Goal: Task Accomplishment & Management: Complete application form

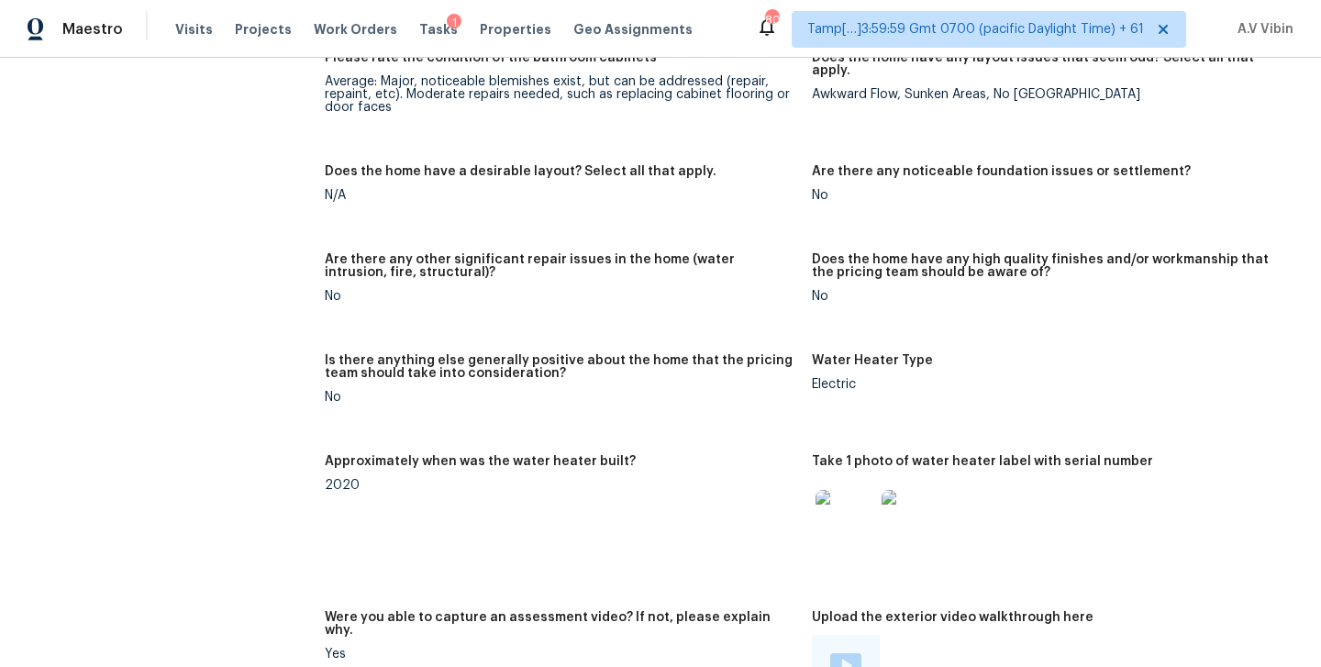
scroll to position [3261, 0]
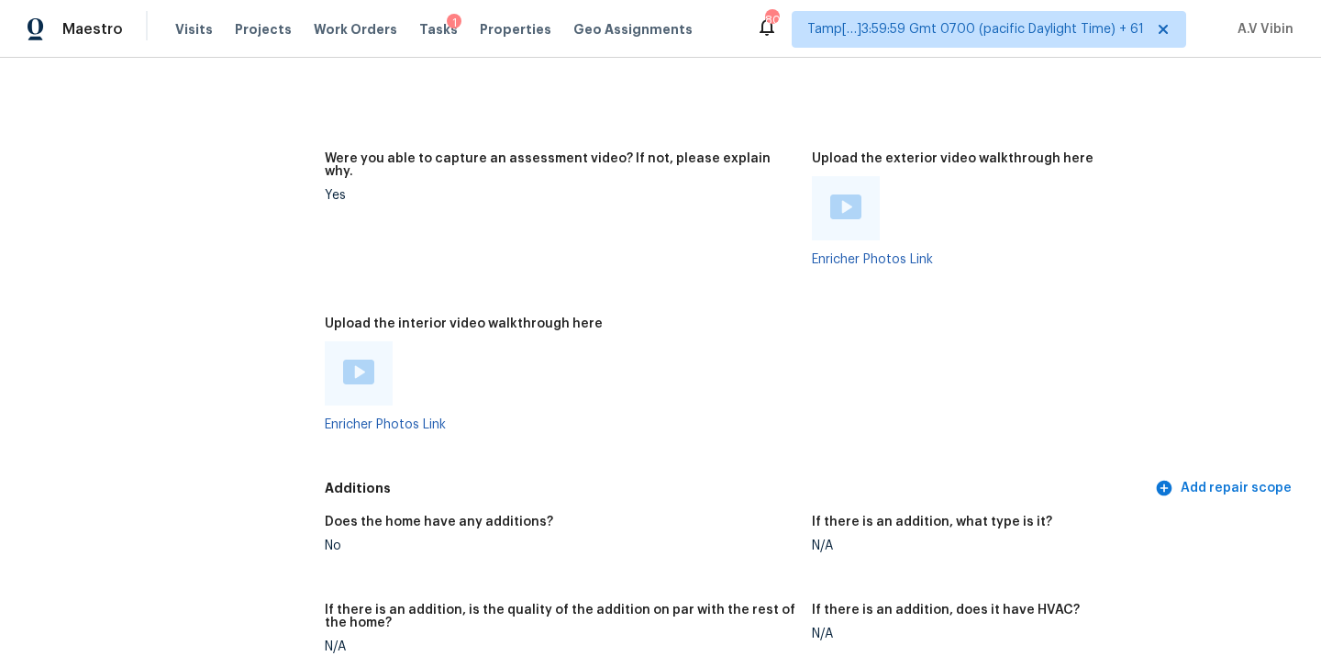
click at [368, 360] on img at bounding box center [358, 372] width 31 height 25
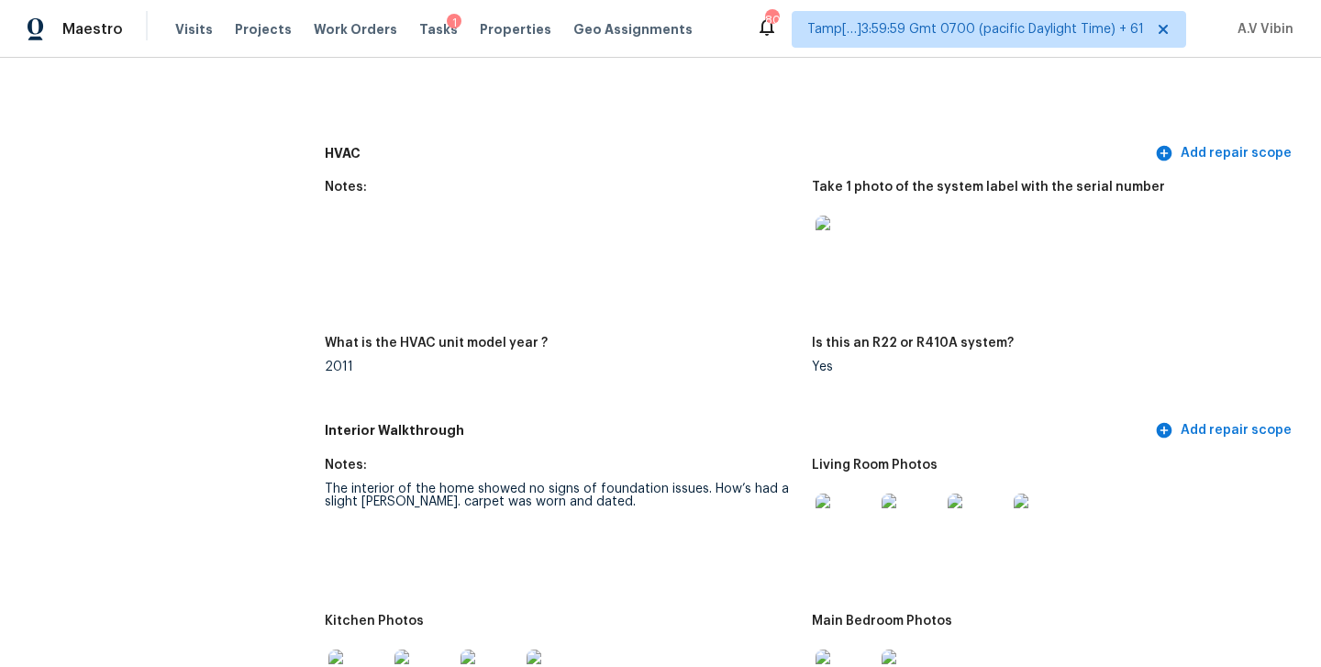
scroll to position [1523, 0]
drag, startPoint x: 442, startPoint y: 493, endPoint x: 656, endPoint y: 523, distance: 215.7
click at [656, 523] on figure "Notes: The interior of the home showed no signs of foundation issues. How’s had…" at bounding box center [568, 526] width 487 height 134
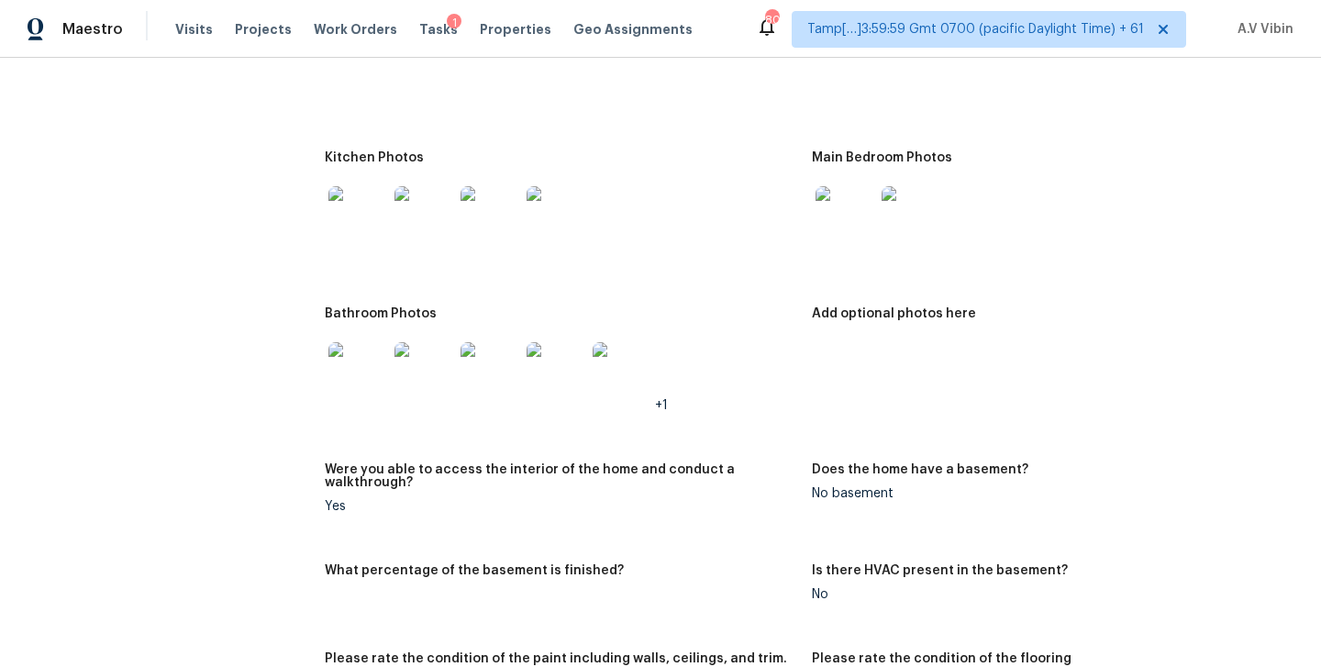
scroll to position [2021, 0]
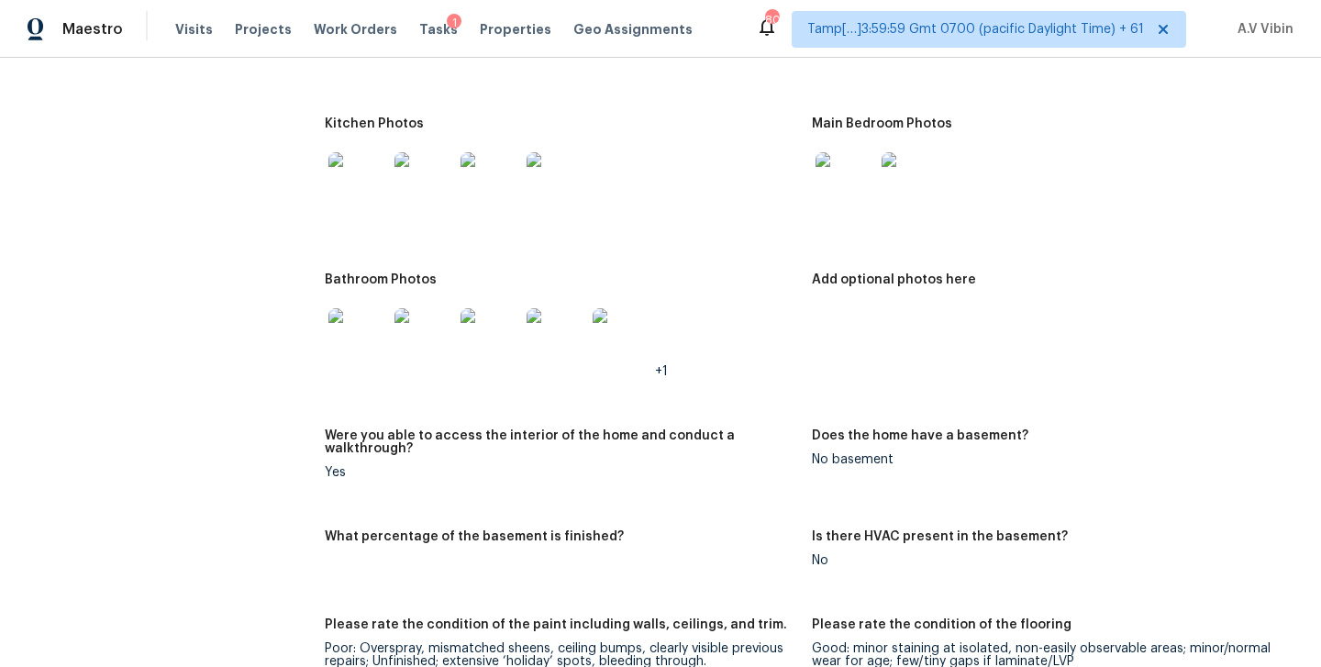
click at [831, 190] on img at bounding box center [844, 181] width 59 height 59
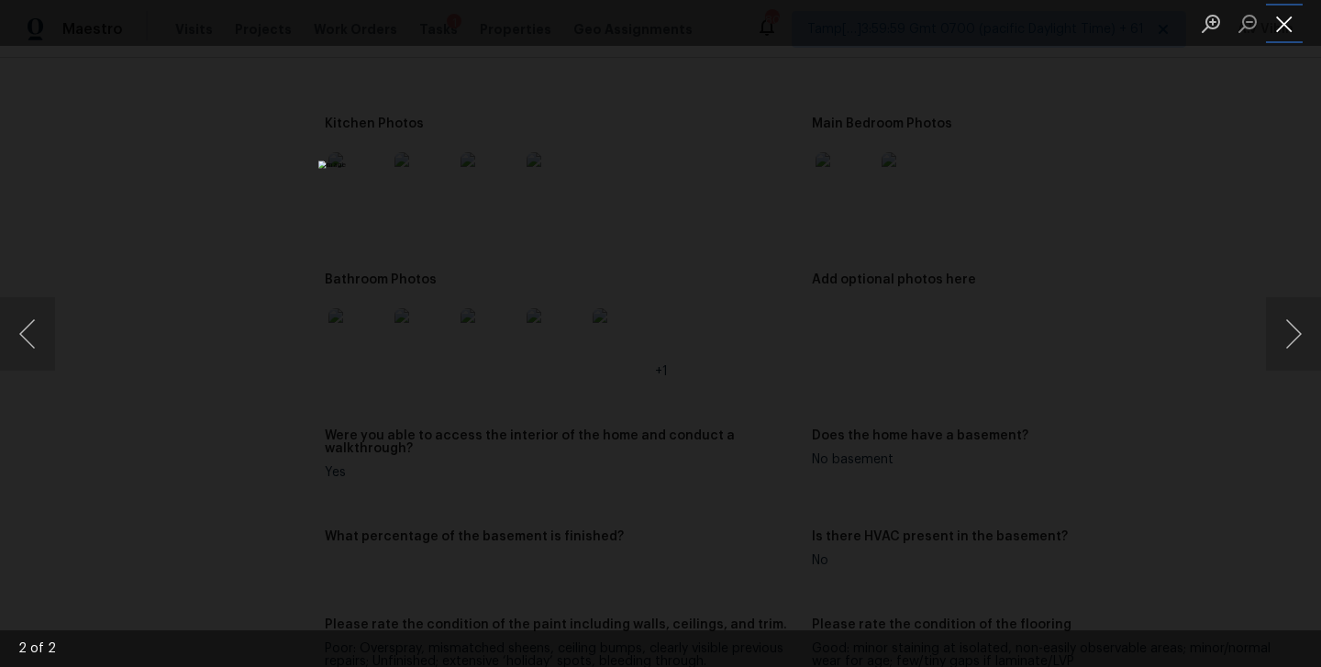
click at [1289, 18] on button "Close lightbox" at bounding box center [1284, 23] width 37 height 32
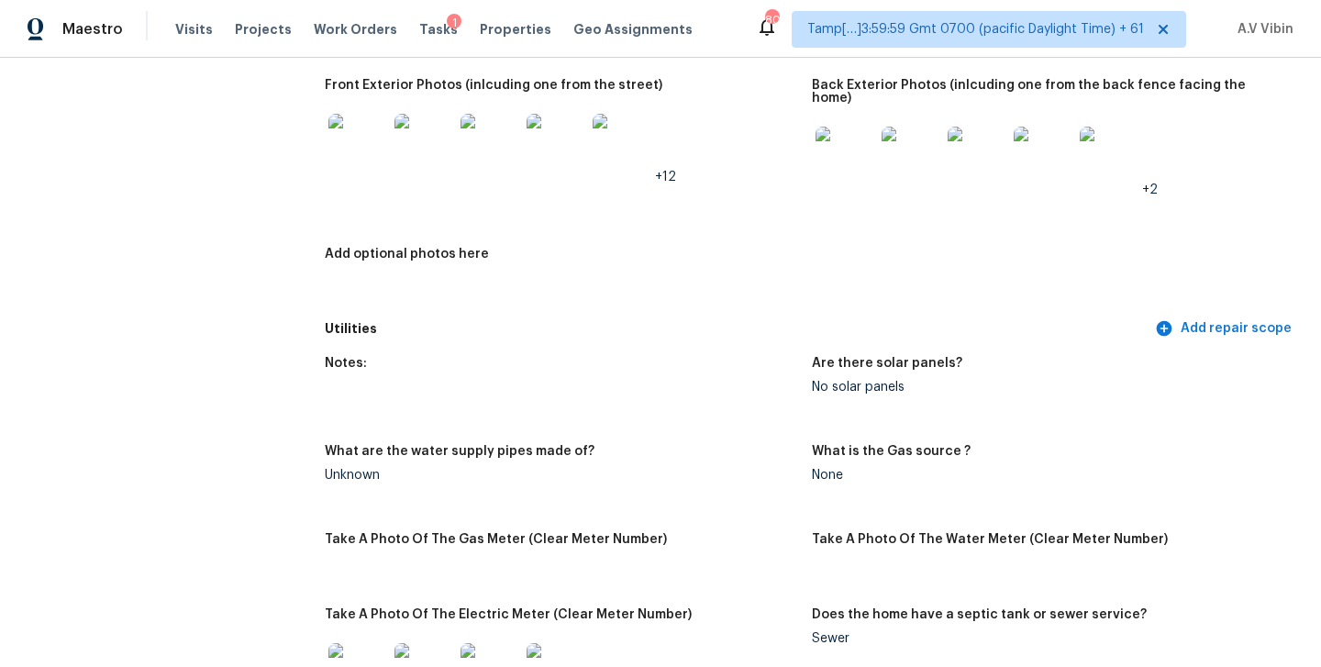
scroll to position [689, 0]
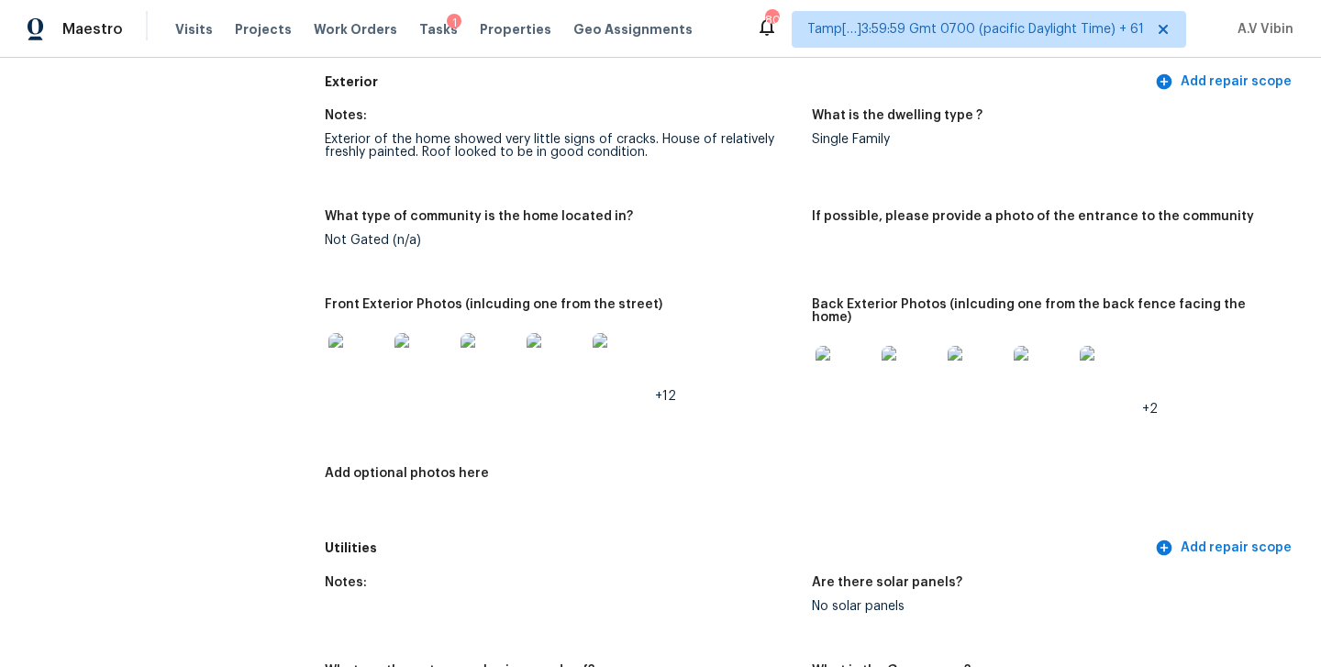
click at [365, 371] on img at bounding box center [357, 362] width 59 height 59
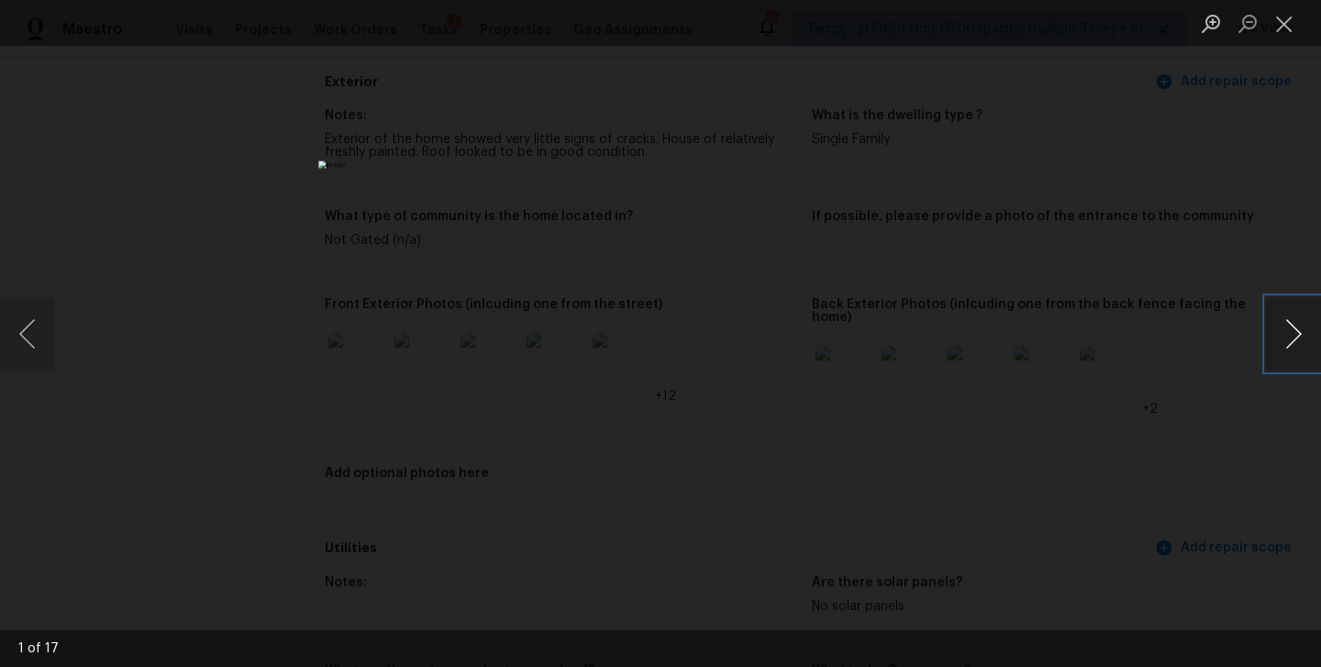
click at [1300, 309] on button "Next image" at bounding box center [1293, 333] width 55 height 73
click at [1295, 15] on button "Close lightbox" at bounding box center [1284, 23] width 37 height 32
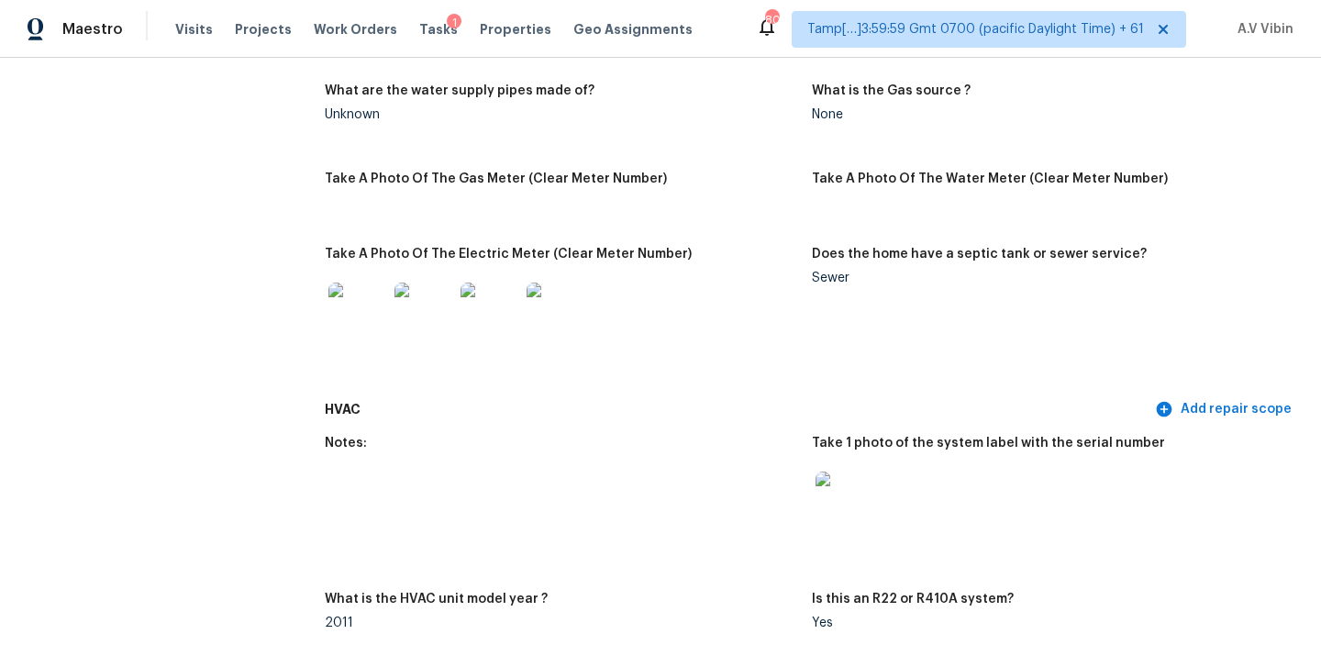
scroll to position [1357, 0]
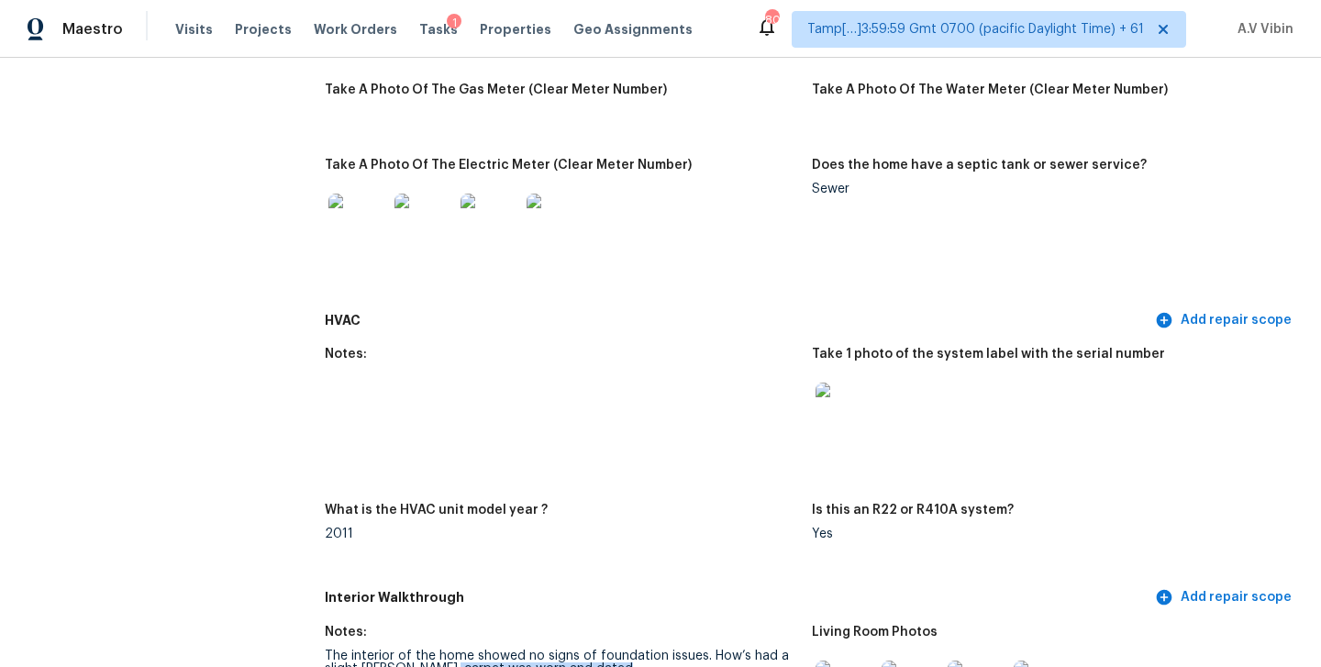
click at [351, 194] on img at bounding box center [357, 223] width 59 height 59
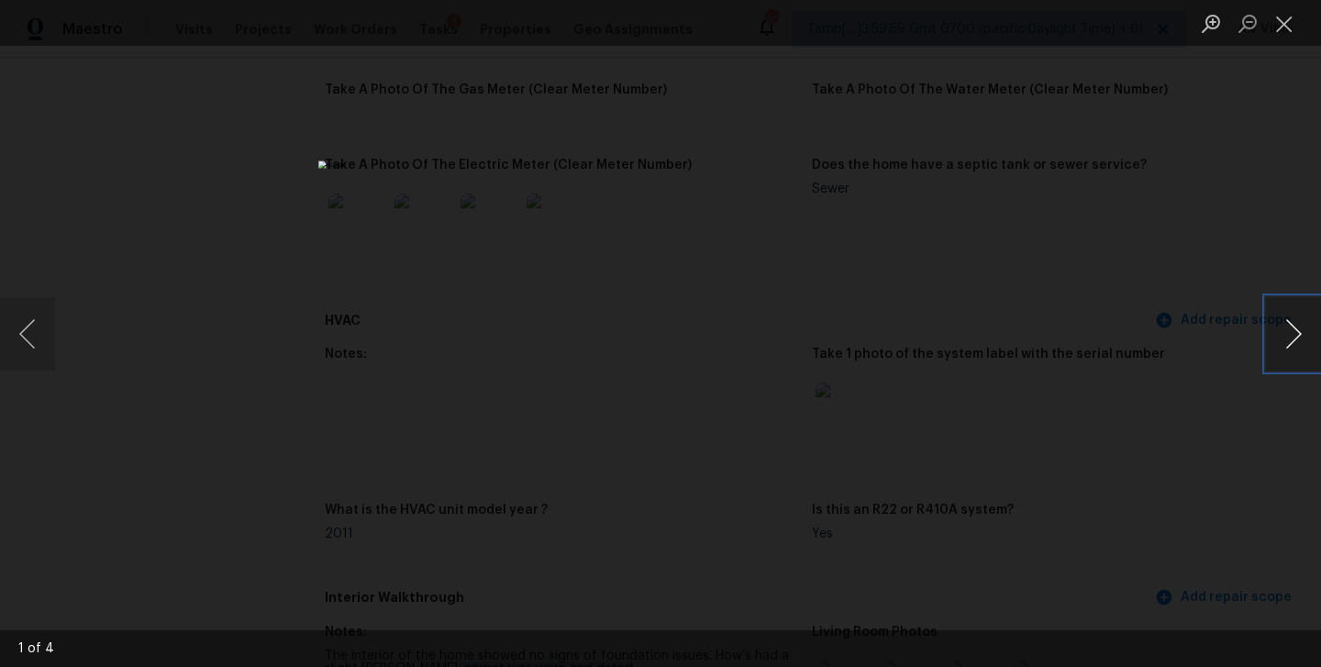
click at [1293, 323] on button "Next image" at bounding box center [1293, 333] width 55 height 73
click at [1289, 16] on button "Close lightbox" at bounding box center [1284, 23] width 37 height 32
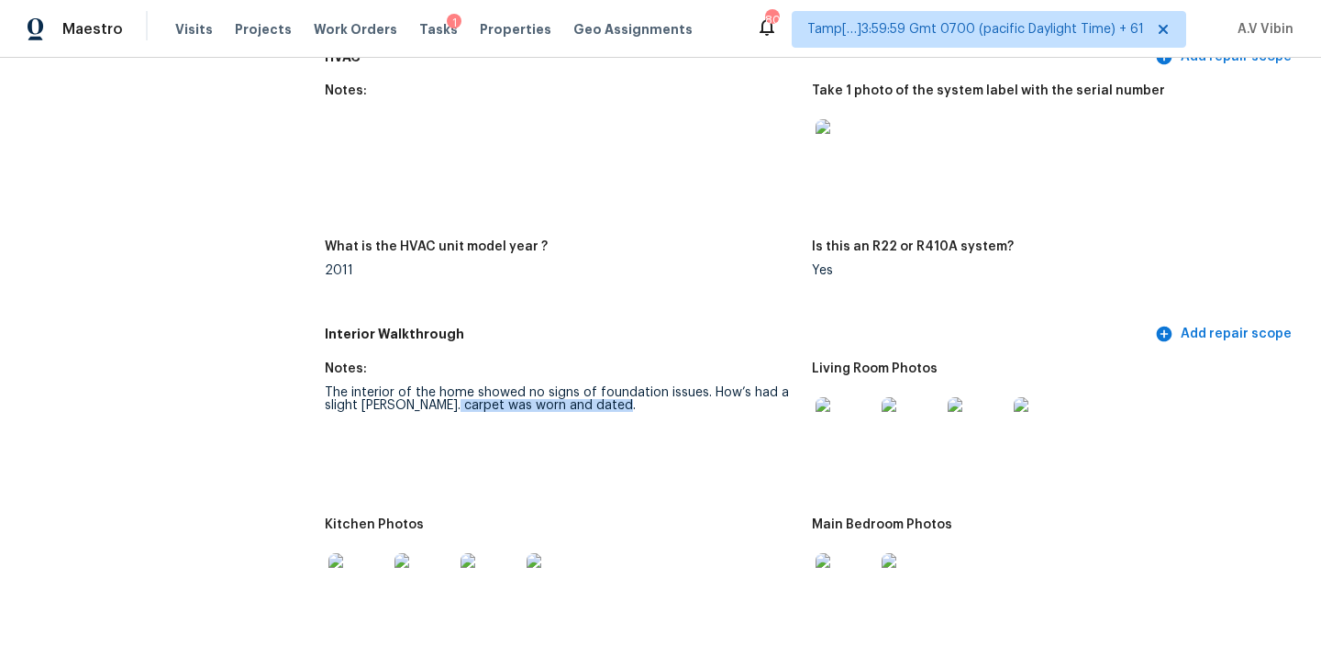
scroll to position [1652, 0]
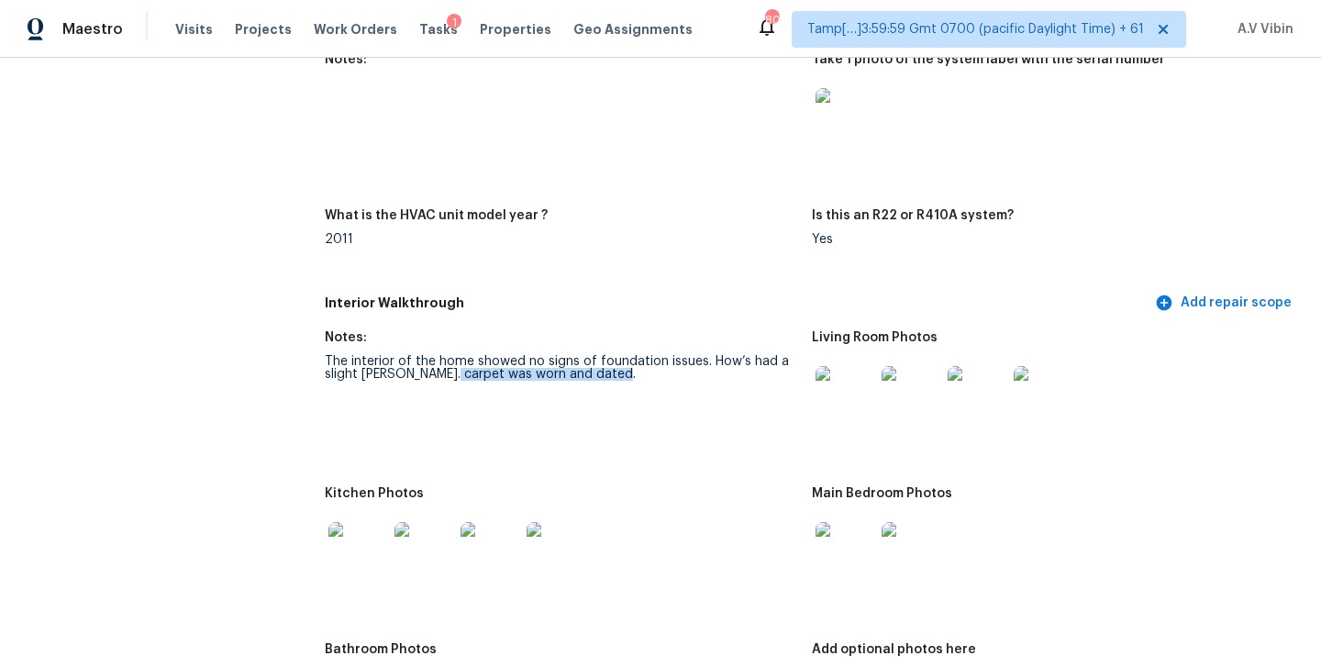
click at [857, 366] on img at bounding box center [844, 395] width 59 height 59
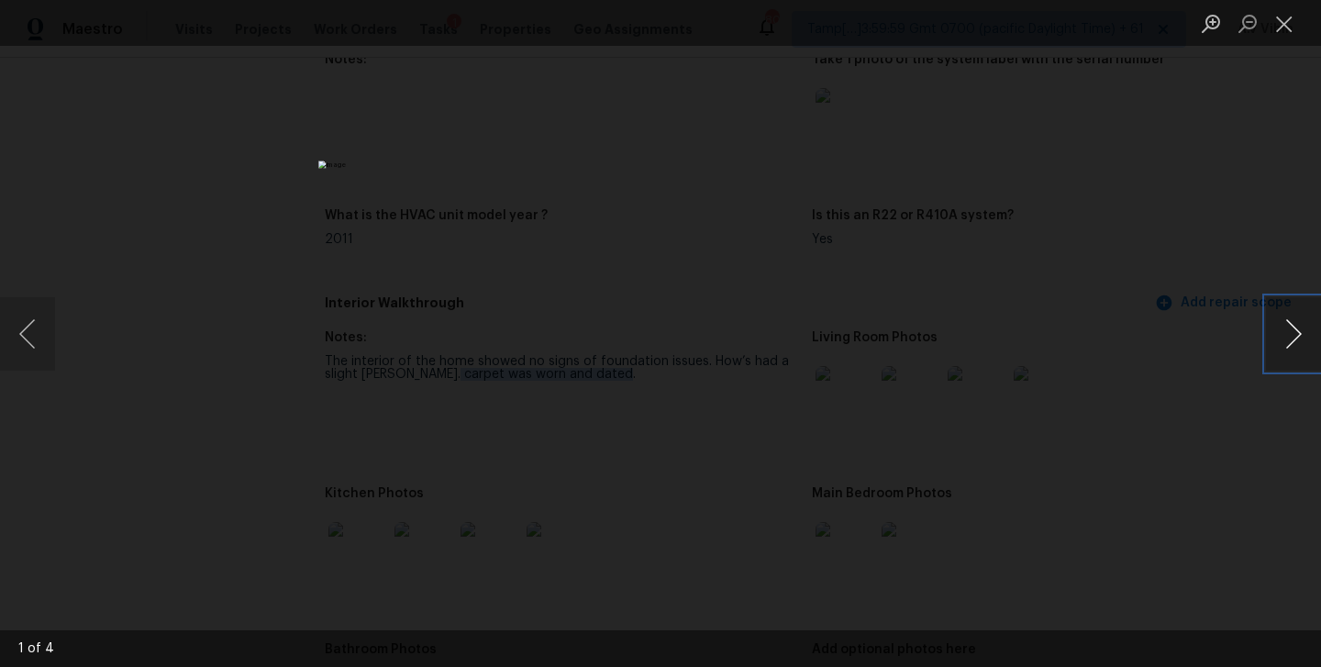
click at [1304, 335] on button "Next image" at bounding box center [1293, 333] width 55 height 73
click at [28, 343] on button "Previous image" at bounding box center [27, 333] width 55 height 73
click at [1286, 339] on button "Next image" at bounding box center [1293, 333] width 55 height 73
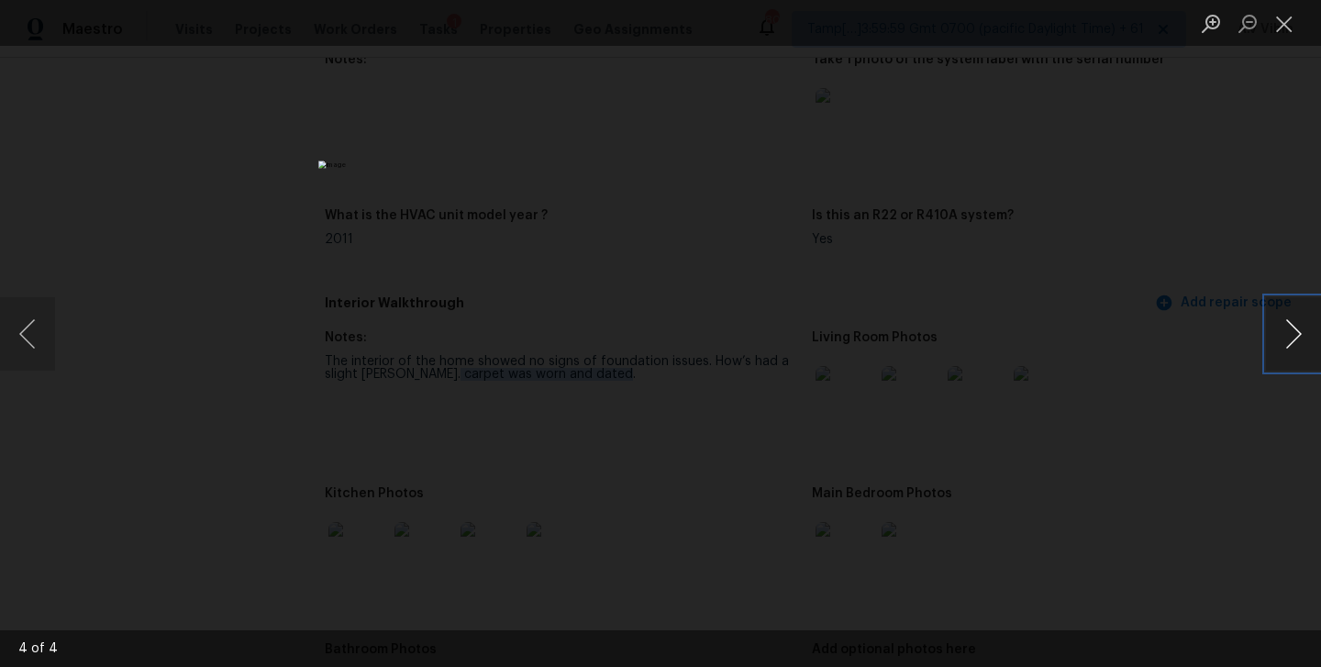
click at [1286, 339] on button "Next image" at bounding box center [1293, 333] width 55 height 73
click at [1297, 29] on button "Close lightbox" at bounding box center [1284, 23] width 37 height 32
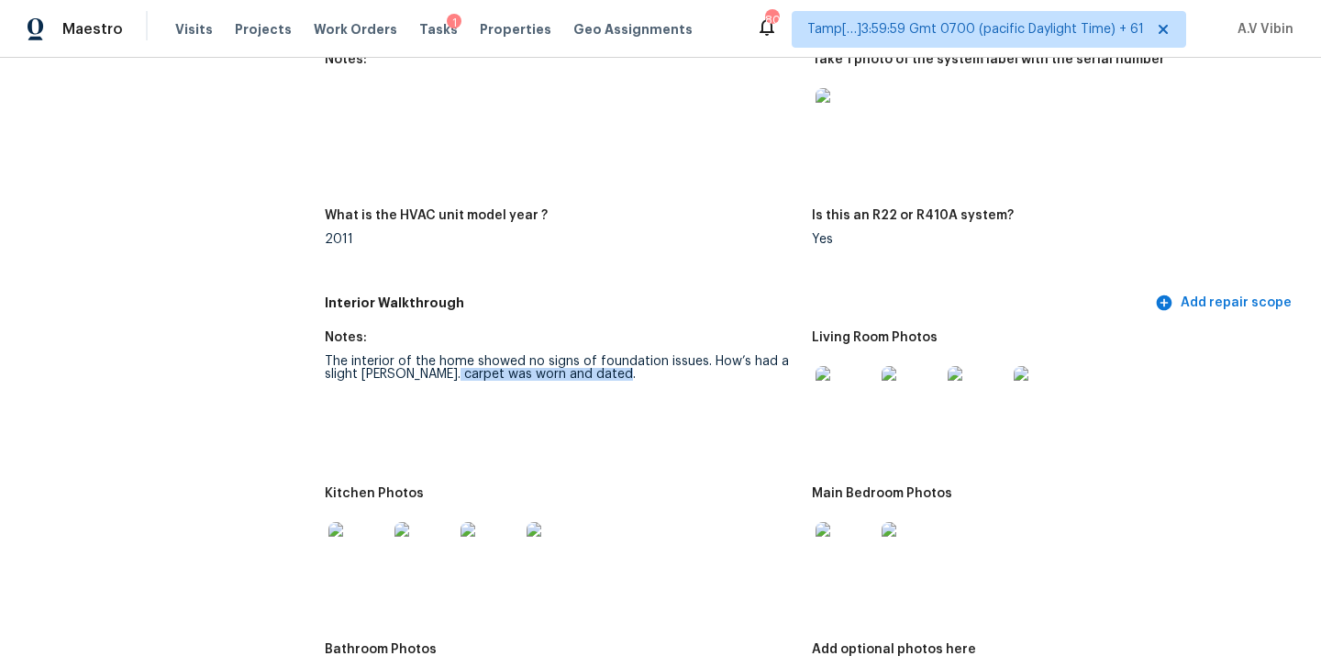
scroll to position [1721, 0]
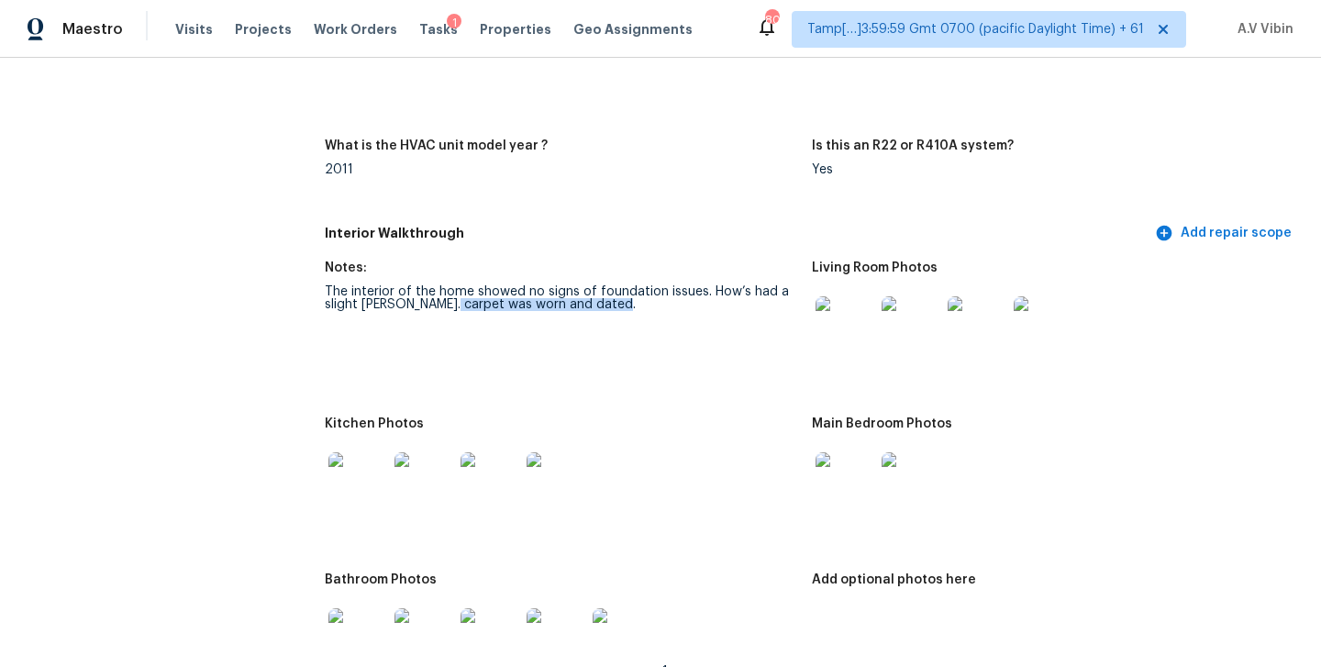
click at [857, 474] on img at bounding box center [844, 481] width 59 height 59
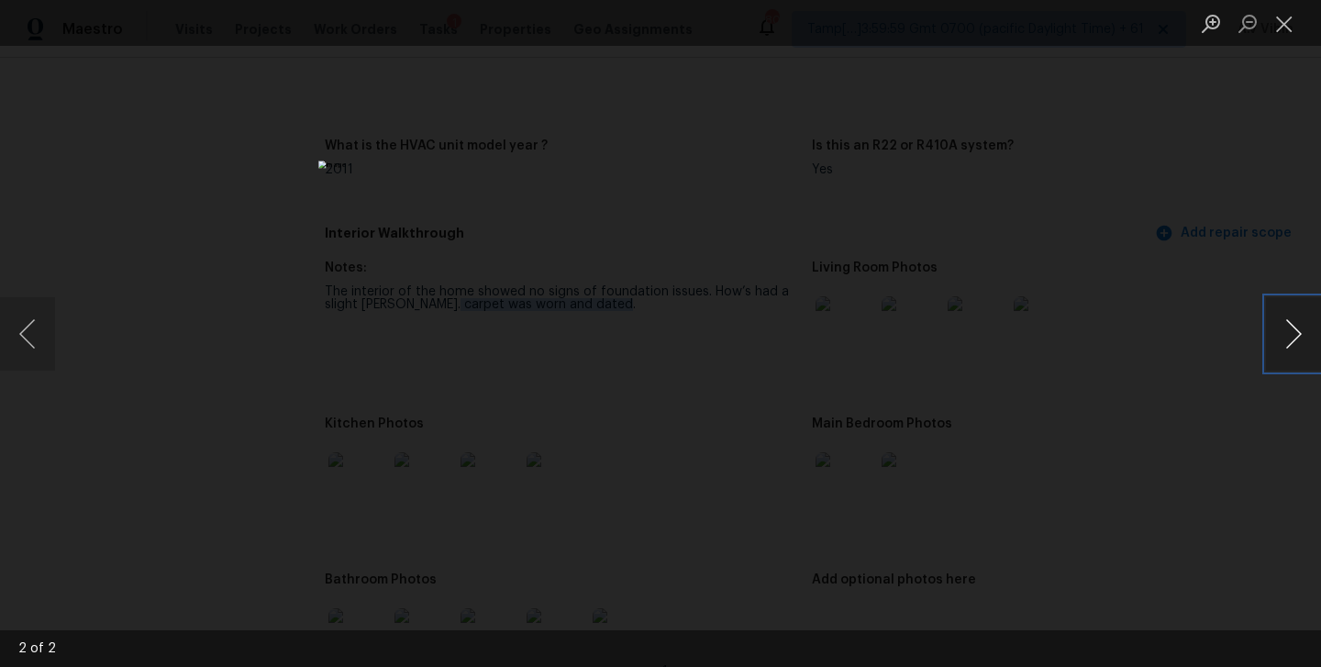
click at [1289, 335] on button "Next image" at bounding box center [1293, 333] width 55 height 73
click at [36, 332] on button "Previous image" at bounding box center [27, 333] width 55 height 73
click at [1296, 37] on button "Close lightbox" at bounding box center [1284, 23] width 37 height 32
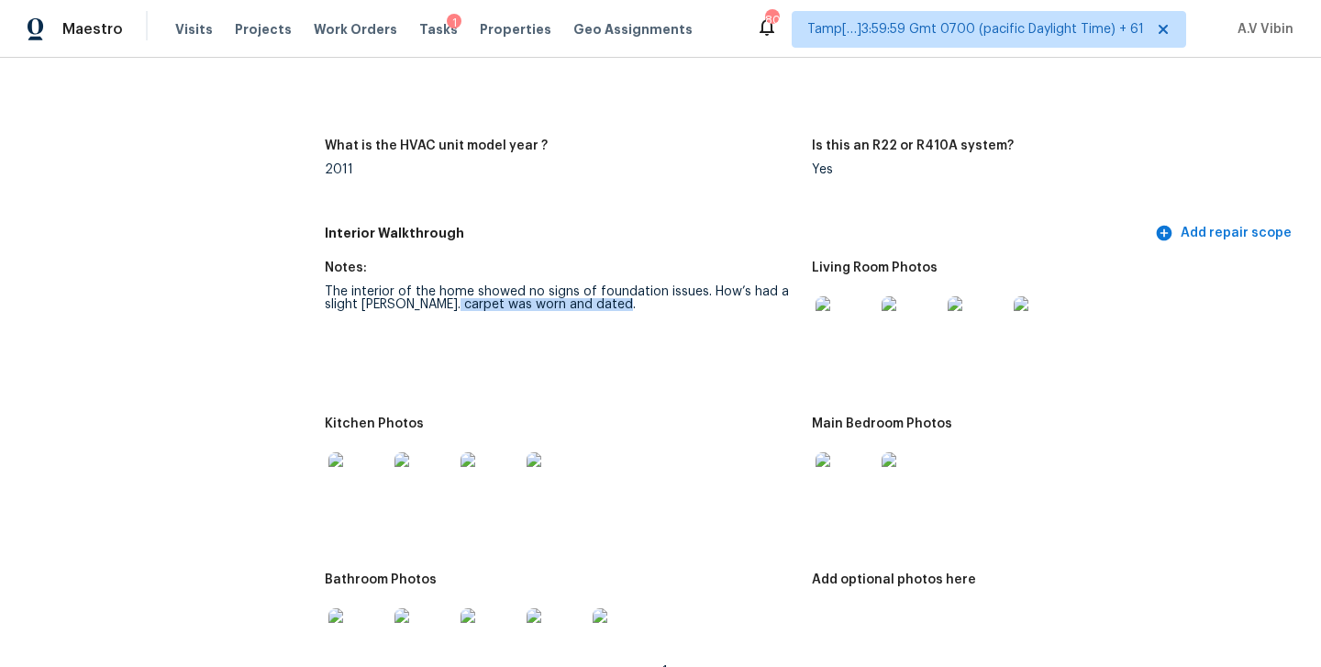
click at [377, 476] on img at bounding box center [357, 481] width 59 height 59
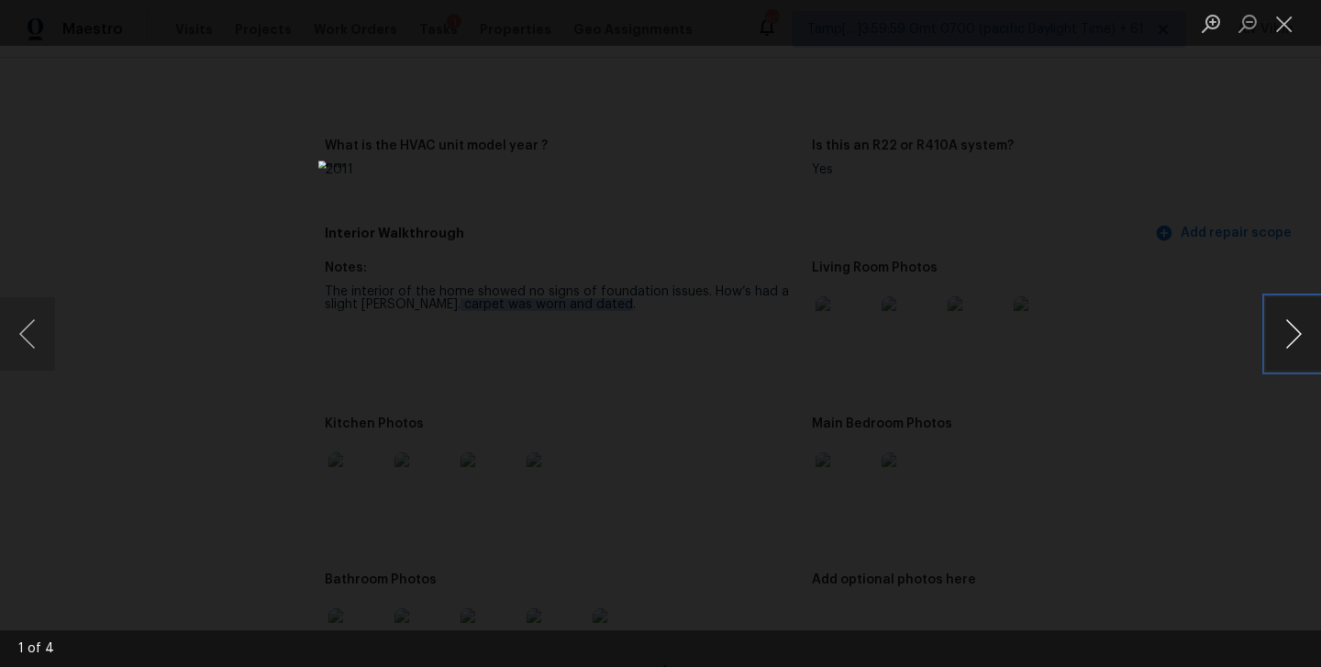
click at [1285, 315] on button "Next image" at bounding box center [1293, 333] width 55 height 73
click at [1277, 34] on button "Close lightbox" at bounding box center [1284, 23] width 37 height 32
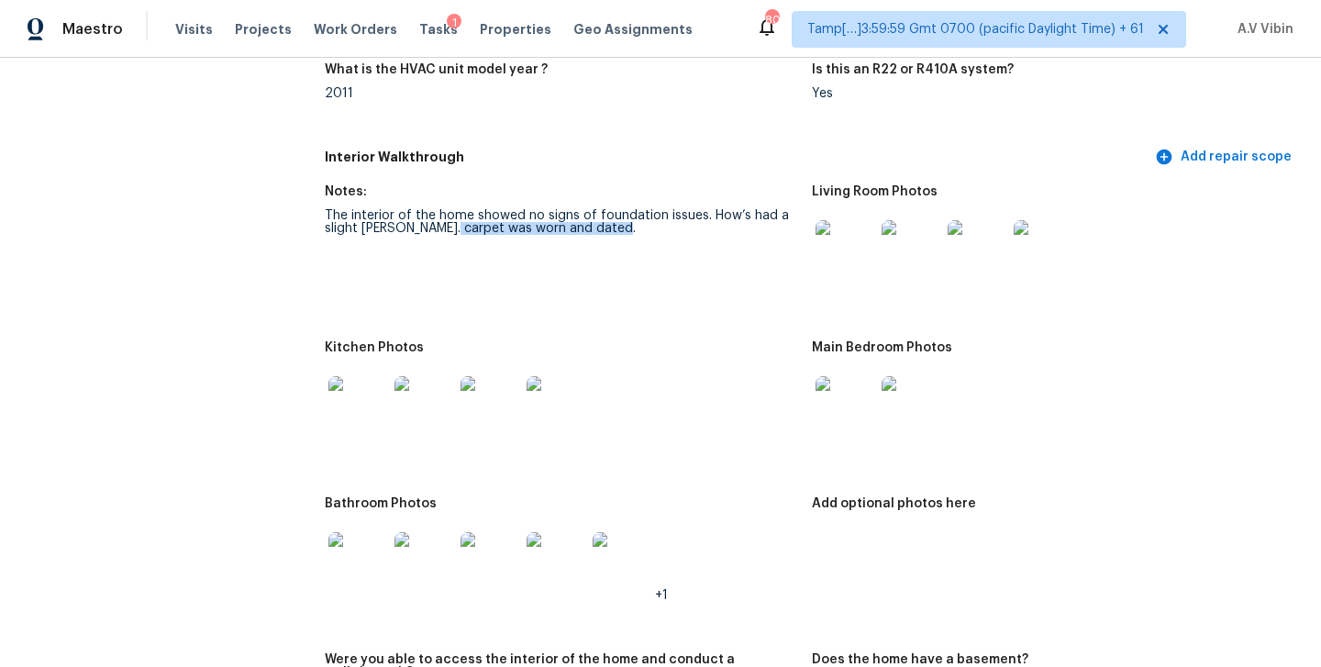
scroll to position [1810, 0]
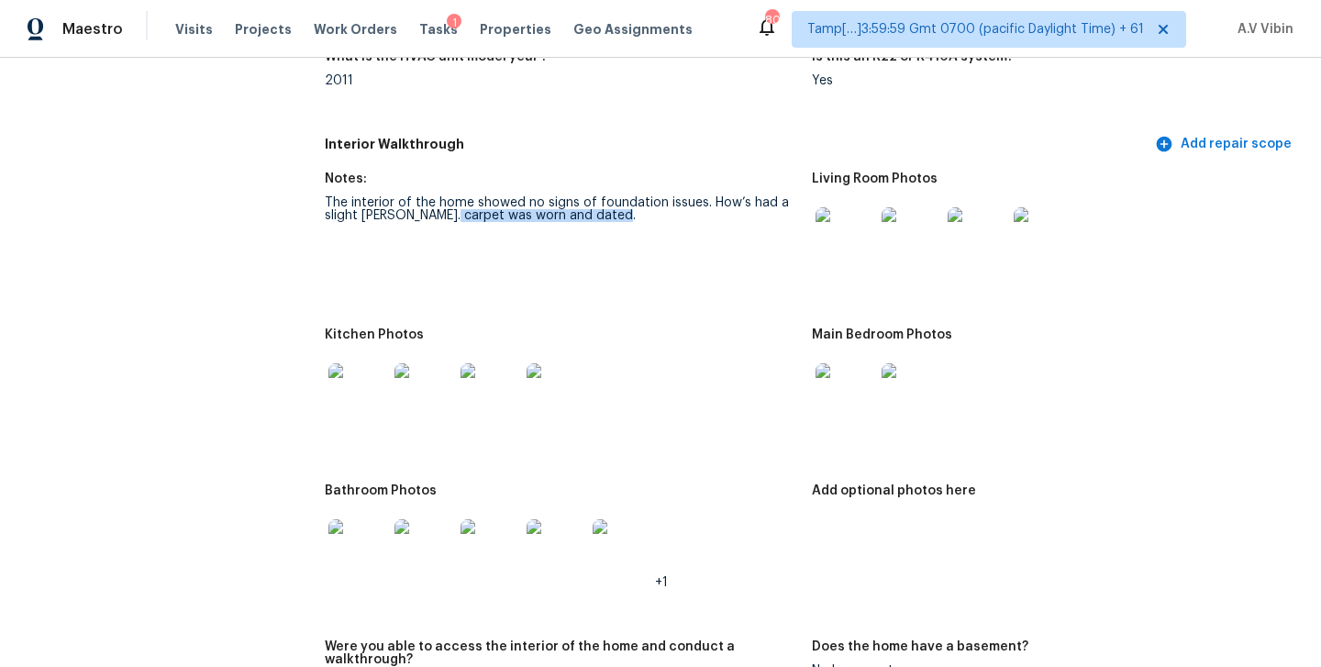
click at [854, 393] on img at bounding box center [844, 392] width 59 height 59
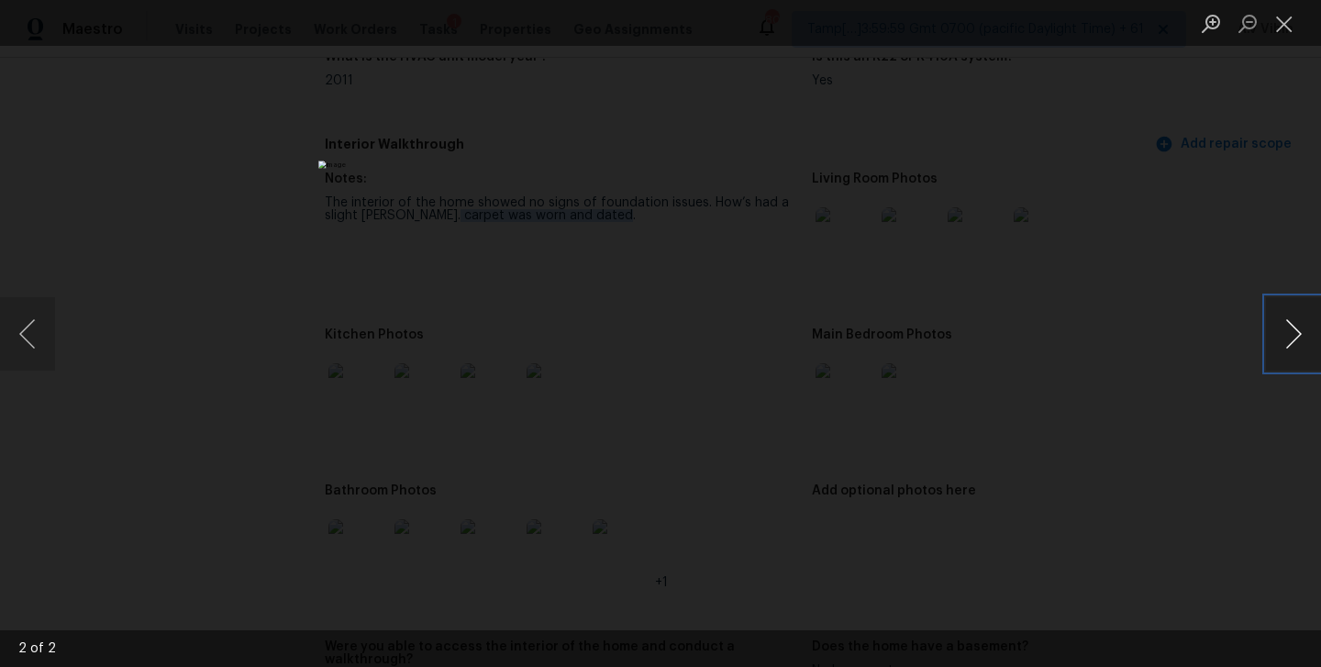
click at [1282, 348] on button "Next image" at bounding box center [1293, 333] width 55 height 73
click at [1296, 26] on button "Close lightbox" at bounding box center [1284, 23] width 37 height 32
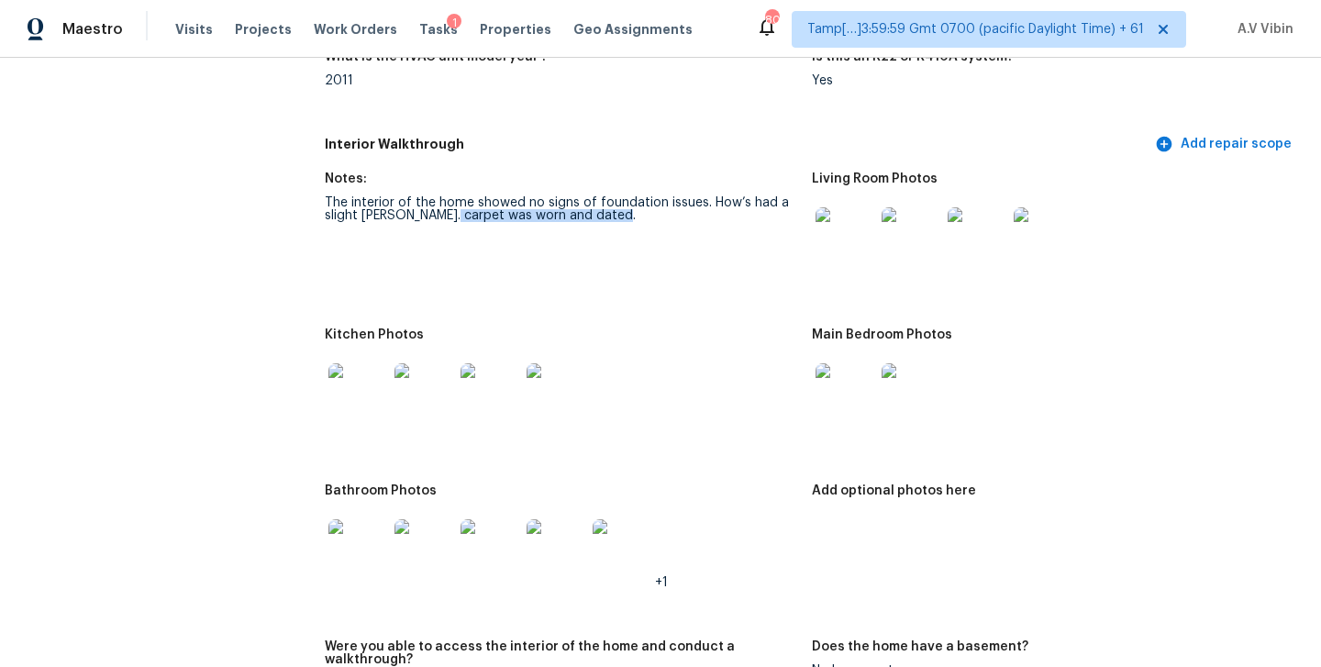
click at [366, 554] on img at bounding box center [357, 548] width 59 height 59
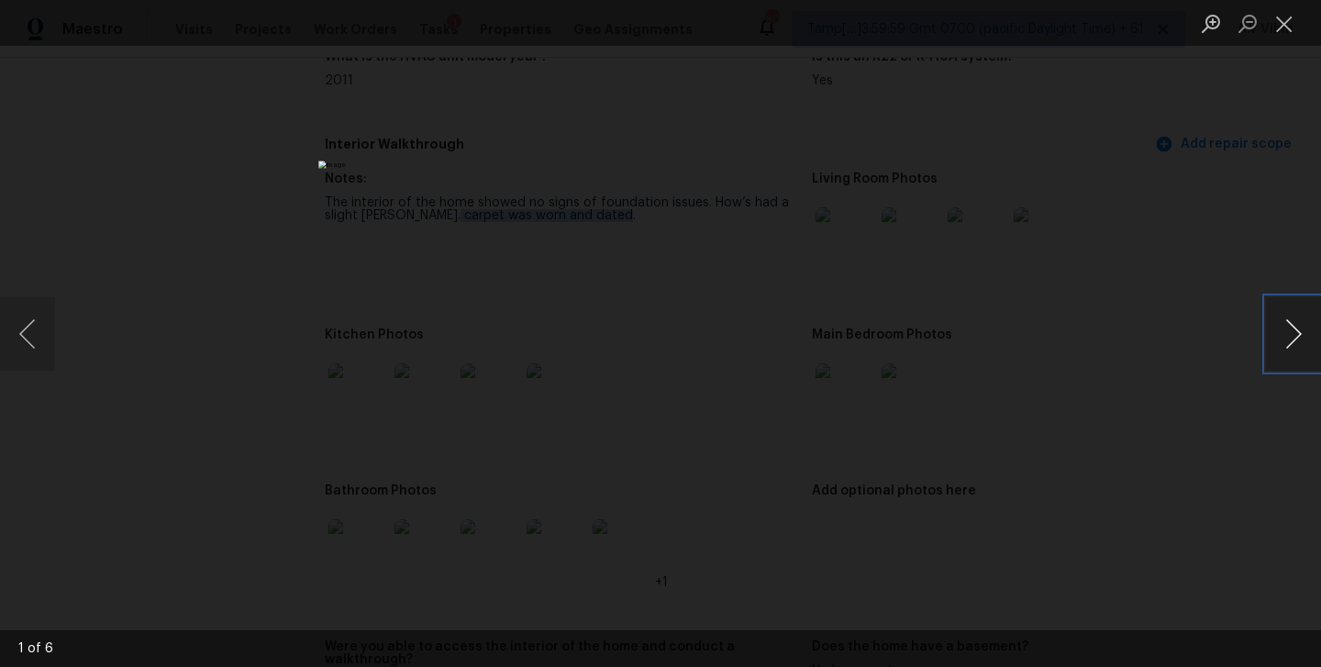
click at [1286, 325] on button "Next image" at bounding box center [1293, 333] width 55 height 73
click at [28, 336] on button "Previous image" at bounding box center [27, 333] width 55 height 73
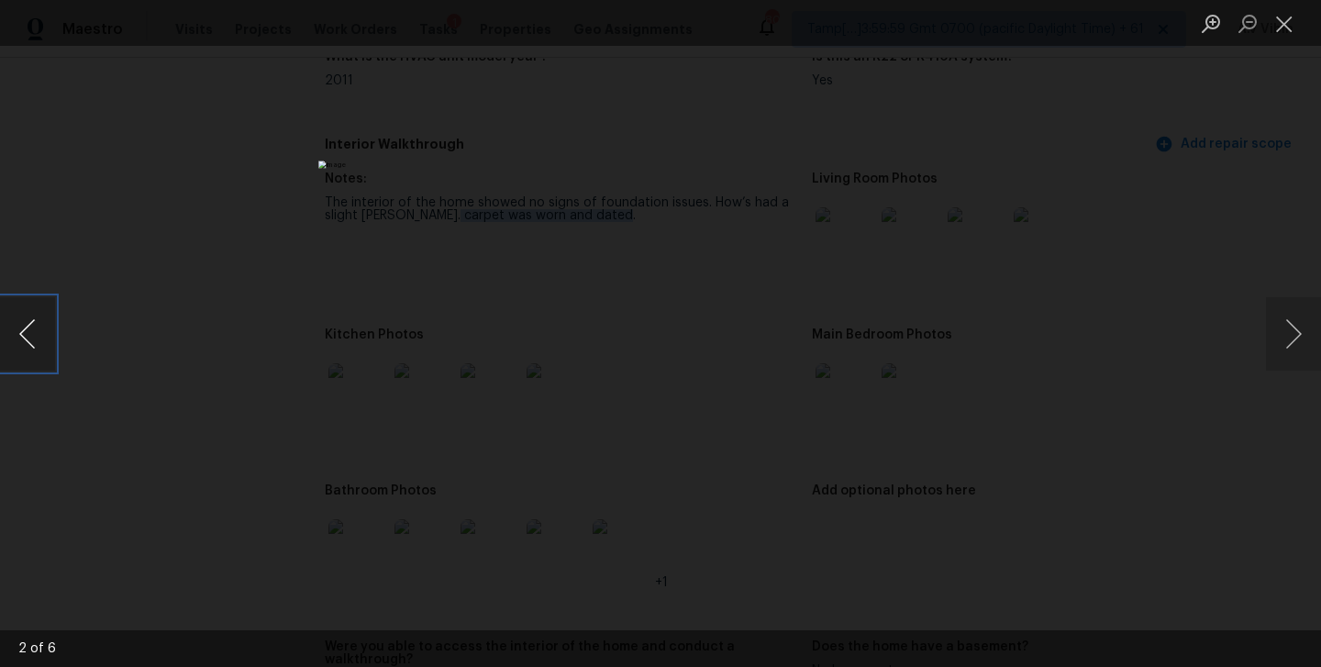
click at [28, 335] on button "Previous image" at bounding box center [27, 333] width 55 height 73
click at [1284, 35] on button "Close lightbox" at bounding box center [1284, 23] width 37 height 32
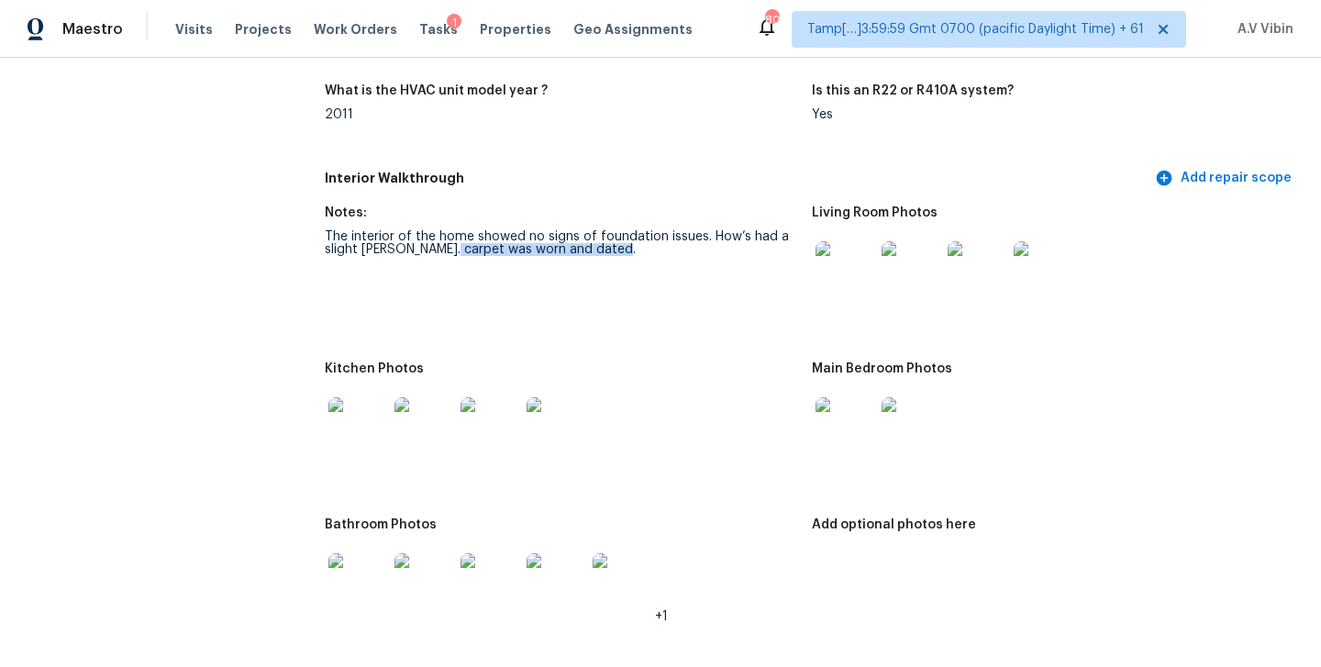
scroll to position [1782, 0]
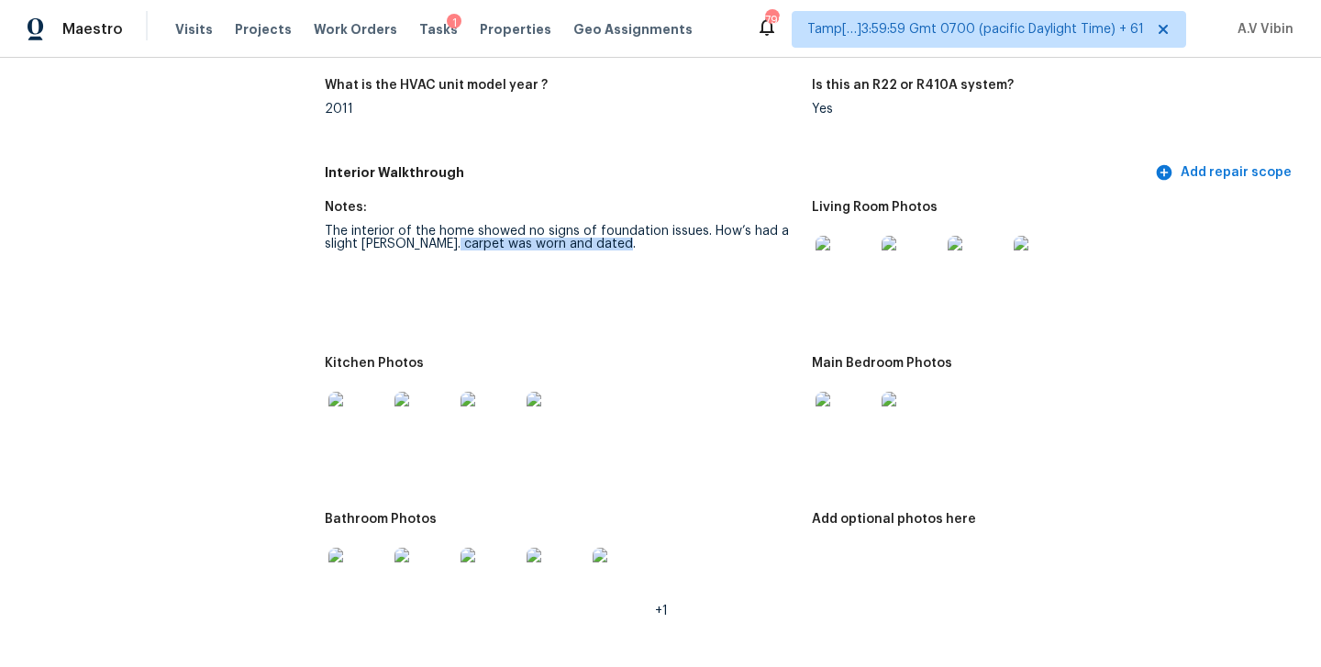
click at [365, 404] on img at bounding box center [357, 421] width 59 height 59
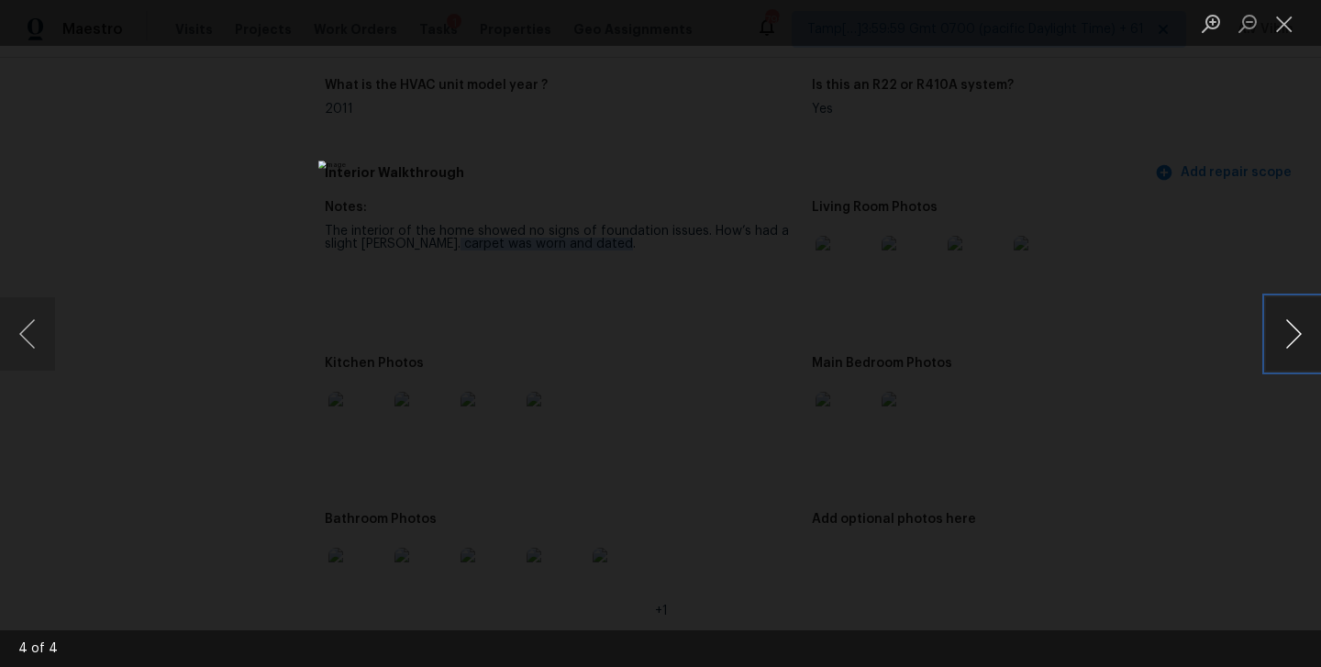
click at [1295, 329] on button "Next image" at bounding box center [1293, 333] width 55 height 73
click at [28, 319] on button "Previous image" at bounding box center [27, 333] width 55 height 73
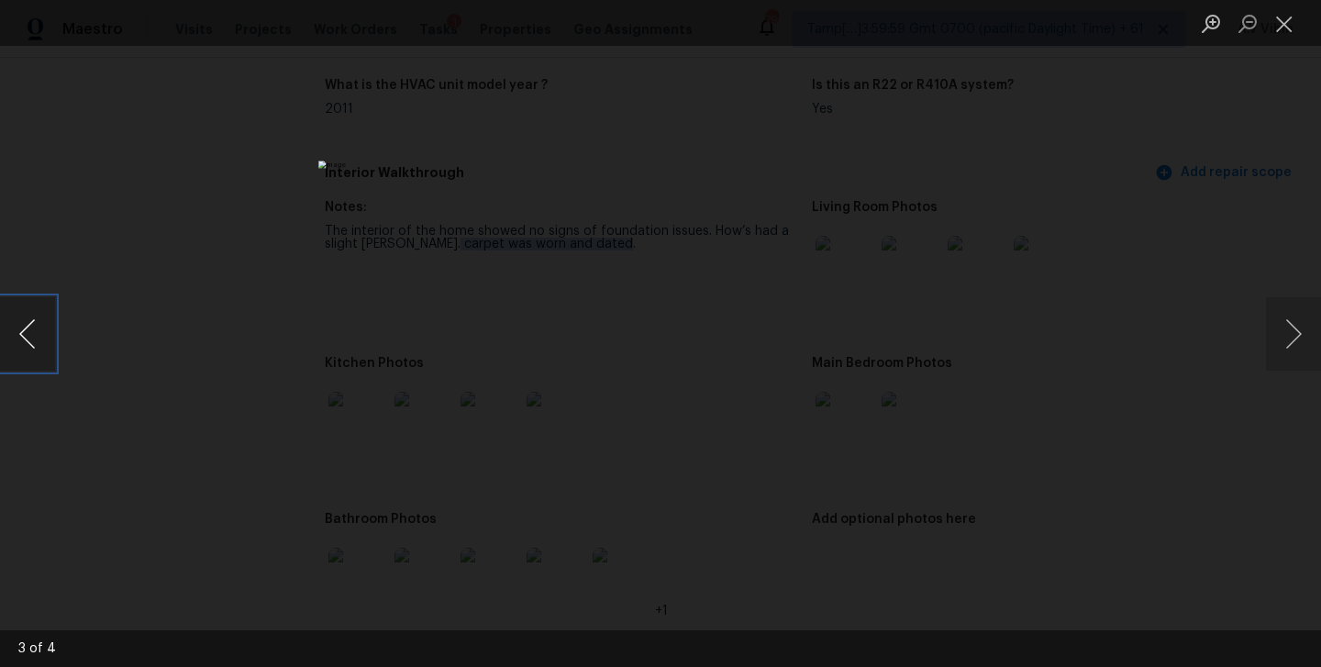
click at [28, 319] on button "Previous image" at bounding box center [27, 333] width 55 height 73
click at [1290, 31] on button "Close lightbox" at bounding box center [1284, 23] width 37 height 32
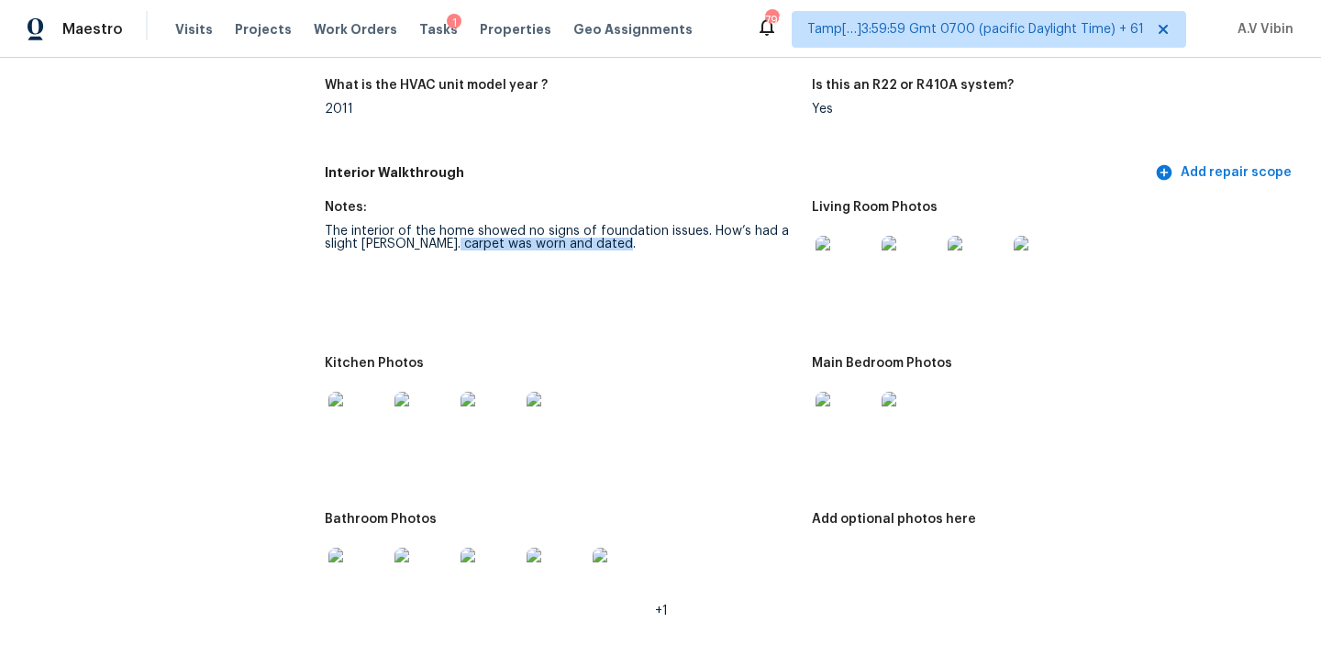
click at [873, 392] on img at bounding box center [844, 421] width 59 height 59
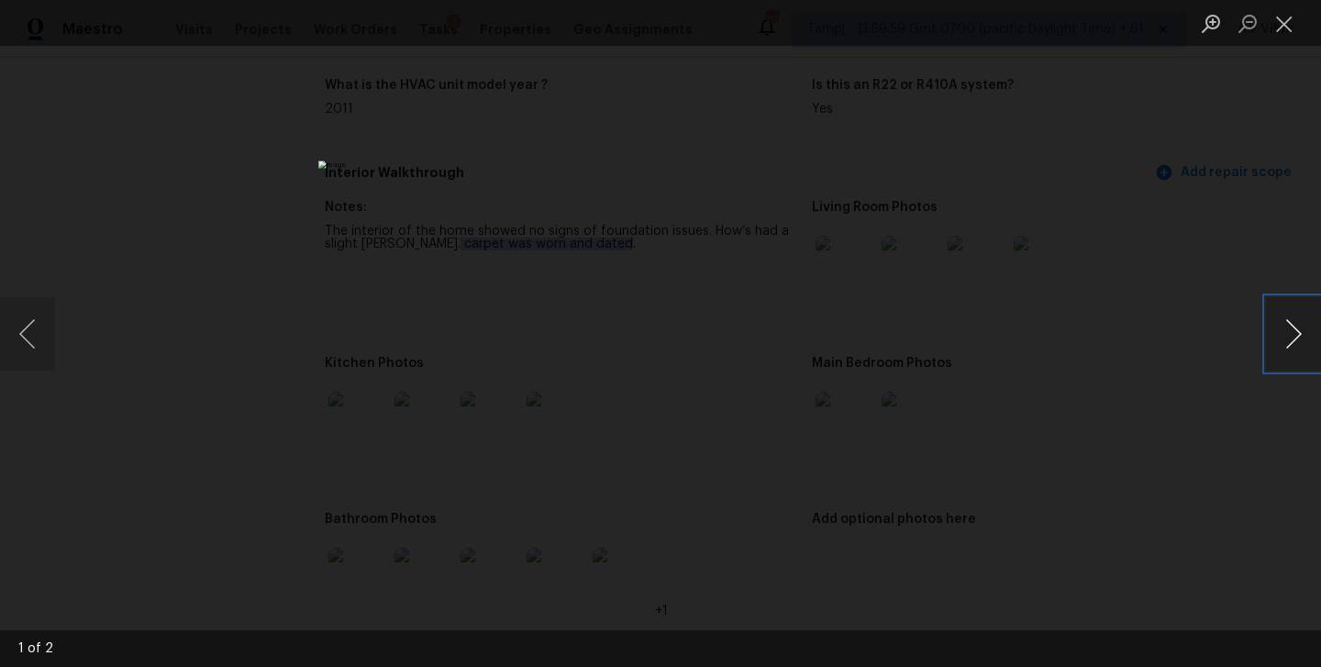
click at [1284, 333] on button "Next image" at bounding box center [1293, 333] width 55 height 73
click at [1283, 33] on button "Close lightbox" at bounding box center [1284, 23] width 37 height 32
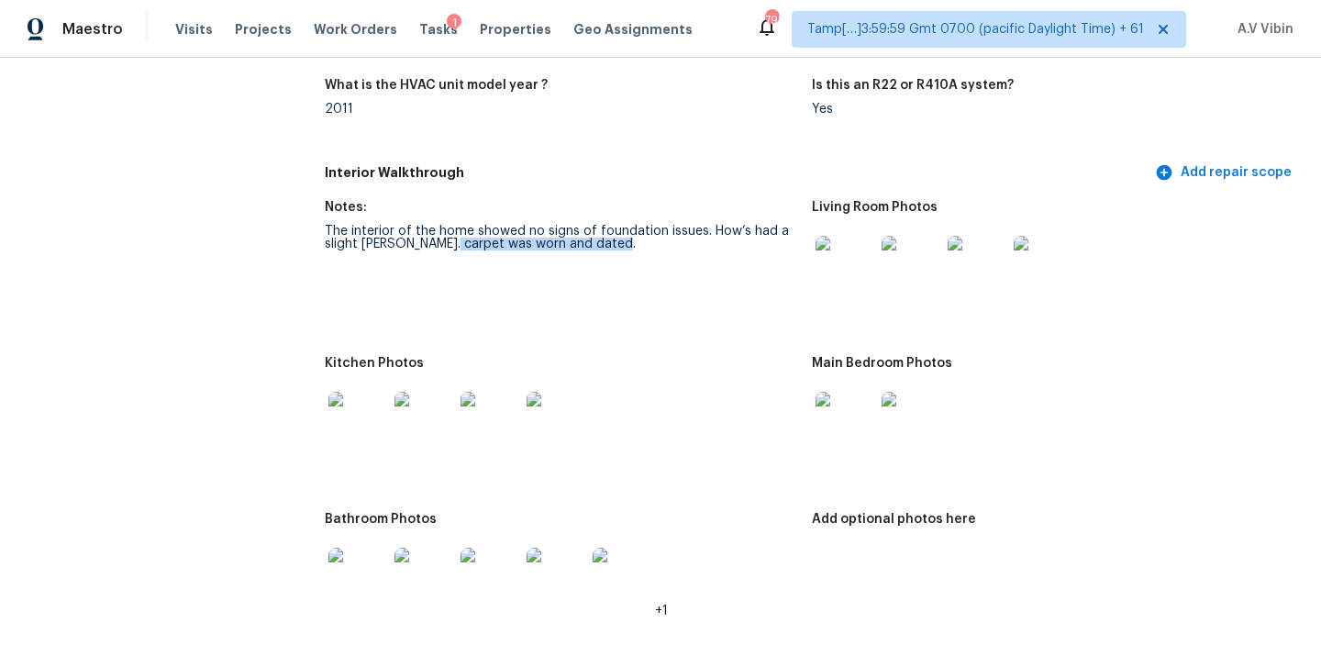
click at [365, 426] on img at bounding box center [357, 421] width 59 height 59
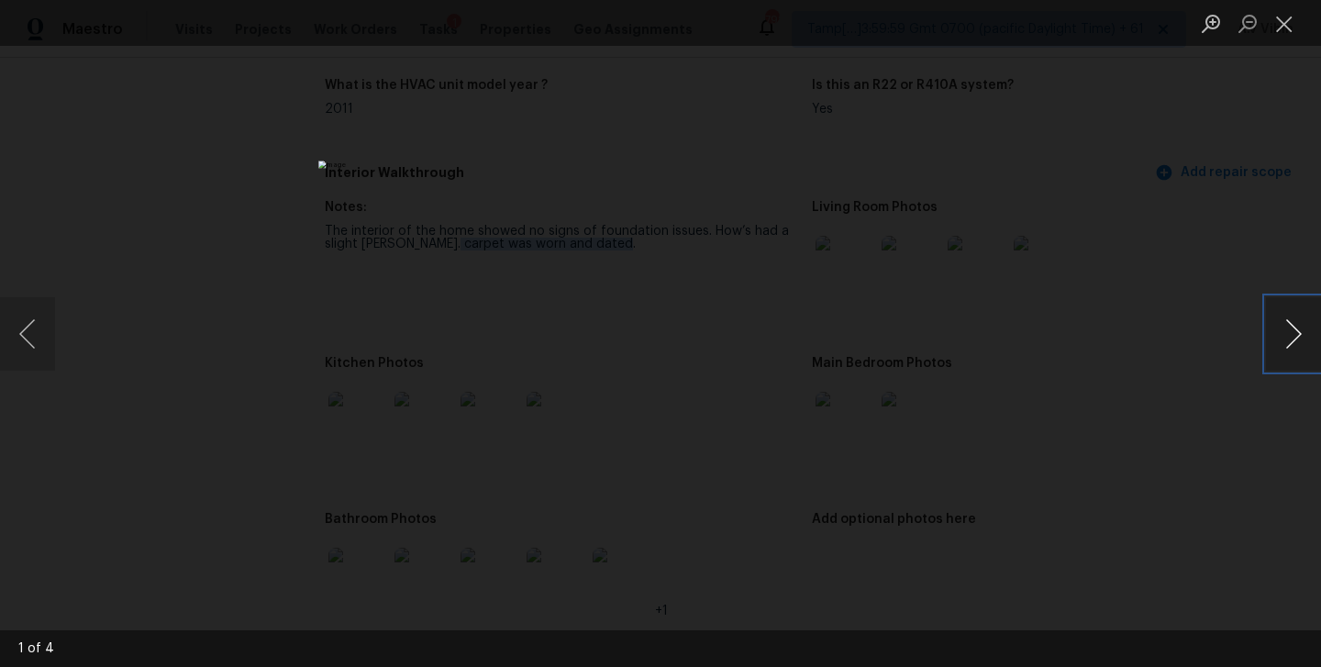
click at [1291, 337] on button "Next image" at bounding box center [1293, 333] width 55 height 73
click at [883, 506] on img "Lightbox" at bounding box center [660, 333] width 684 height 346
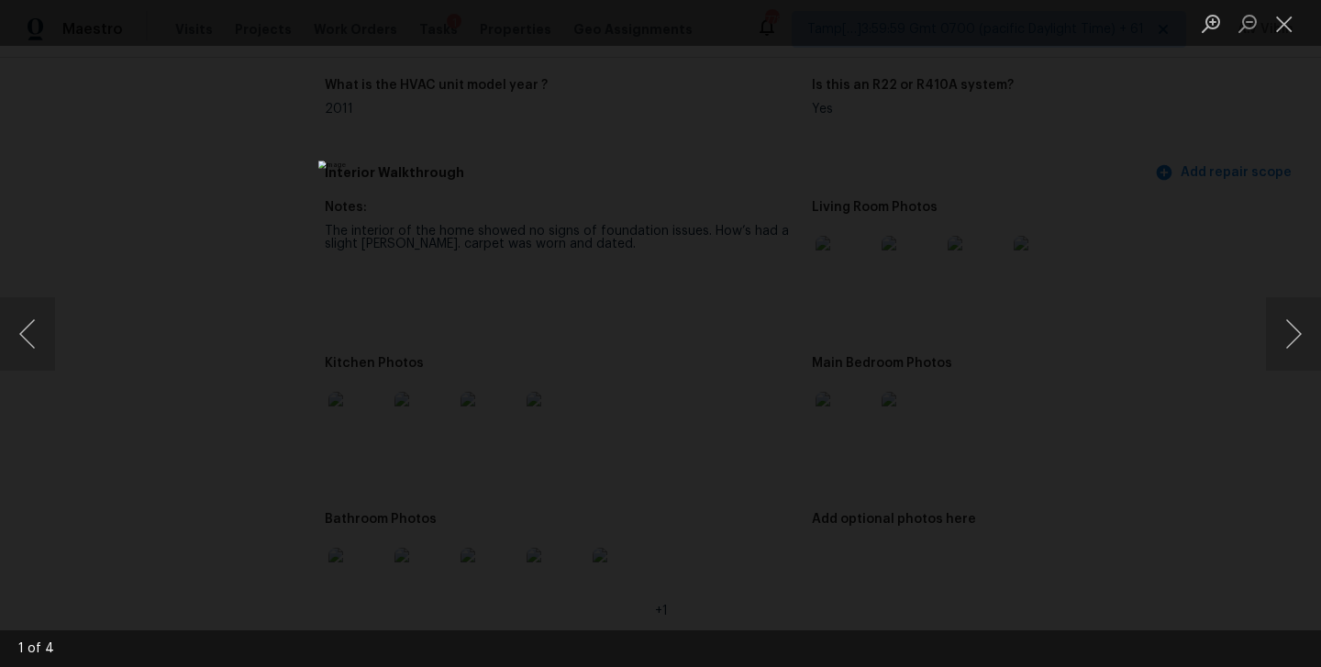
click at [956, 480] on div "Lightbox" at bounding box center [660, 333] width 1321 height 667
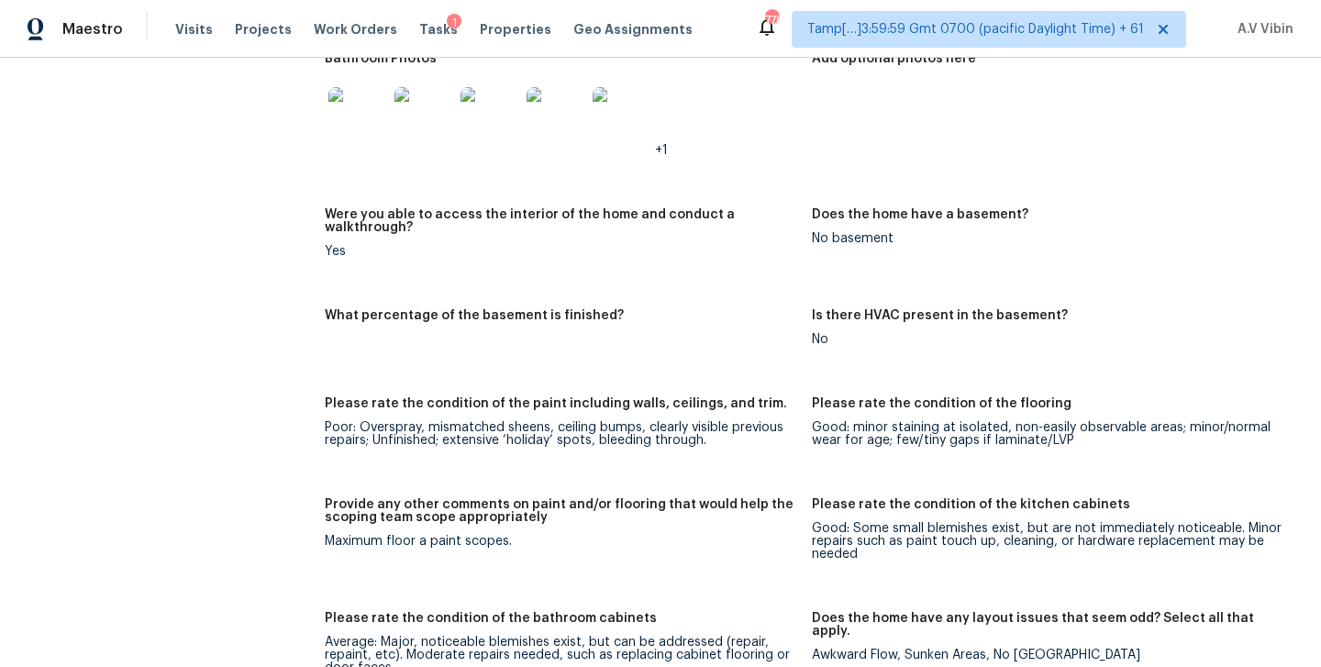
scroll to position [2262, 0]
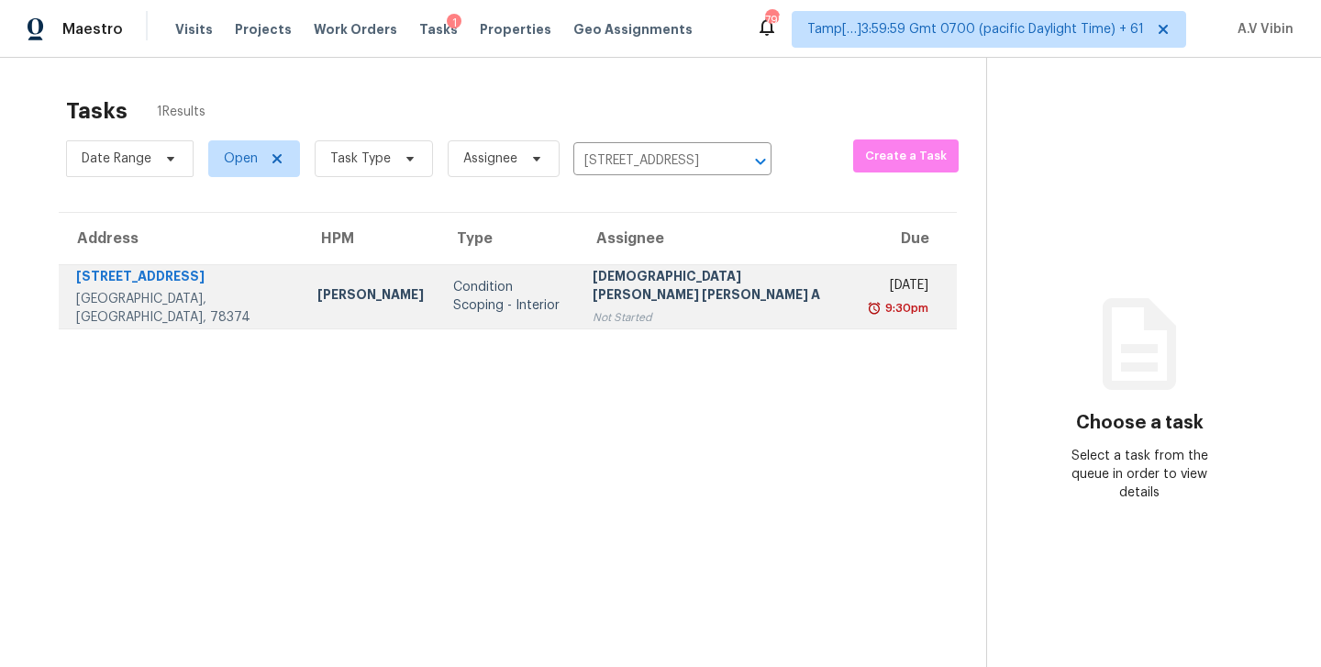
click at [860, 307] on td "Mon, Aug 25th 2025 9:30pm" at bounding box center [908, 296] width 96 height 64
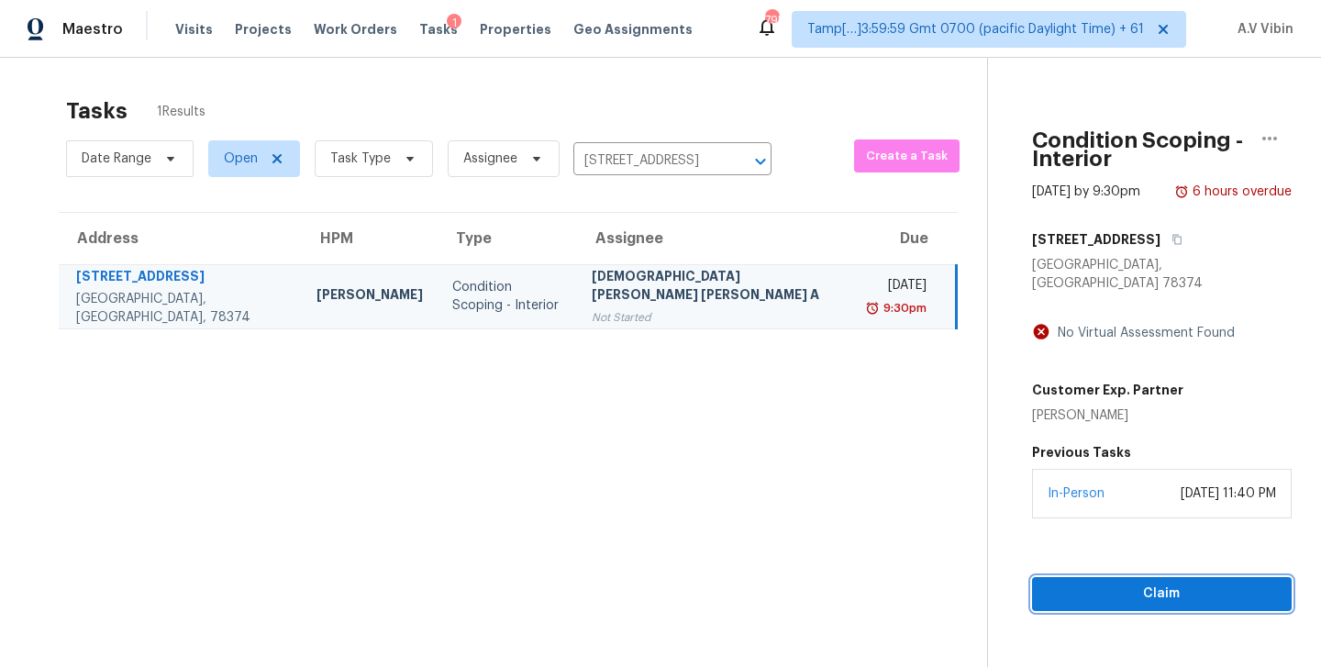
click at [1058, 582] on span "Claim" at bounding box center [1161, 593] width 230 height 23
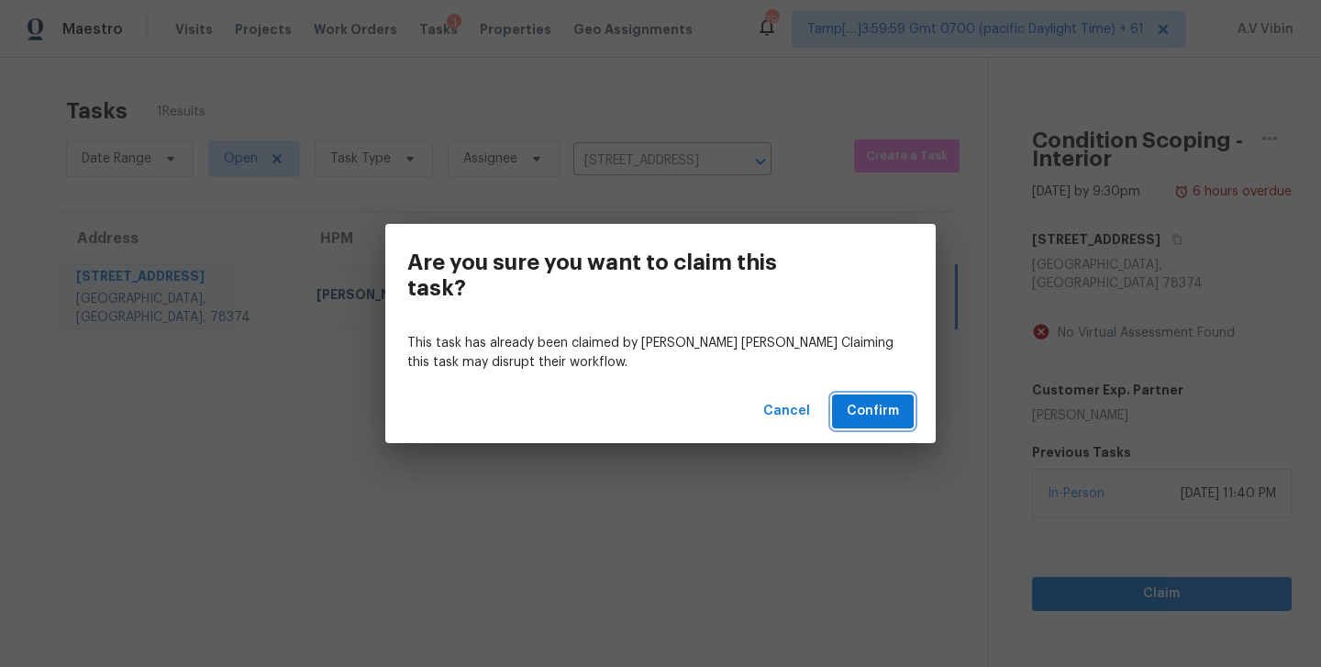
click at [850, 407] on span "Confirm" at bounding box center [872, 411] width 52 height 23
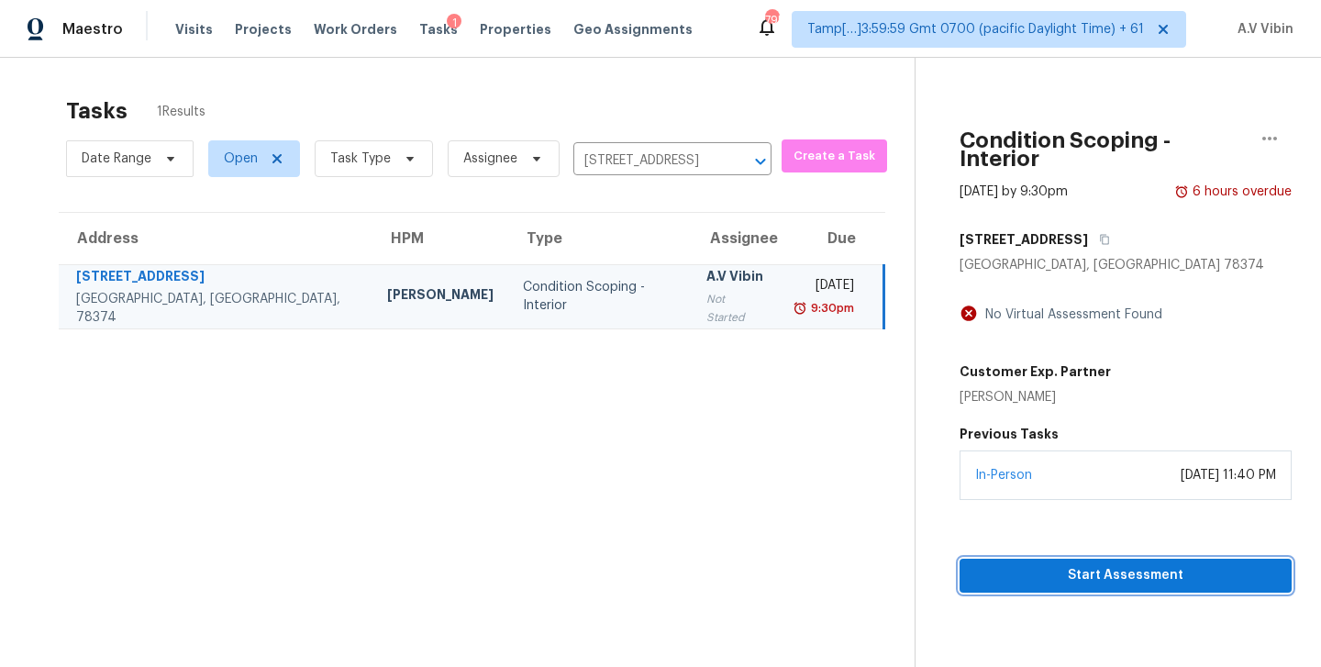
click at [1101, 564] on span "Start Assessment" at bounding box center [1125, 575] width 303 height 23
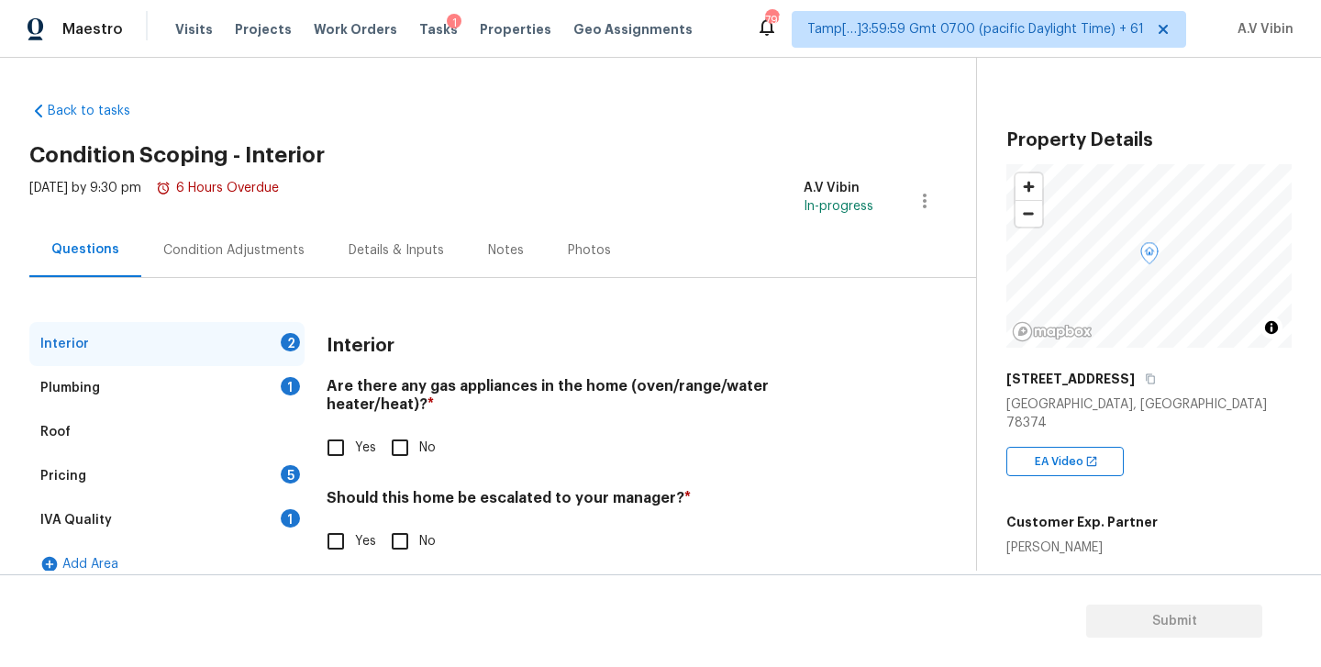
scroll to position [21, 0]
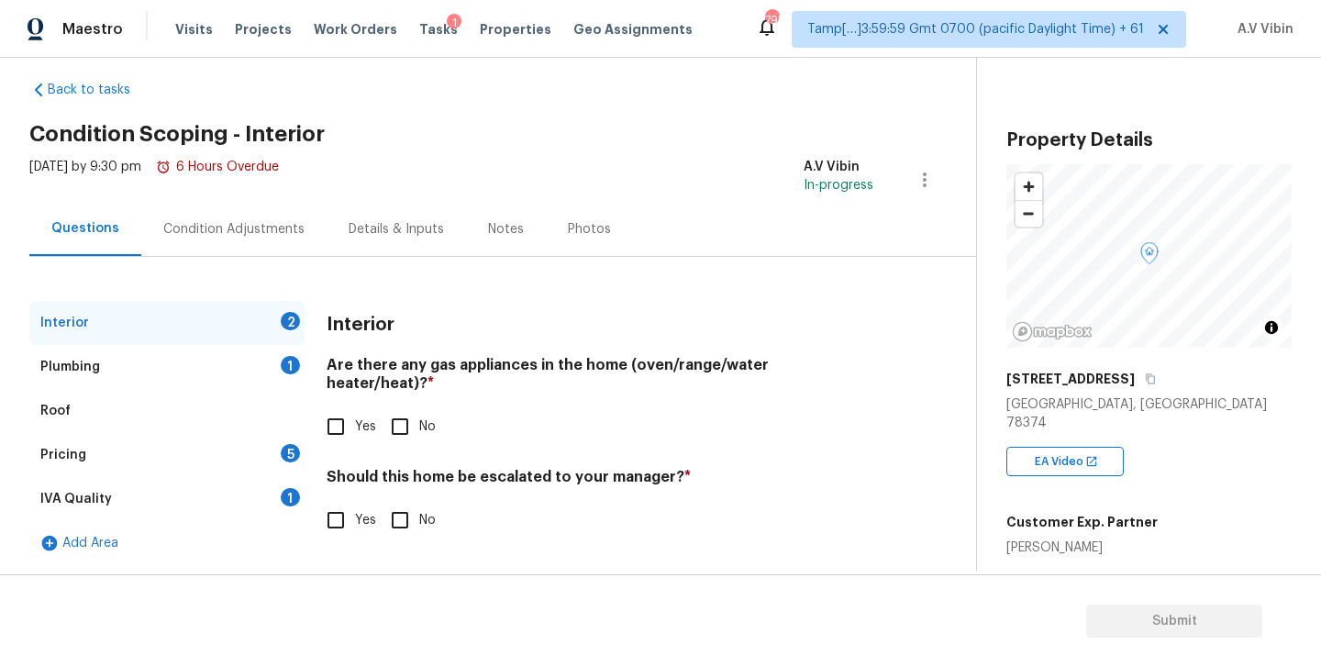
click at [440, 370] on h4 "Are there any gas appliances in the home (oven/range/water heater/heat)? *" at bounding box center [599, 378] width 547 height 44
copy h4 "gas"
click at [402, 407] on input "No" at bounding box center [400, 426] width 39 height 39
checkbox input "true"
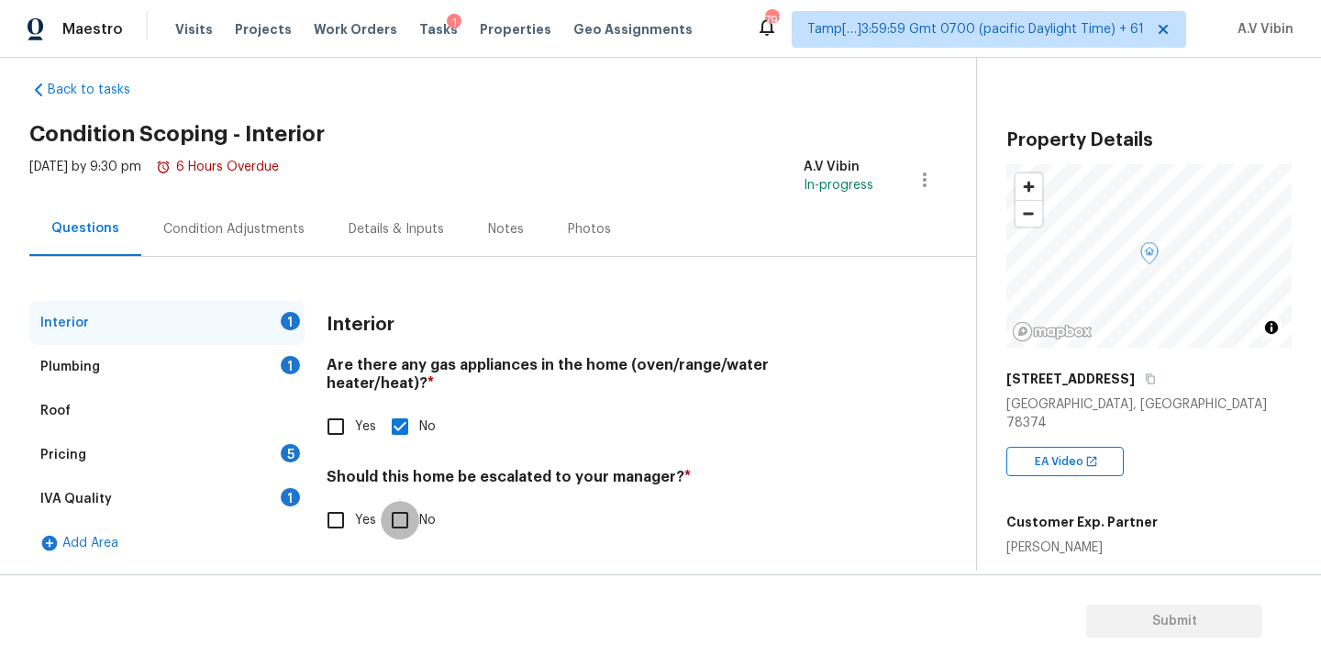
click at [403, 503] on input "No" at bounding box center [400, 520] width 39 height 39
checkbox input "true"
click at [183, 360] on div "Plumbing 1" at bounding box center [166, 367] width 275 height 44
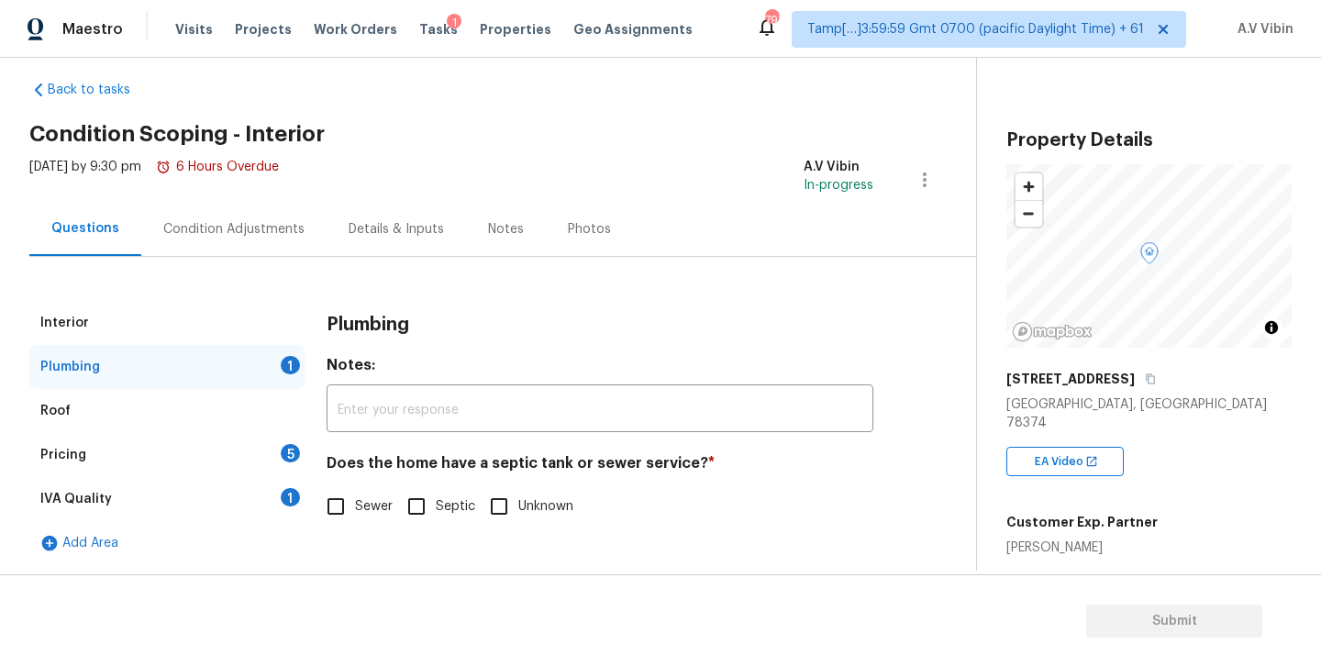
click at [496, 462] on h4 "Does the home have a septic tank or sewer service? *" at bounding box center [599, 467] width 547 height 26
copy h4 "septic"
click at [6, 444] on div "Back to tasks Condition Scoping - Interior Mon, Aug 25 2025 by 9:30 pm 6 Hours …" at bounding box center [660, 314] width 1321 height 513
click at [510, 463] on h4 "Does the home have a septic tank or sewer service? *" at bounding box center [599, 467] width 547 height 26
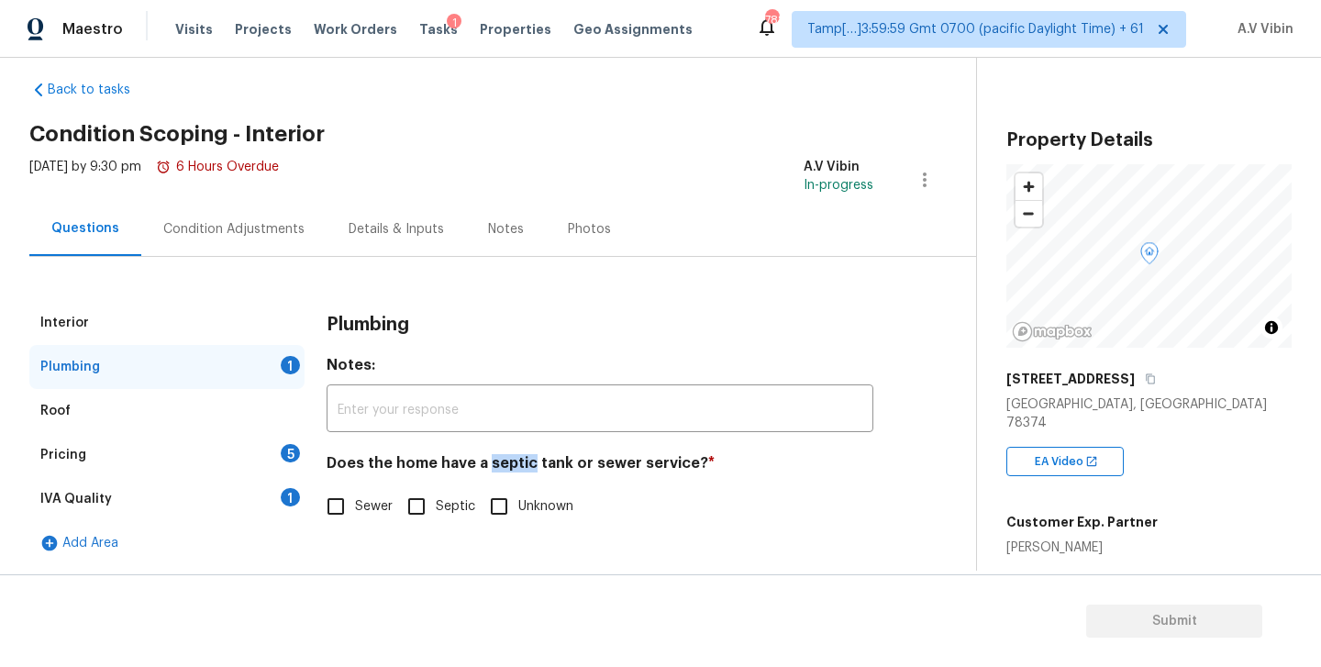
click at [510, 463] on h4 "Does the home have a septic tank or sewer service? *" at bounding box center [599, 467] width 547 height 26
copy h4 "septic"
click at [359, 505] on span "Sewer" at bounding box center [374, 506] width 38 height 19
click at [355, 505] on input "Sewer" at bounding box center [335, 506] width 39 height 39
checkbox input "true"
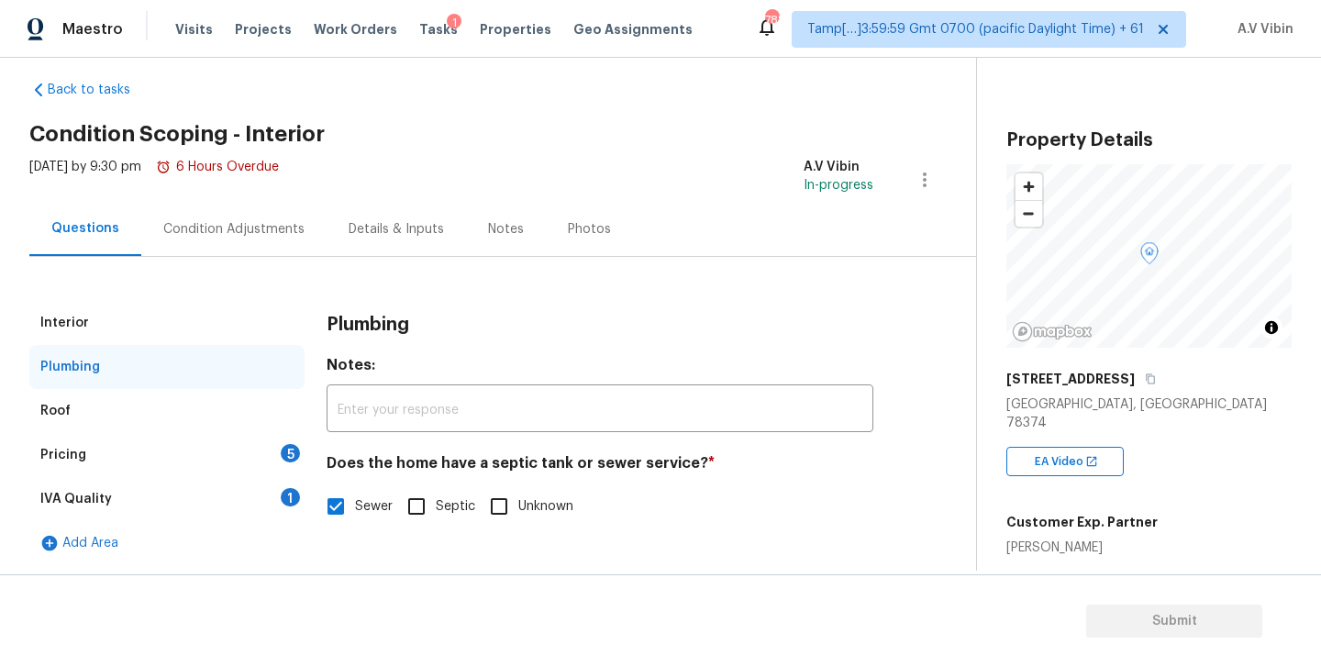
click at [145, 414] on div "Roof" at bounding box center [166, 411] width 275 height 44
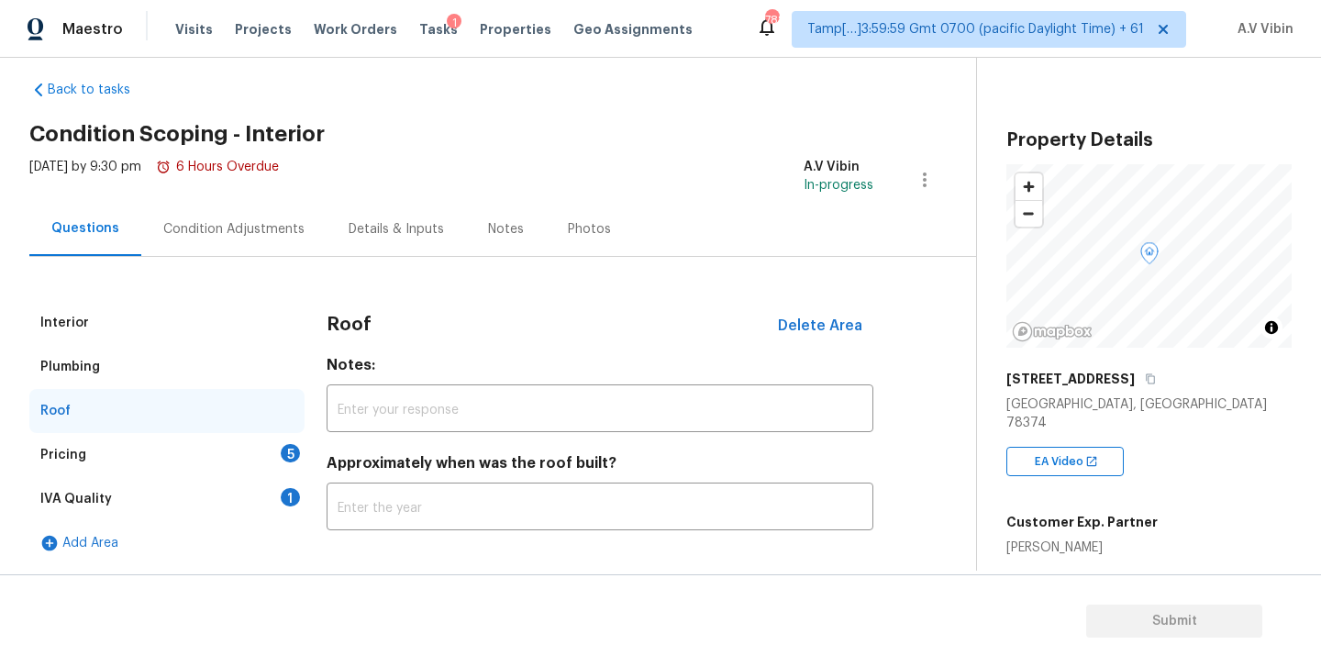
click at [134, 448] on div "Pricing 5" at bounding box center [166, 455] width 275 height 44
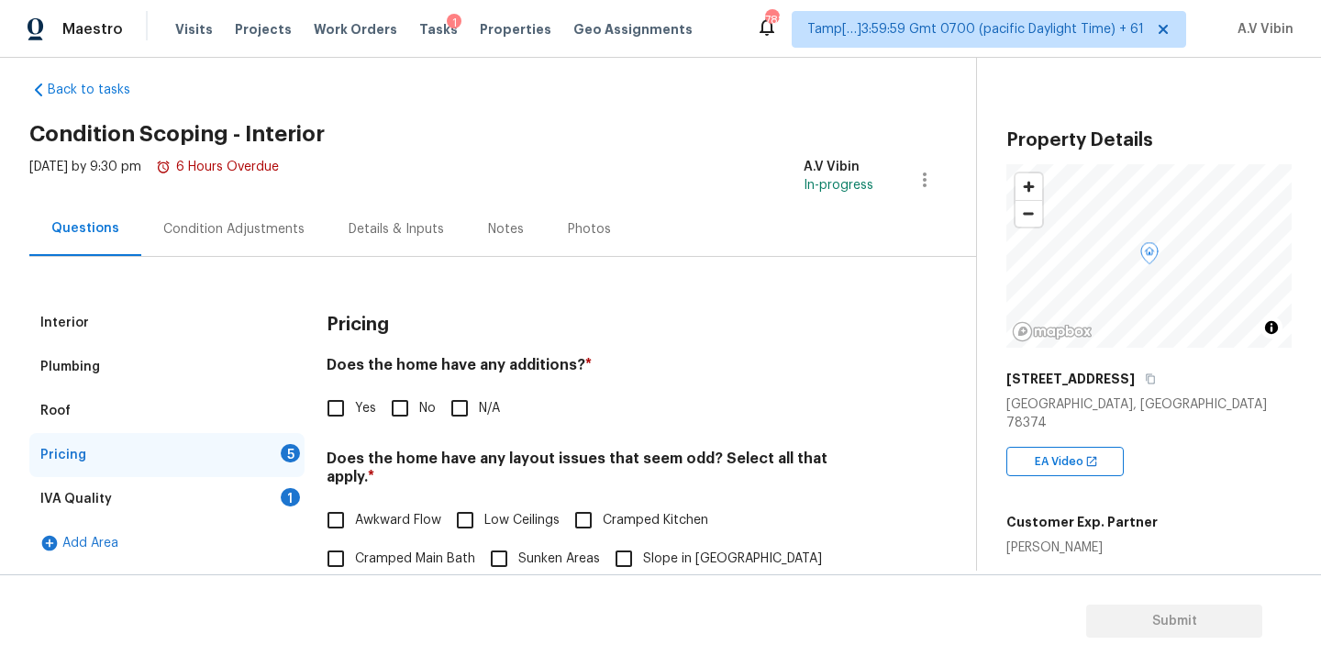
click at [519, 363] on h4 "Does the home have any additions? *" at bounding box center [599, 369] width 547 height 26
copy h4 "additions"
click at [403, 403] on input "No" at bounding box center [400, 408] width 39 height 39
checkbox input "true"
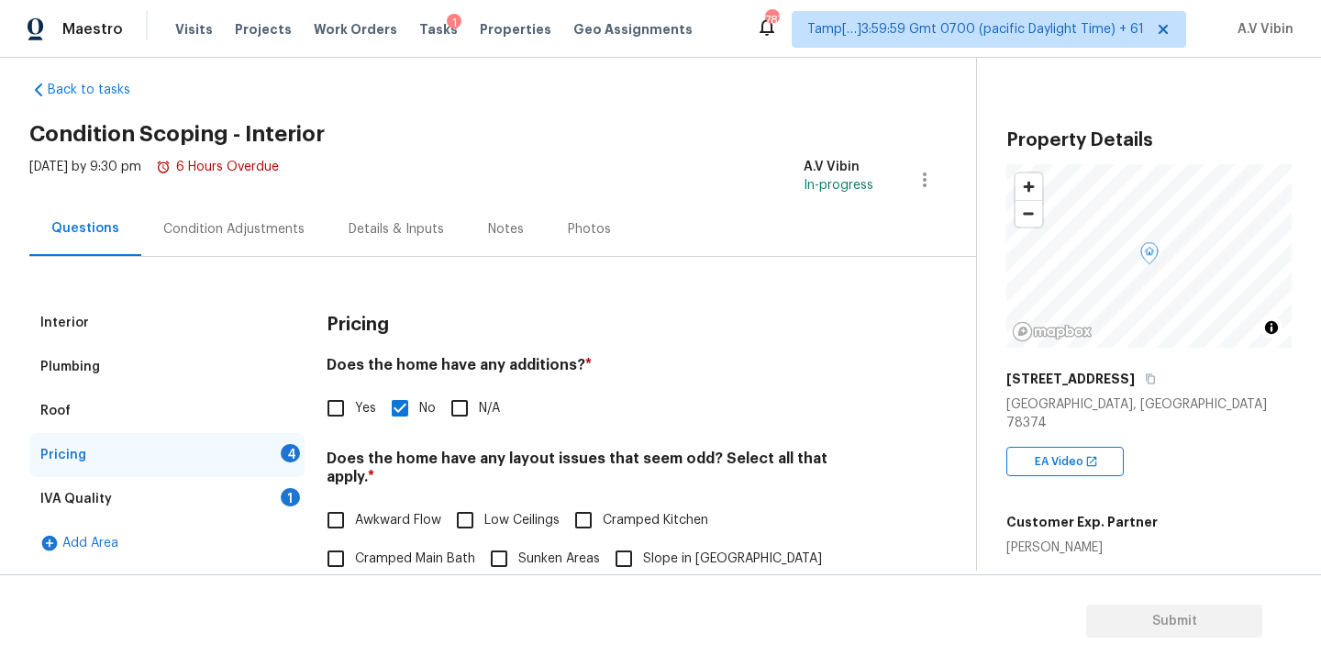
click at [520, 461] on h4 "Does the home have any layout issues that seem odd? Select all that apply. *" at bounding box center [599, 471] width 547 height 44
copy h4 "layout"
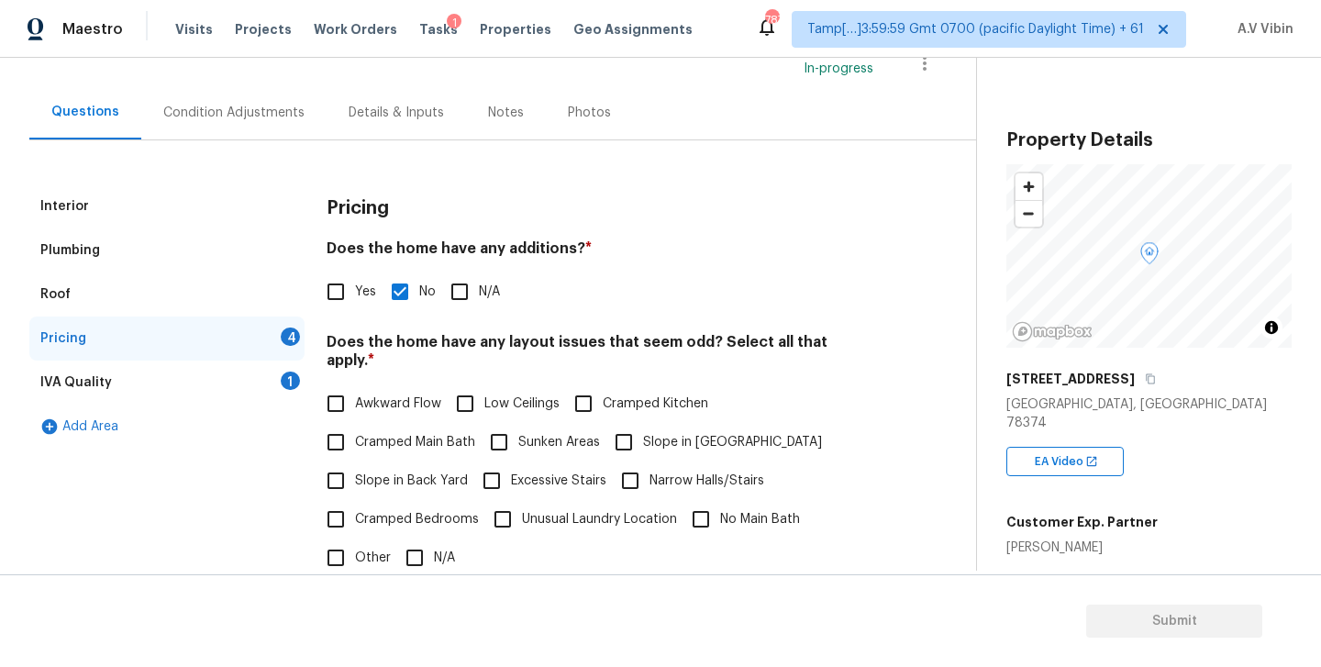
scroll to position [141, 0]
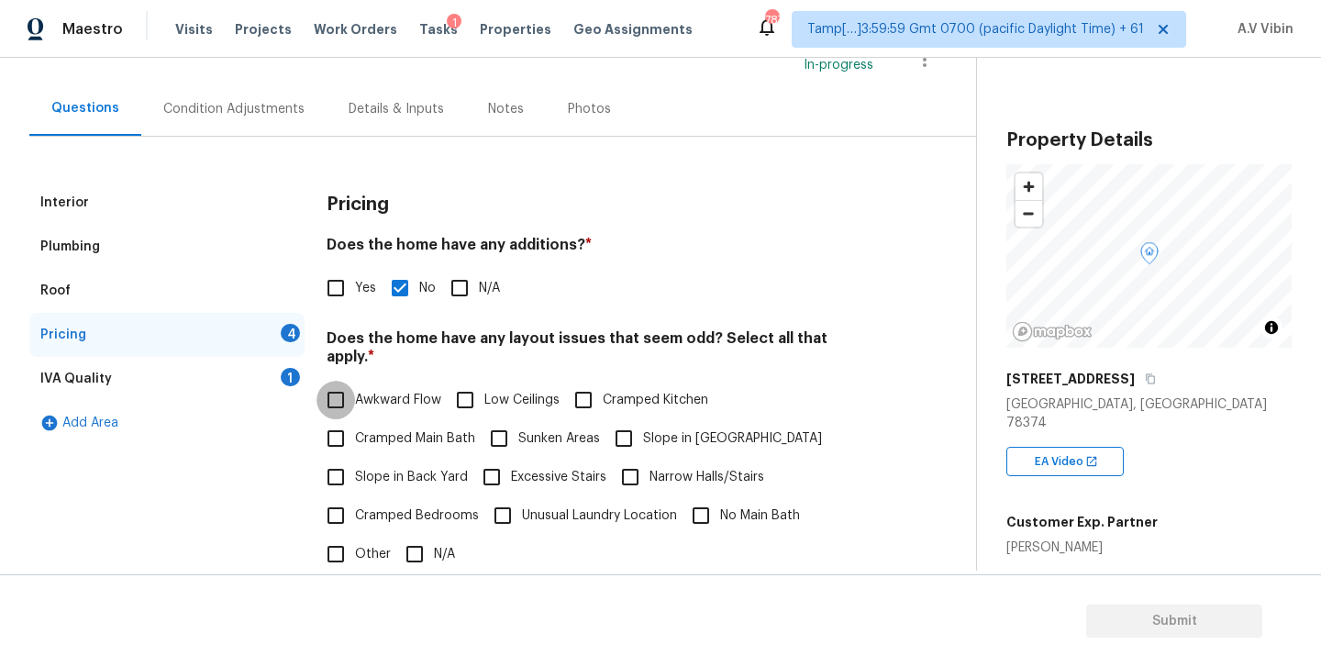
click at [335, 382] on input "Awkward Flow" at bounding box center [335, 400] width 39 height 39
checkbox input "true"
click at [501, 421] on input "Sunken Areas" at bounding box center [499, 438] width 39 height 39
checkbox input "true"
click at [702, 500] on input "No Main Bath" at bounding box center [700, 515] width 39 height 39
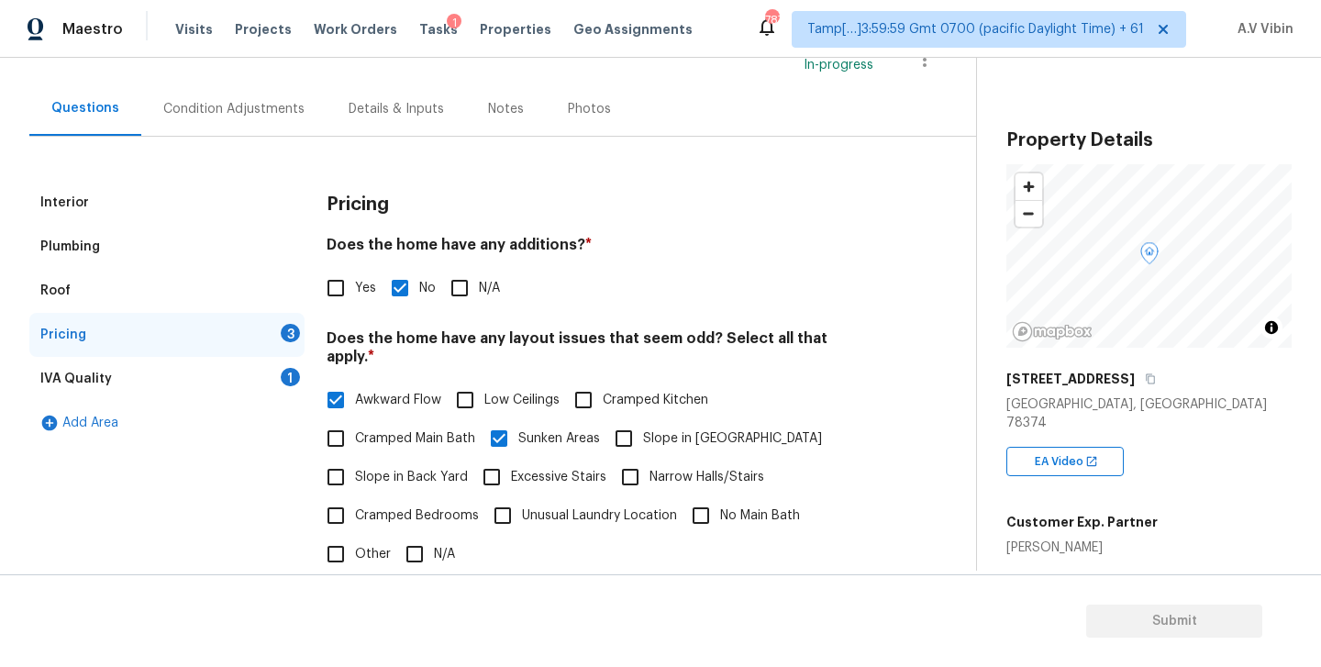
checkbox input "true"
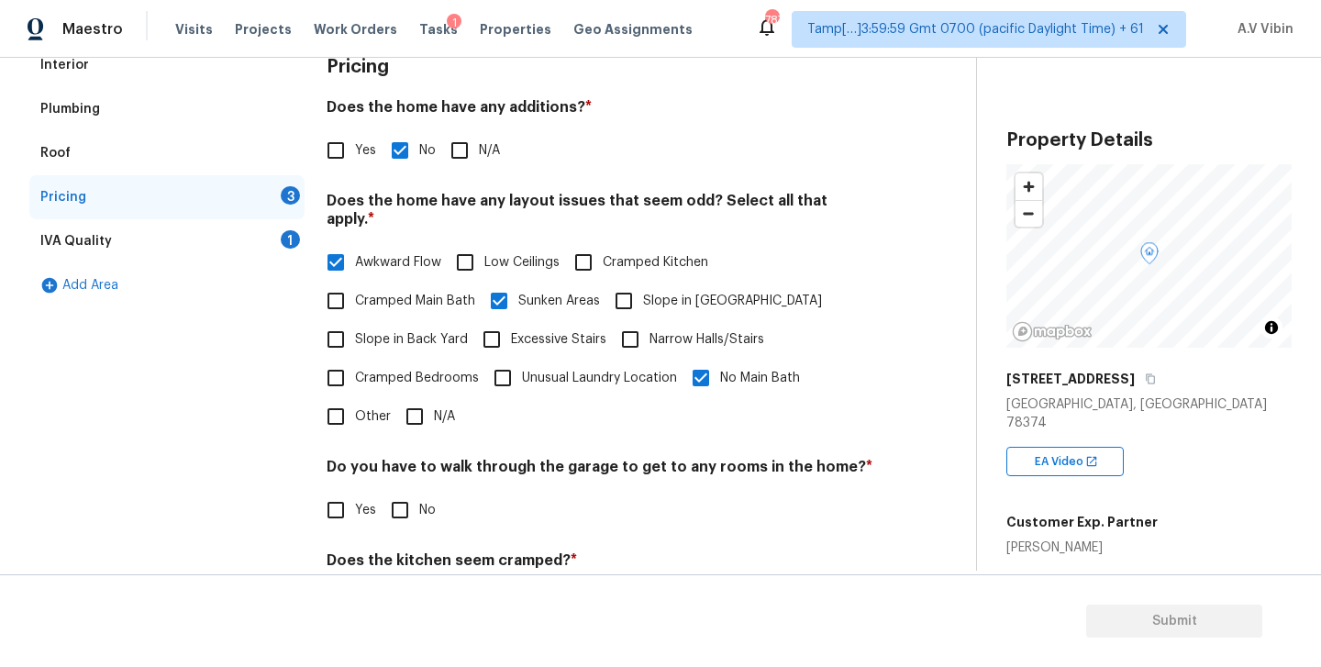
scroll to position [434, 0]
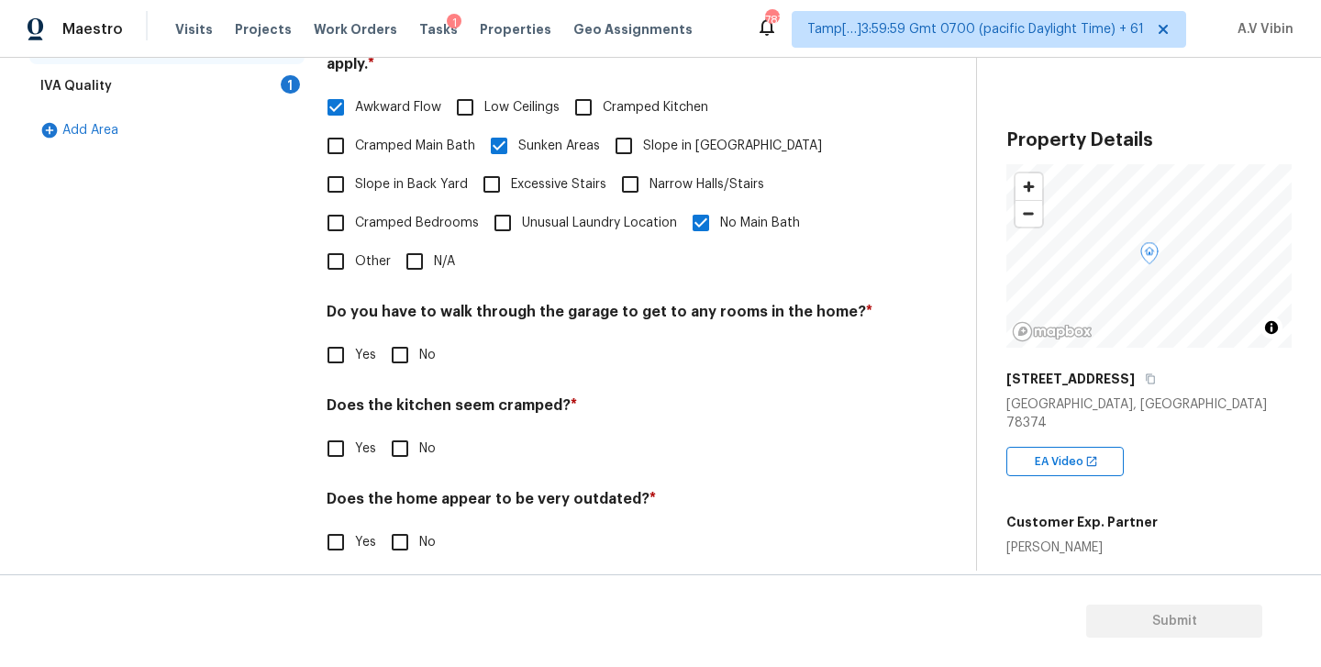
click at [575, 303] on h4 "Do you have to walk through the garage to get to any rooms in the home? *" at bounding box center [599, 316] width 547 height 26
copy h4 "garage"
click at [394, 336] on input "No" at bounding box center [400, 355] width 39 height 39
checkbox input "true"
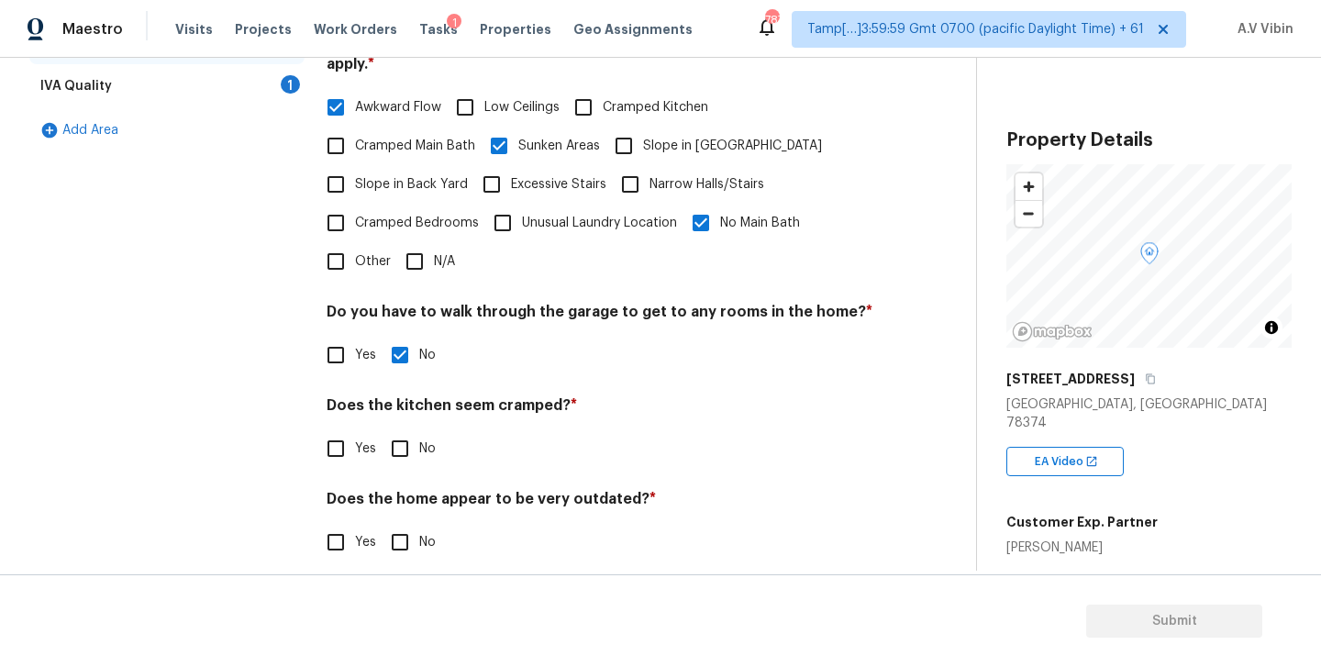
click at [398, 429] on input "No" at bounding box center [400, 448] width 39 height 39
checkbox input "true"
click at [408, 524] on input "No" at bounding box center [400, 542] width 39 height 39
checkbox input "true"
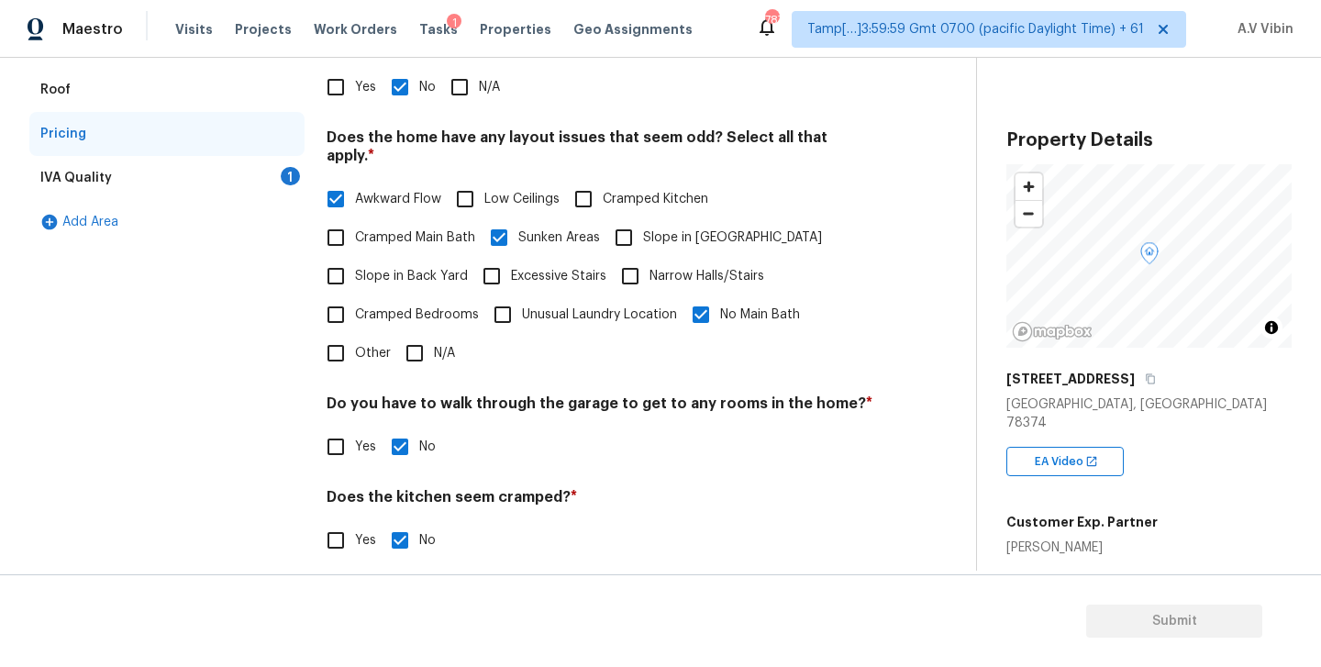
scroll to position [282, 0]
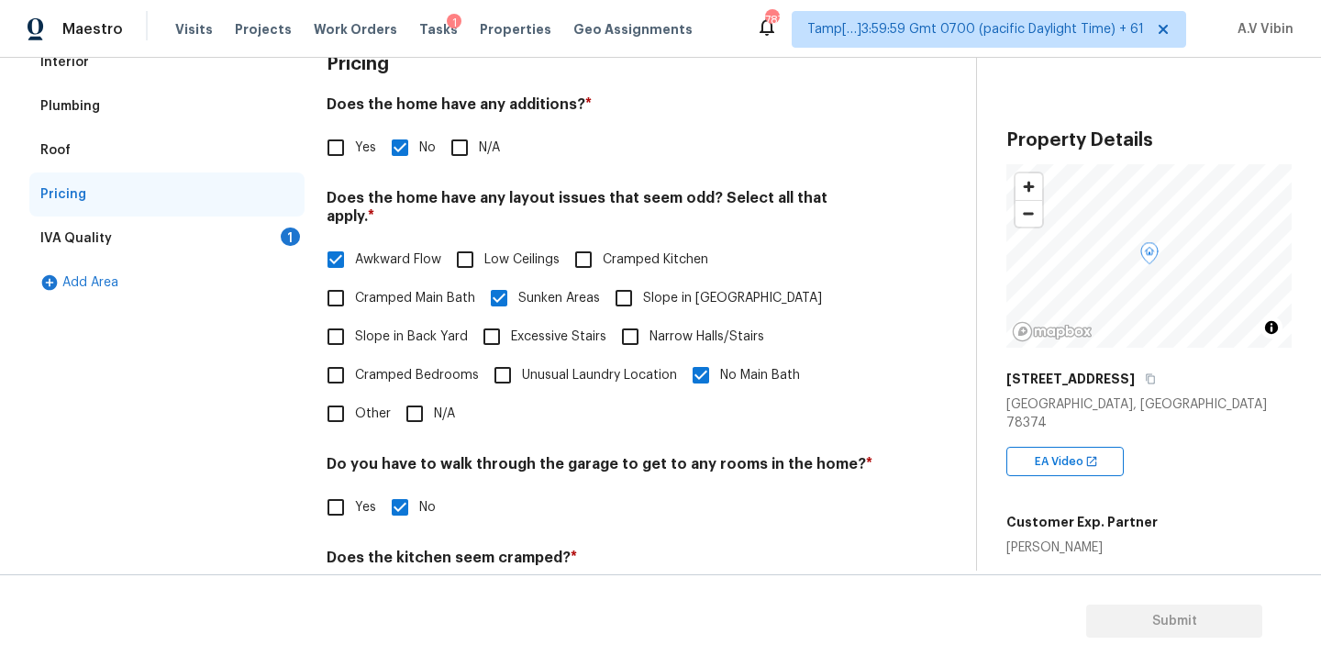
click at [190, 244] on div "IVA Quality 1" at bounding box center [166, 238] width 275 height 44
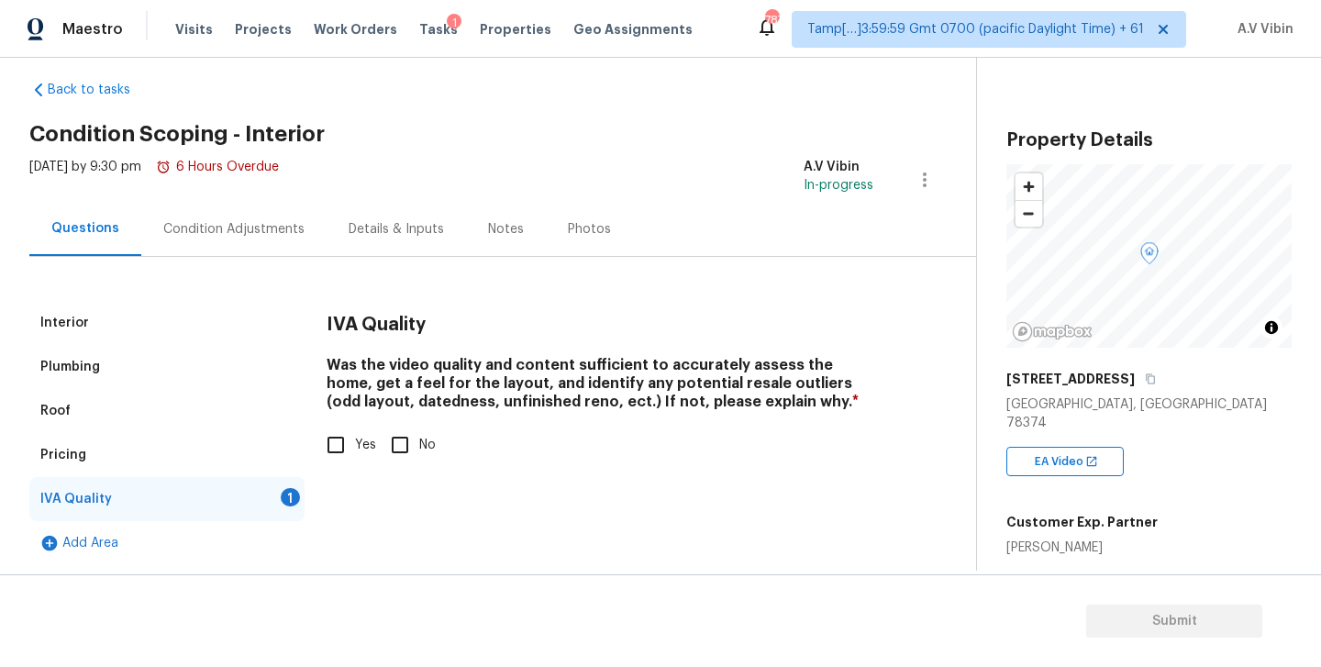
scroll to position [21, 0]
click at [345, 451] on input "Yes" at bounding box center [335, 445] width 39 height 39
checkbox input "true"
click at [279, 228] on div "Condition Adjustments" at bounding box center [233, 229] width 141 height 18
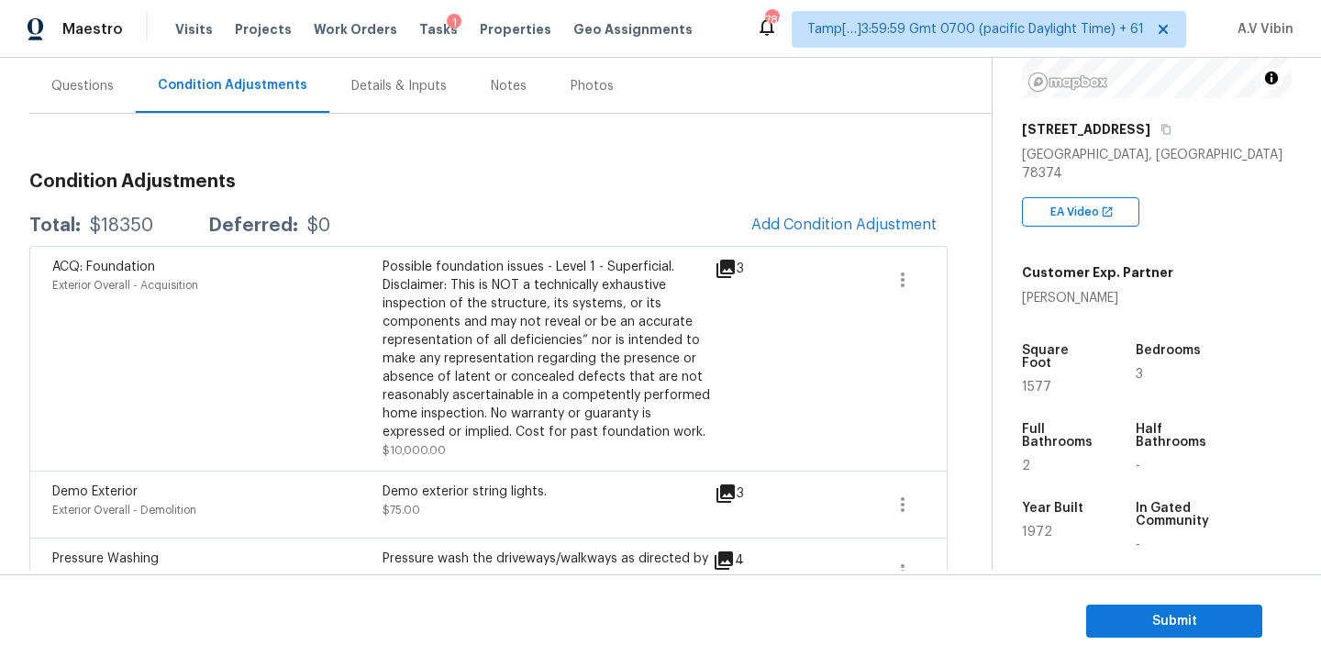
scroll to position [182, 0]
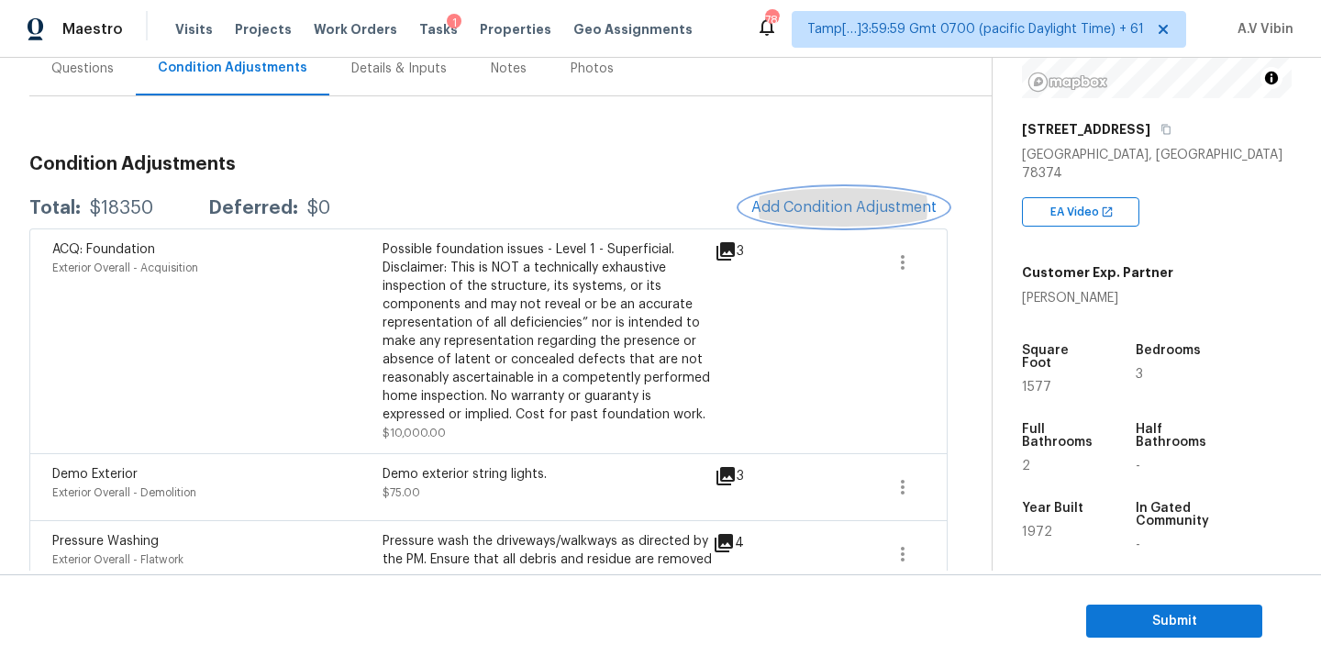
click at [846, 198] on button "Add Condition Adjustment" at bounding box center [843, 207] width 207 height 39
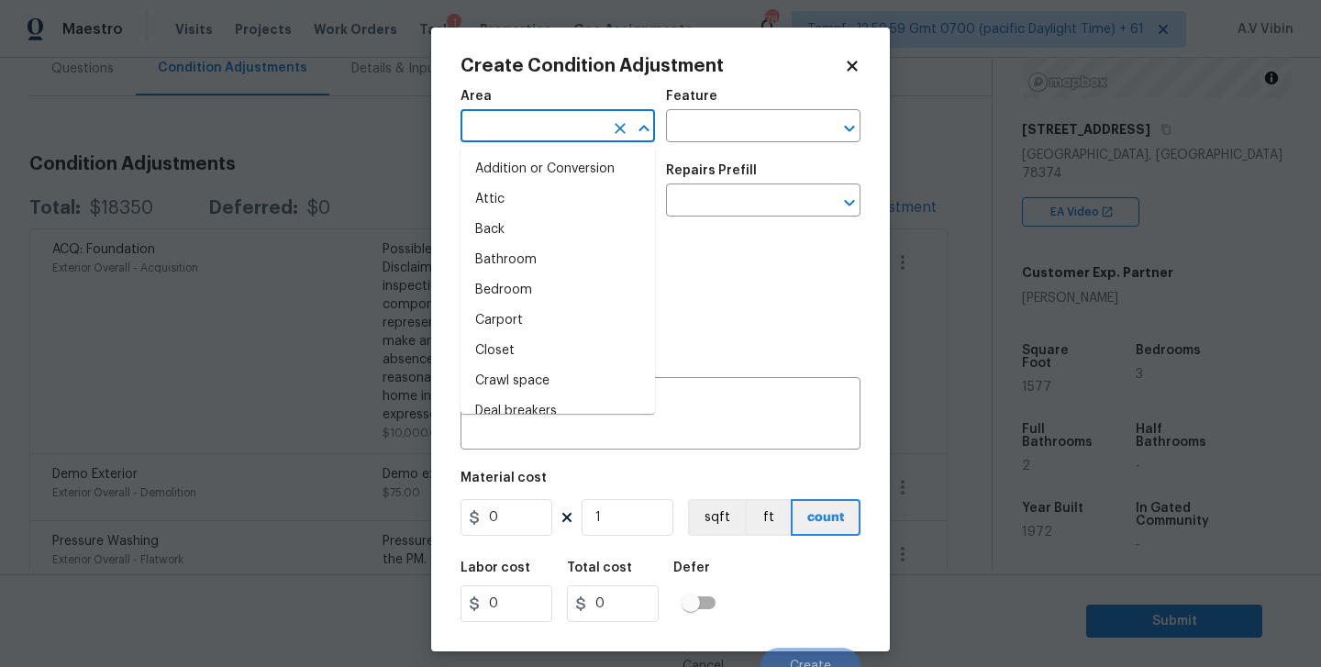
click at [562, 129] on input "text" at bounding box center [531, 128] width 143 height 28
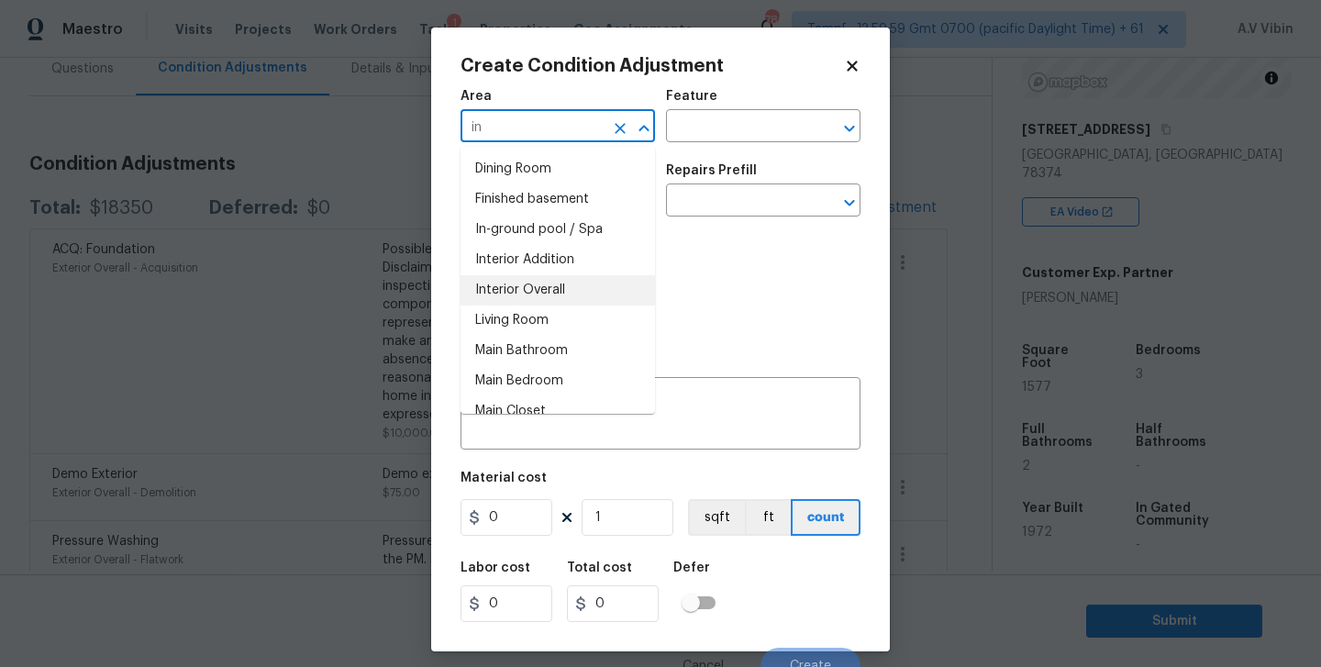
click at [546, 299] on li "Interior Overall" at bounding box center [557, 290] width 194 height 30
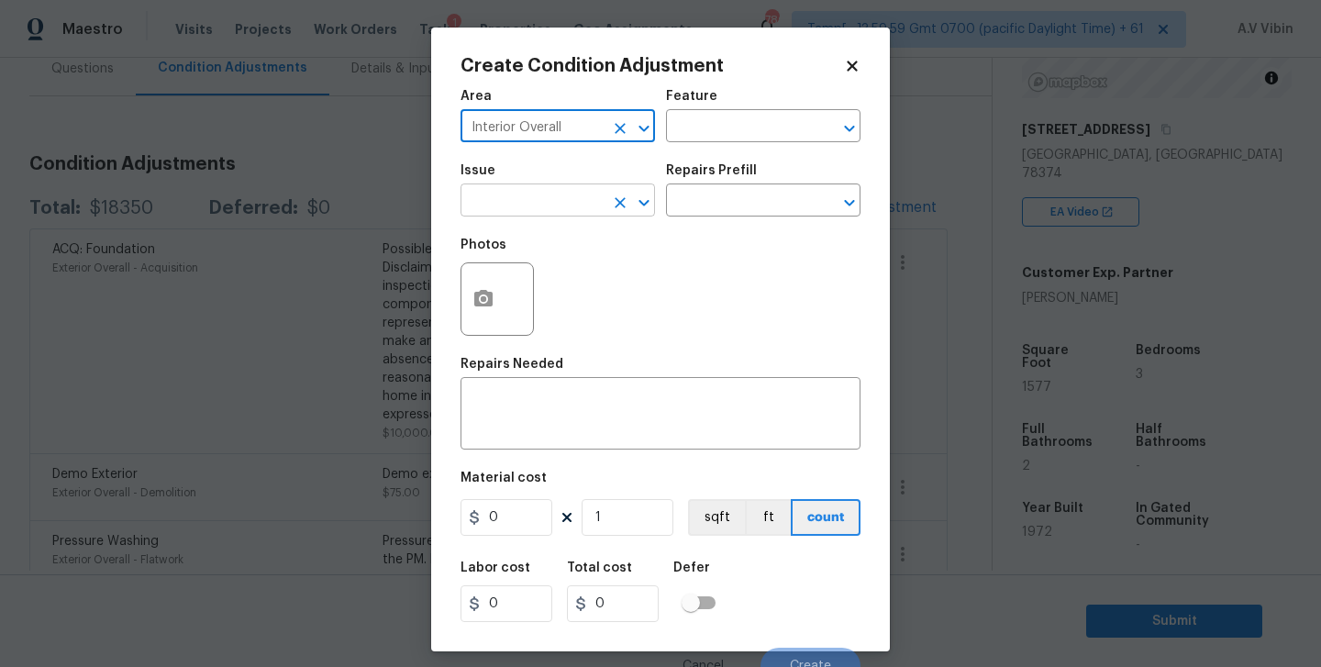
type input "Interior Overall"
click at [547, 212] on input "text" at bounding box center [531, 202] width 143 height 28
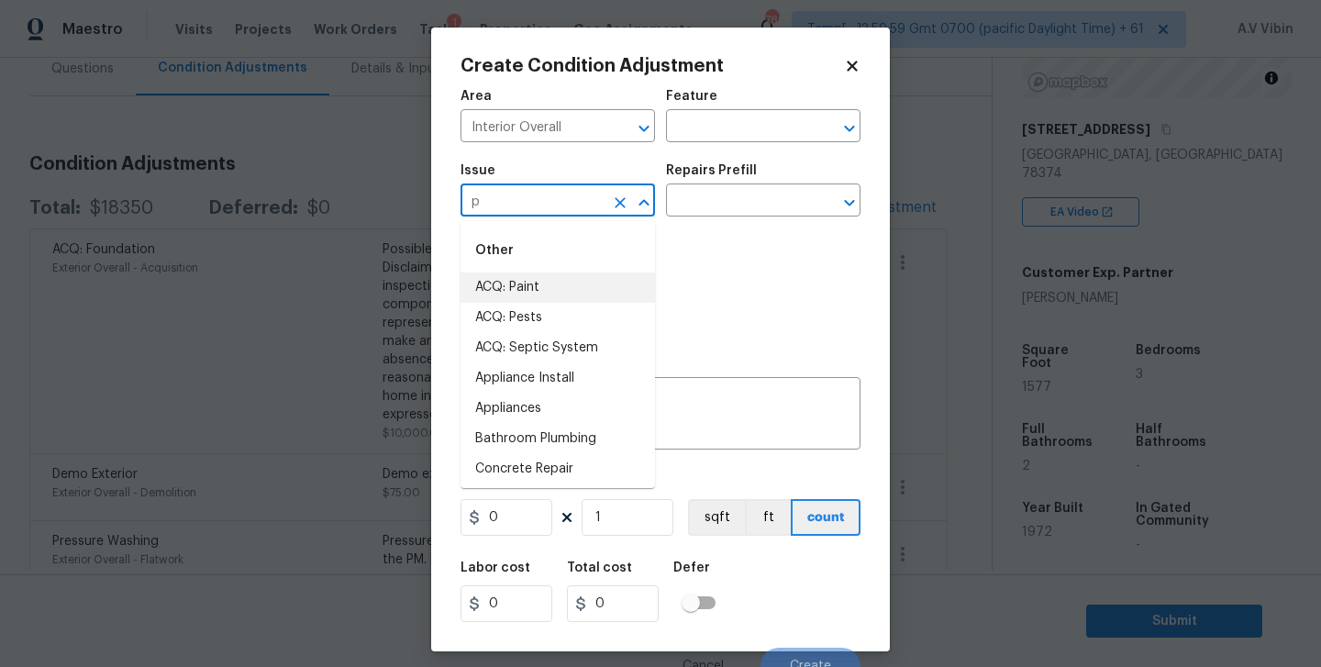
click at [542, 282] on li "ACQ: Paint" at bounding box center [557, 287] width 194 height 30
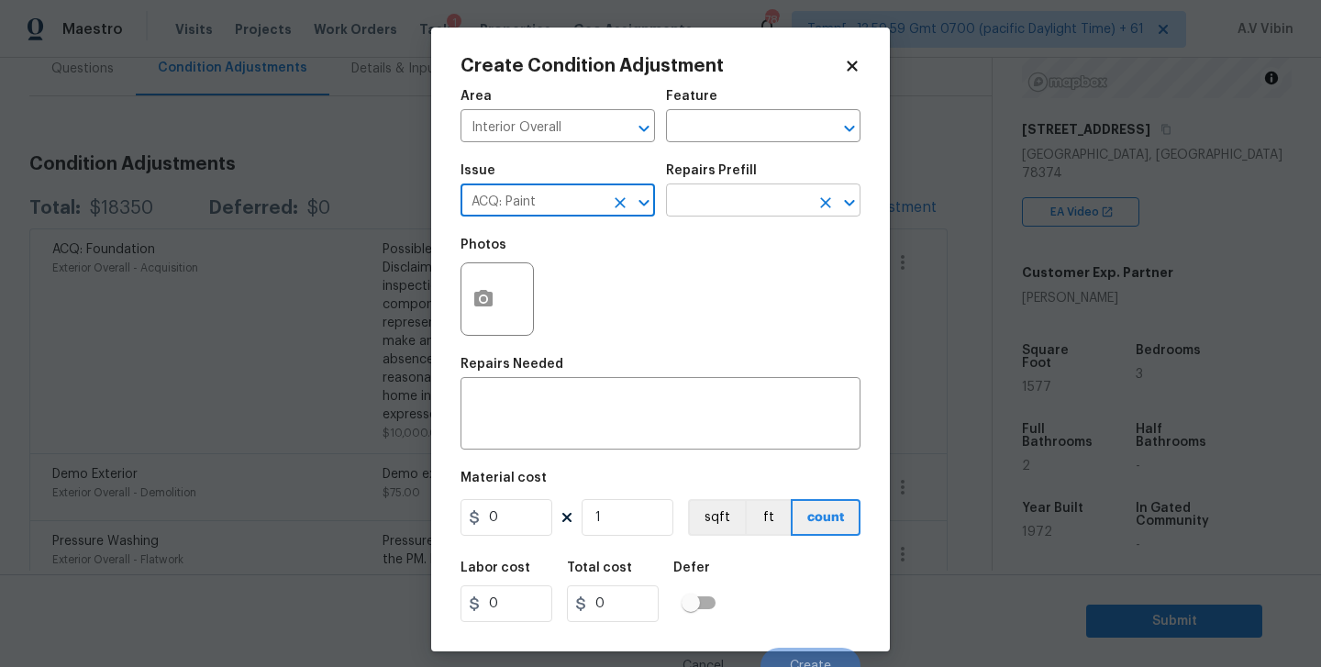
type input "ACQ: Paint"
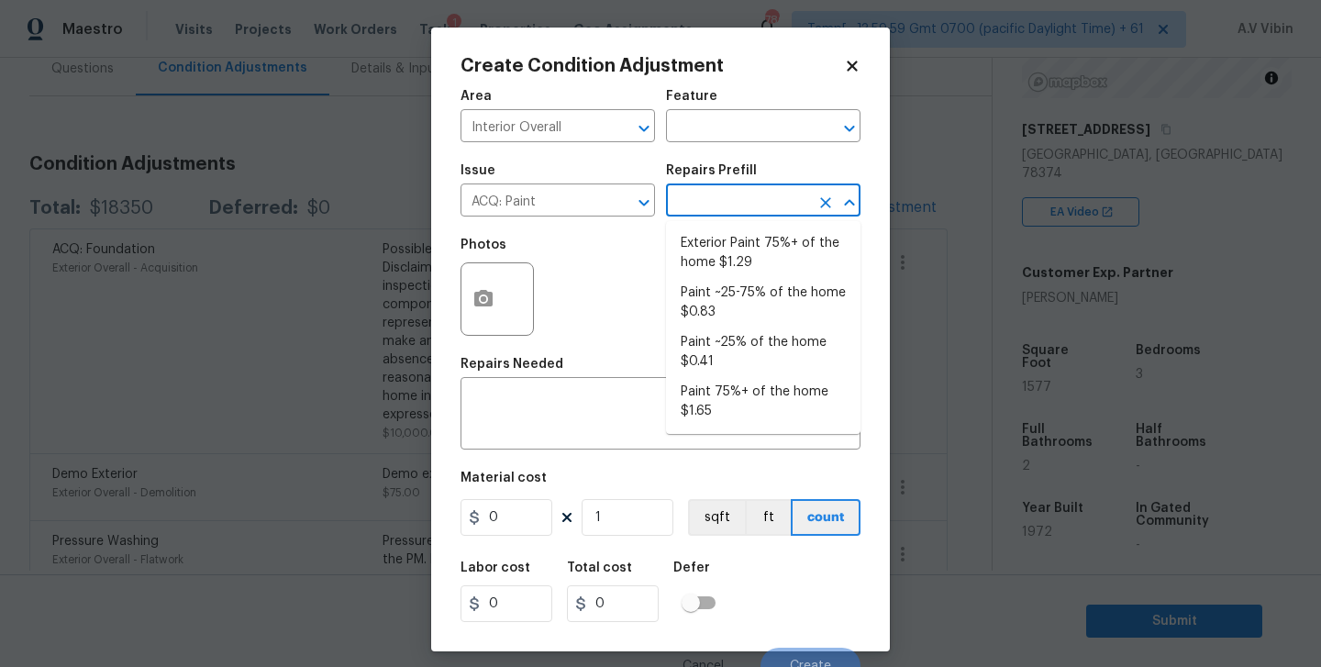
click at [729, 200] on input "text" at bounding box center [737, 202] width 143 height 28
click at [748, 264] on li "Exterior Paint 75%+ of the home $1.29" at bounding box center [763, 253] width 194 height 50
type input "Acquisition"
type textarea "Acquisition Scope: 75%+ of the home exterior will likely require paint"
type input "1.29"
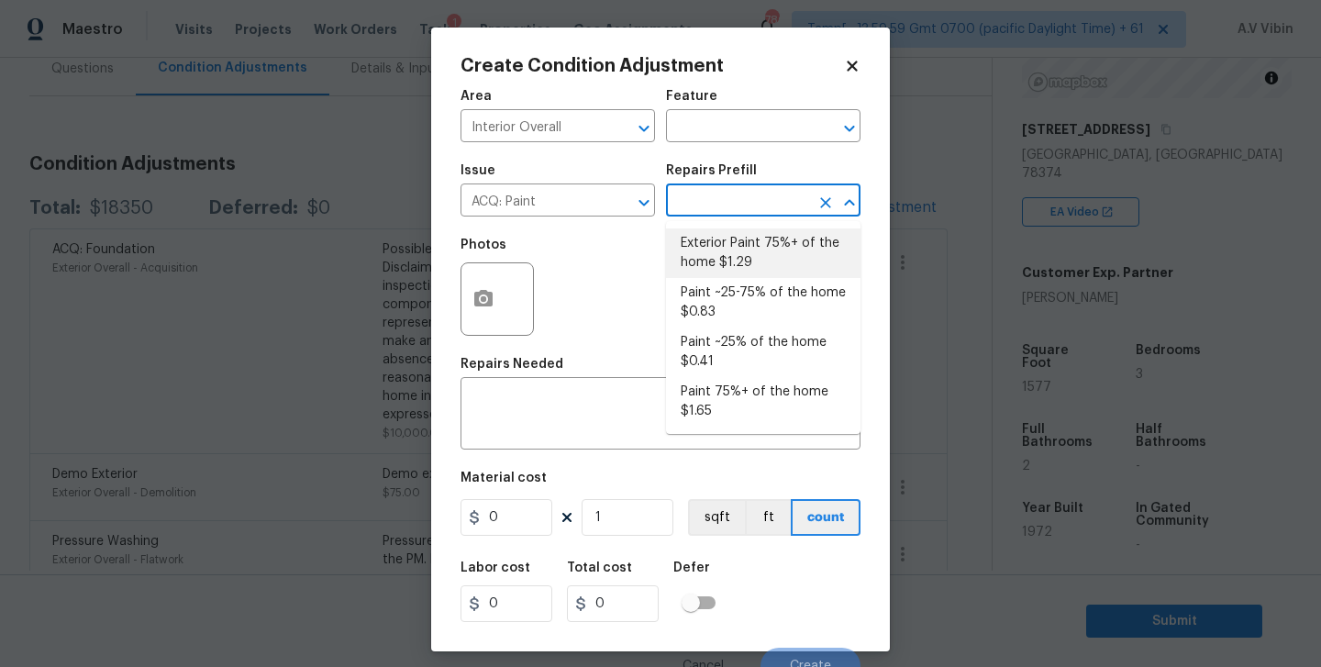
type input "1.29"
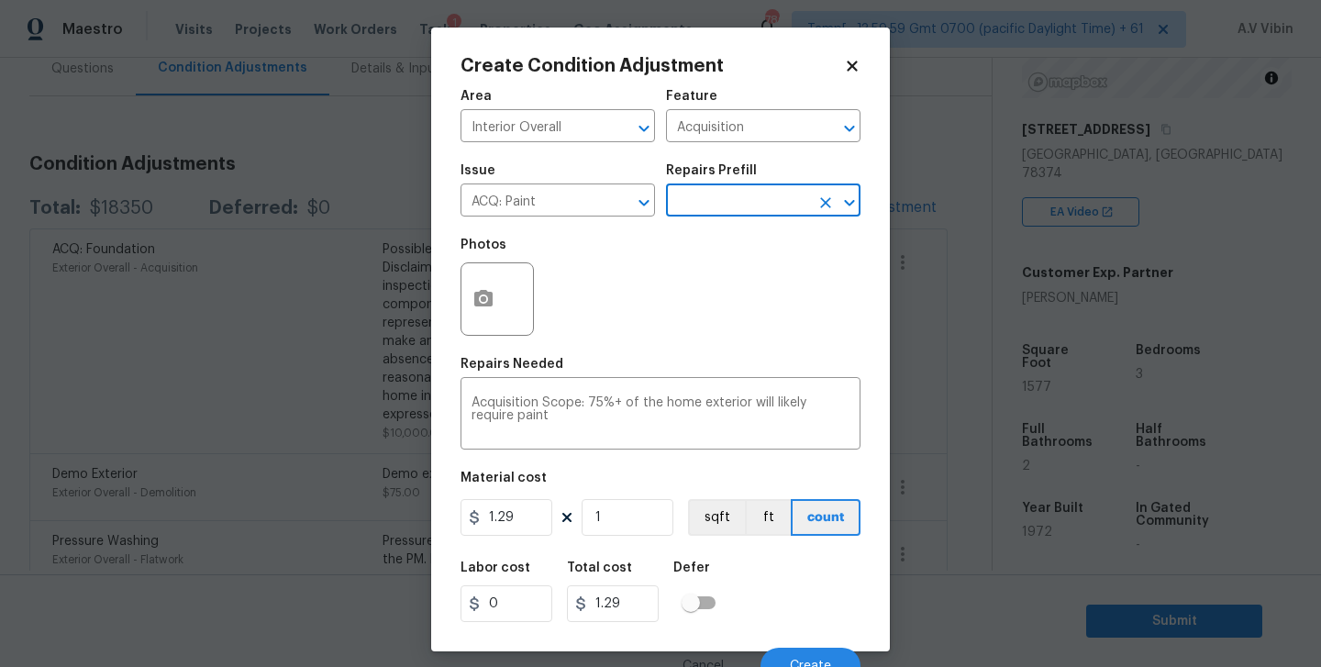
click at [743, 203] on input "text" at bounding box center [737, 202] width 143 height 28
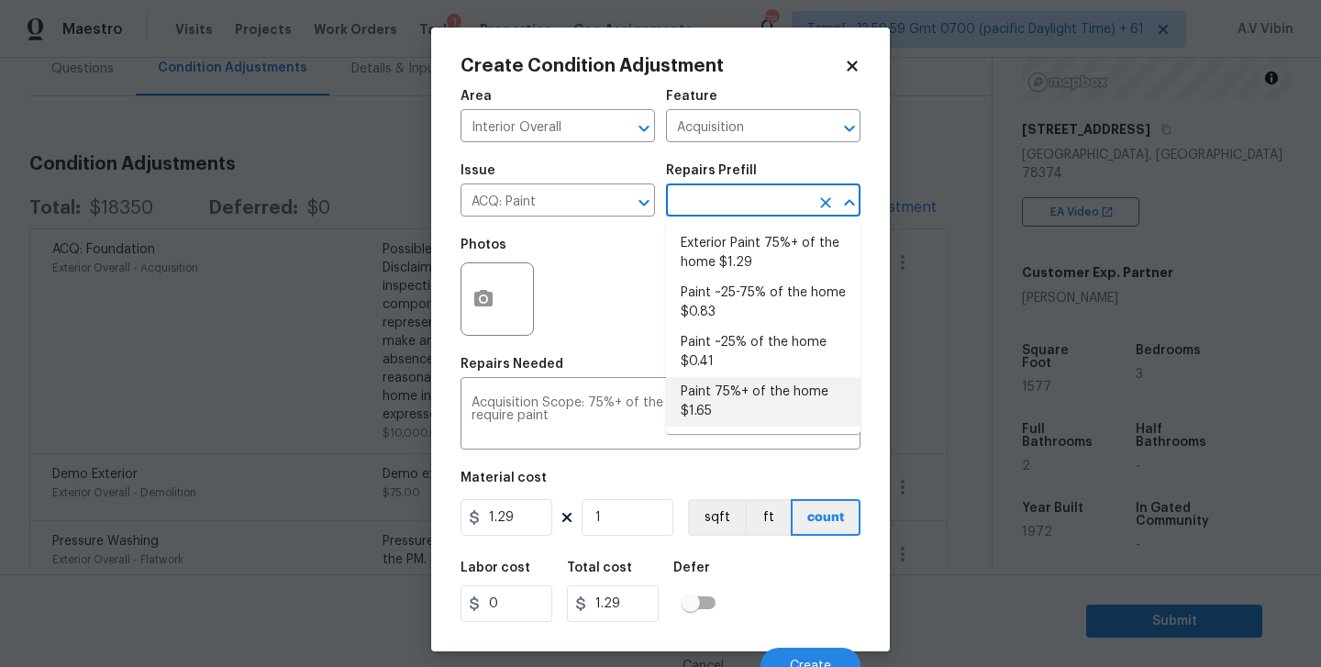
click at [740, 409] on li "Paint 75%+ of the home $1.65" at bounding box center [763, 402] width 194 height 50
type textarea "Acquisition Scope: 75%+ of the home will likely require interior paint"
type input "1.65"
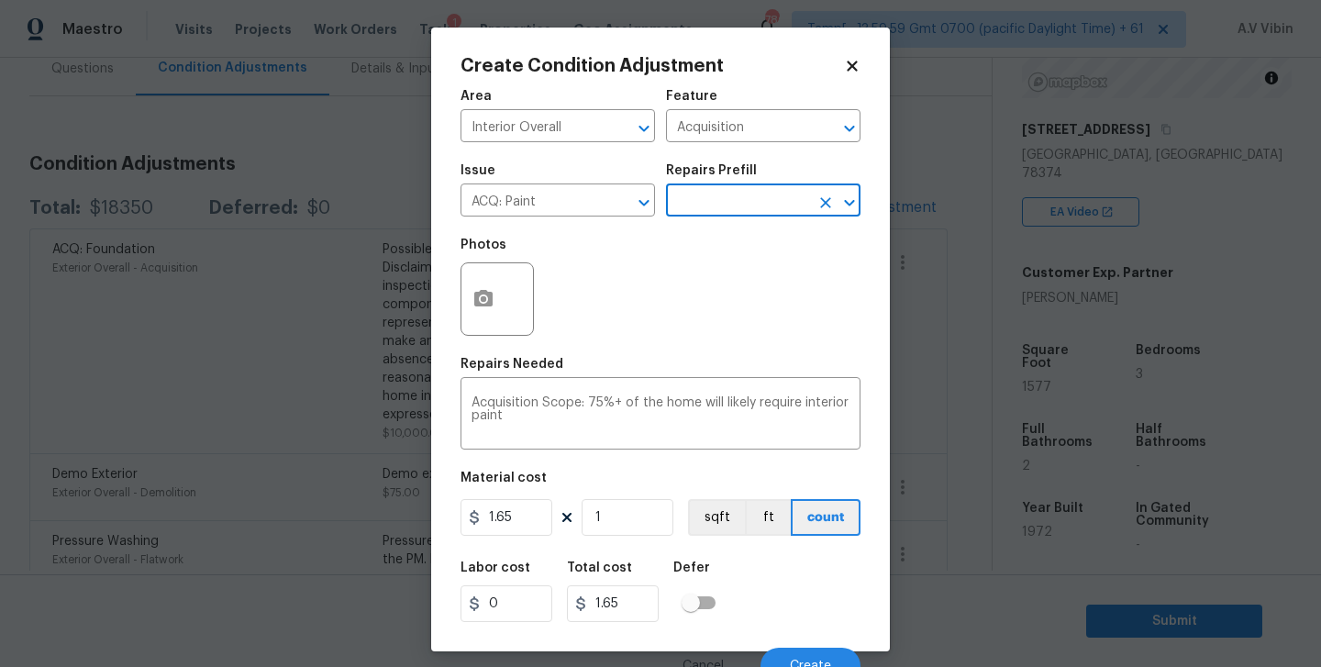
scroll to position [18, 0]
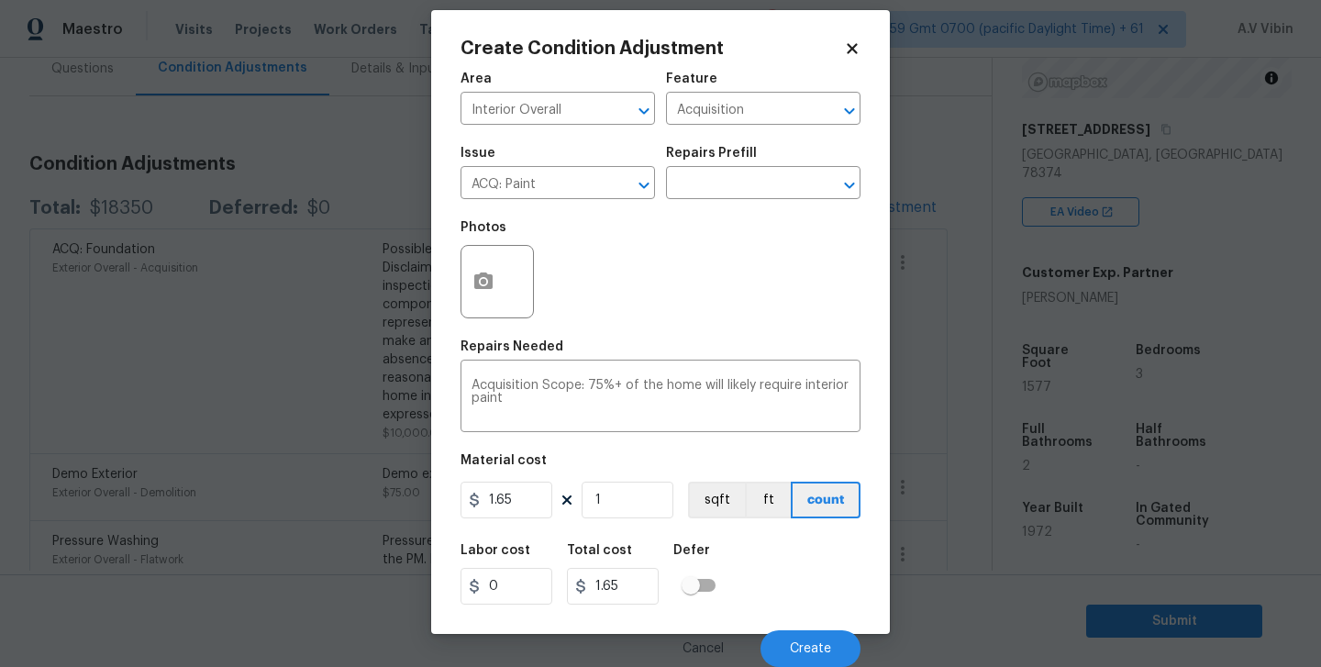
click at [625, 289] on div "Photos" at bounding box center [660, 269] width 400 height 119
click at [797, 653] on span "Create" at bounding box center [810, 649] width 41 height 14
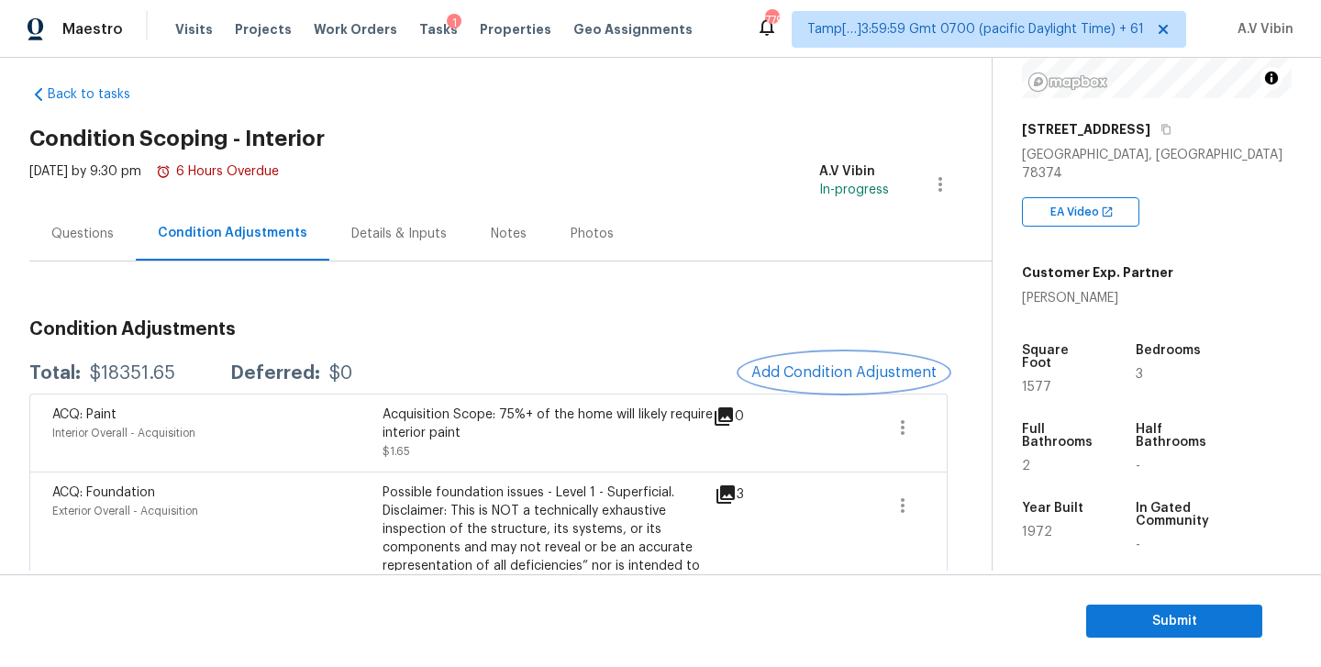
scroll to position [0, 0]
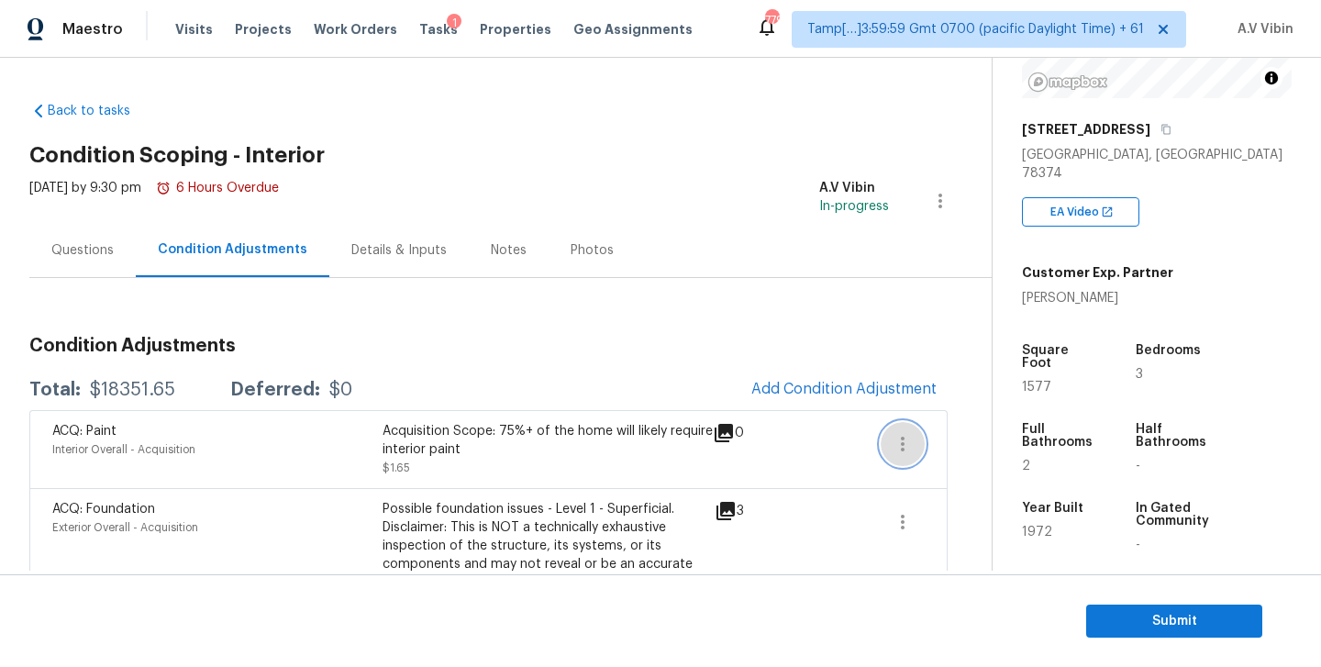
click at [911, 462] on button "button" at bounding box center [902, 444] width 44 height 44
click at [949, 437] on div "Edit" at bounding box center [1006, 440] width 143 height 18
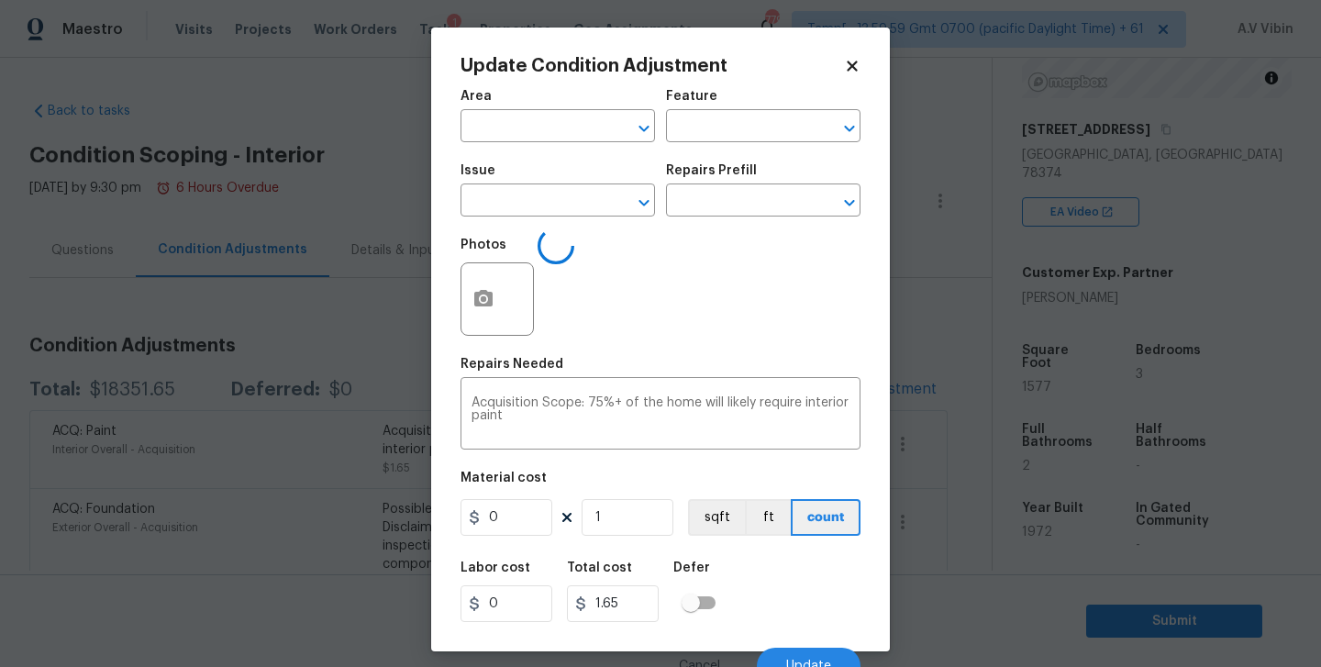
type input "Interior Overall"
type input "Acquisition"
type input "ACQ: Paint"
type input "1.65"
click at [849, 64] on icon at bounding box center [851, 66] width 10 height 10
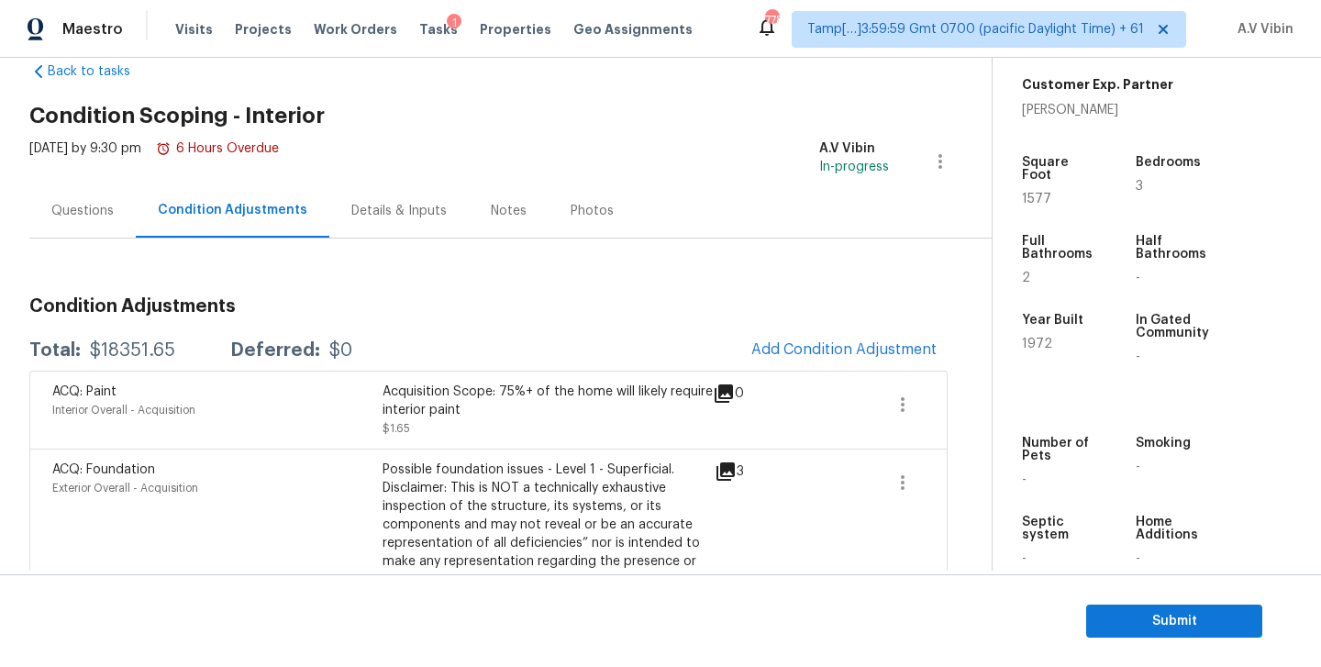
scroll to position [47, 0]
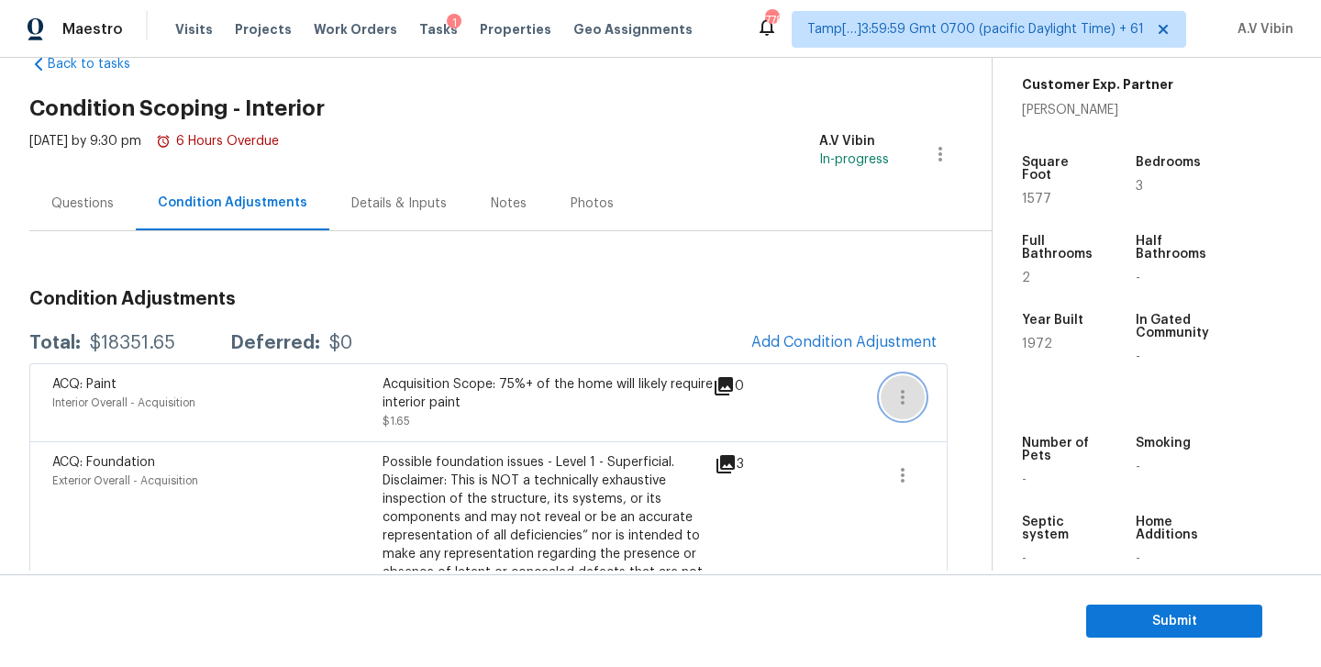
click at [894, 391] on icon "button" at bounding box center [902, 397] width 22 height 22
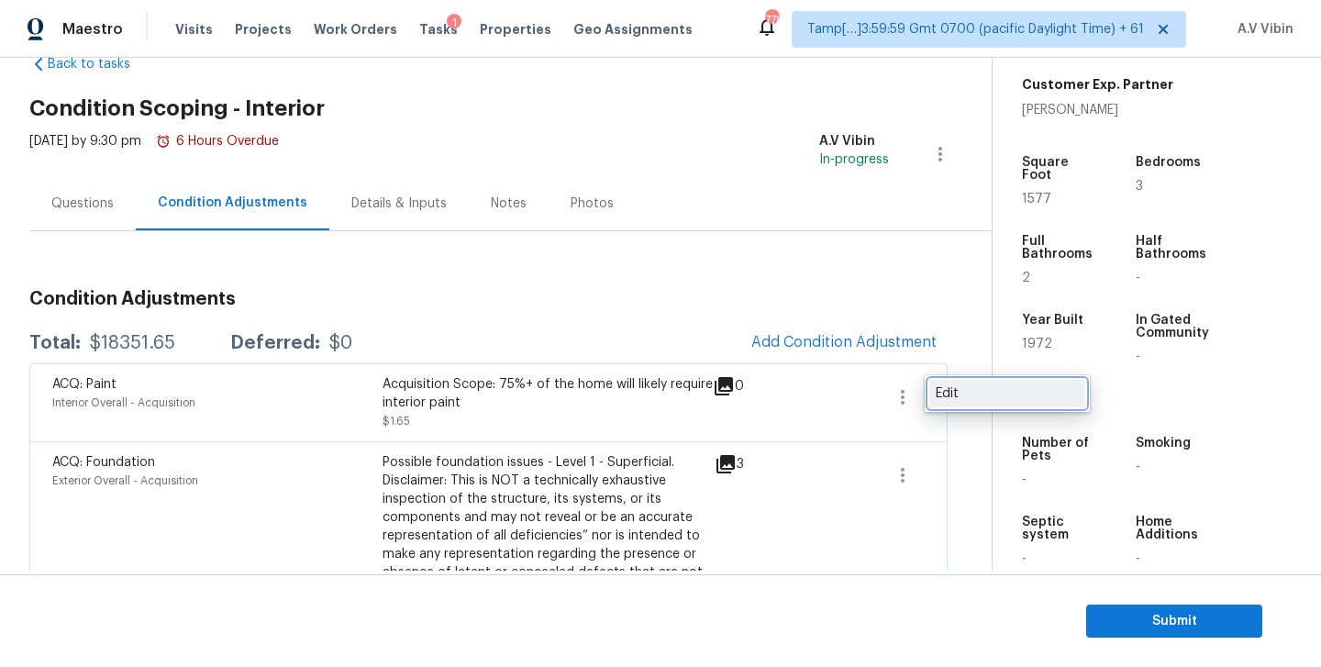
click at [948, 390] on div "Edit" at bounding box center [1006, 393] width 143 height 18
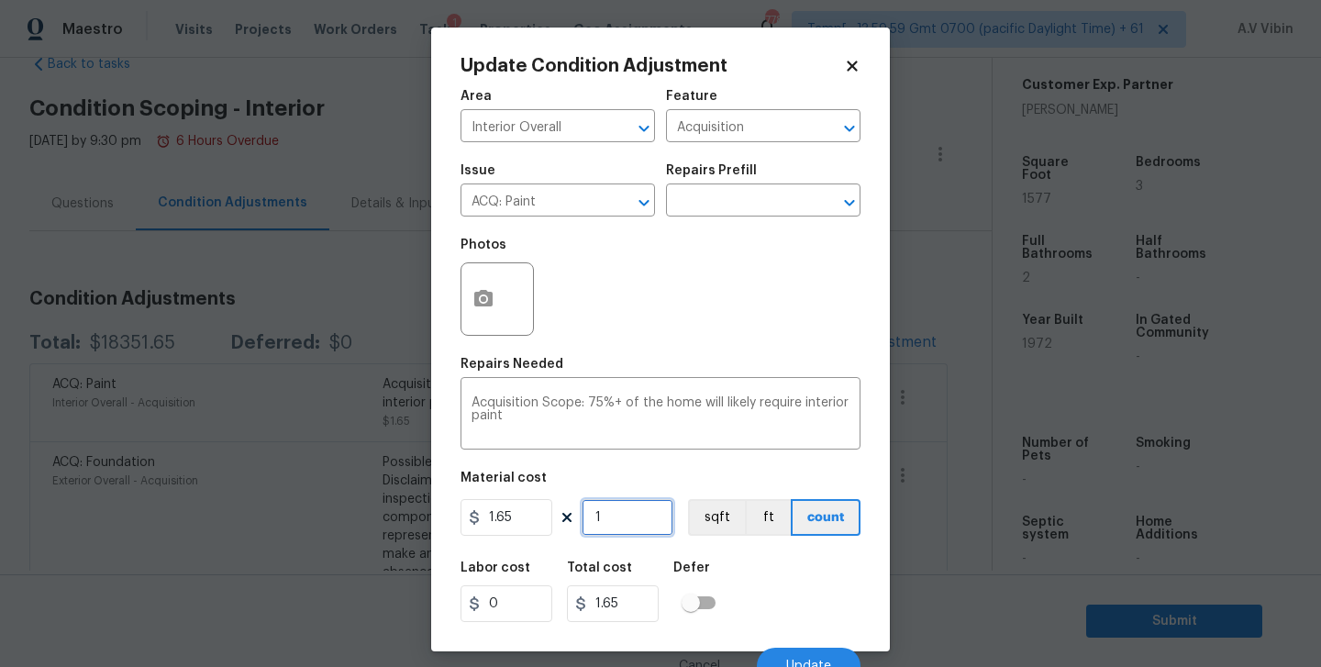
click at [611, 520] on input "1" at bounding box center [627, 517] width 92 height 37
type input "15"
type input "24.75"
type input "157"
type input "259.05"
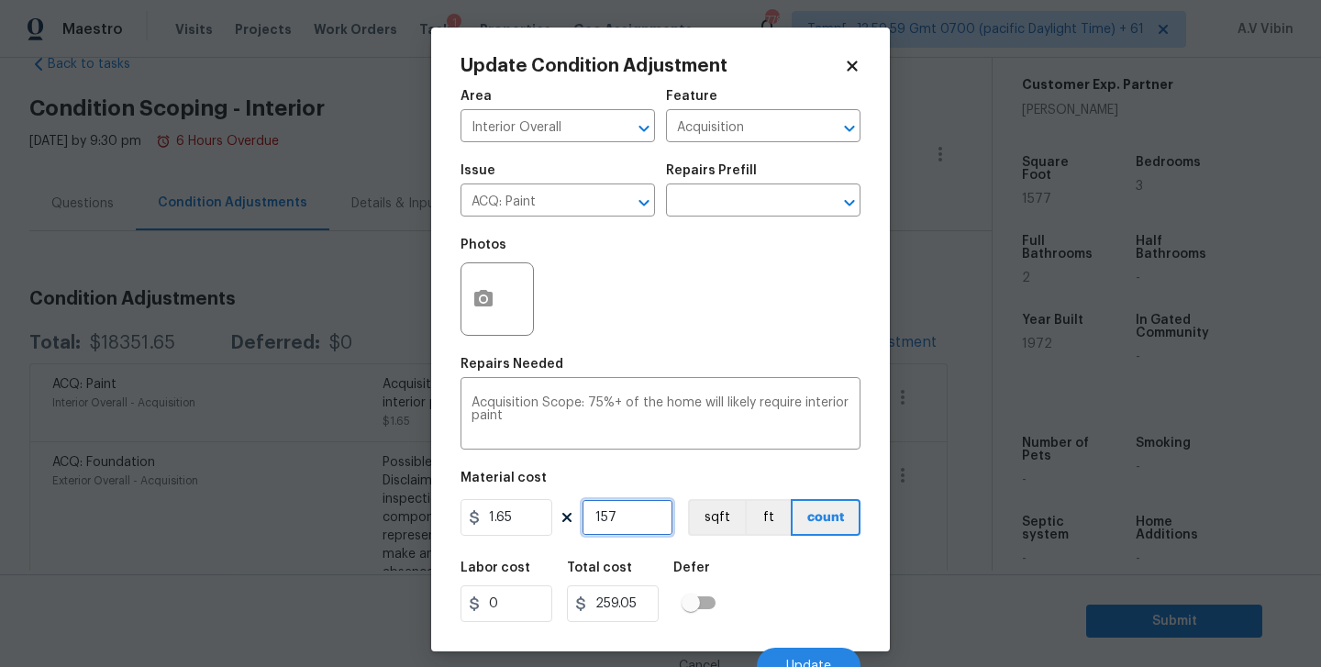
type input "1577"
type input "2602.05"
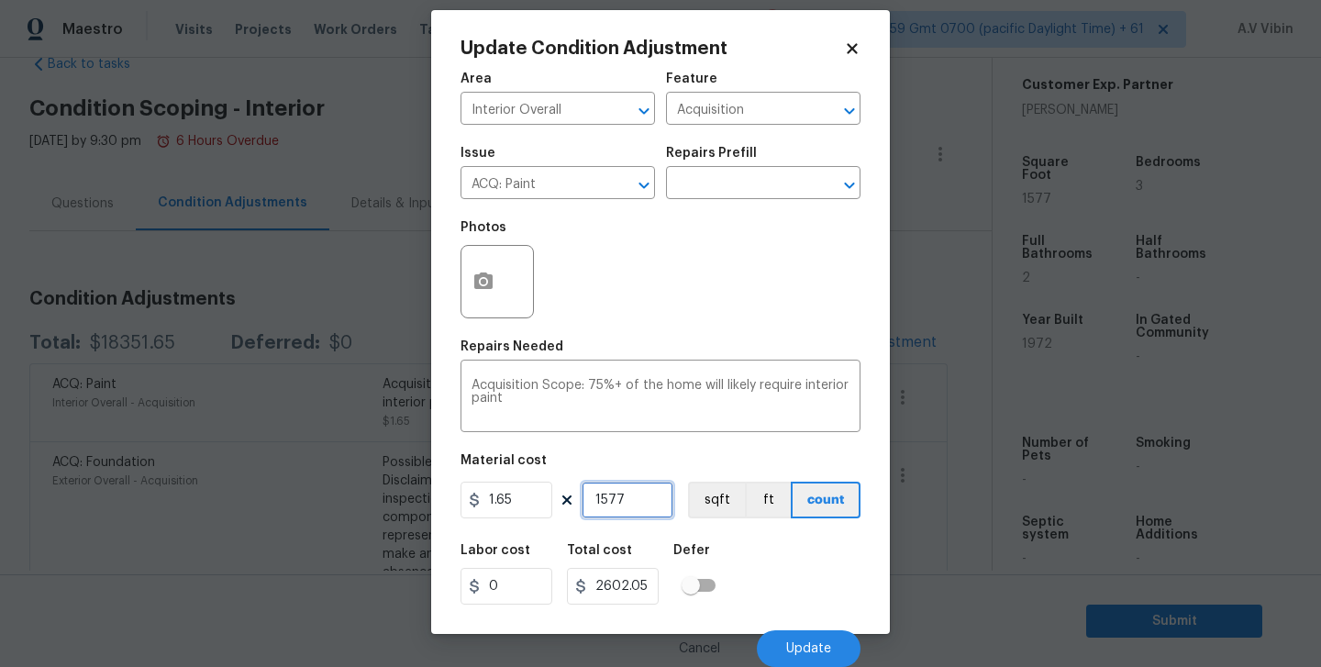
type input "1577"
click at [481, 289] on icon "button" at bounding box center [483, 282] width 22 height 22
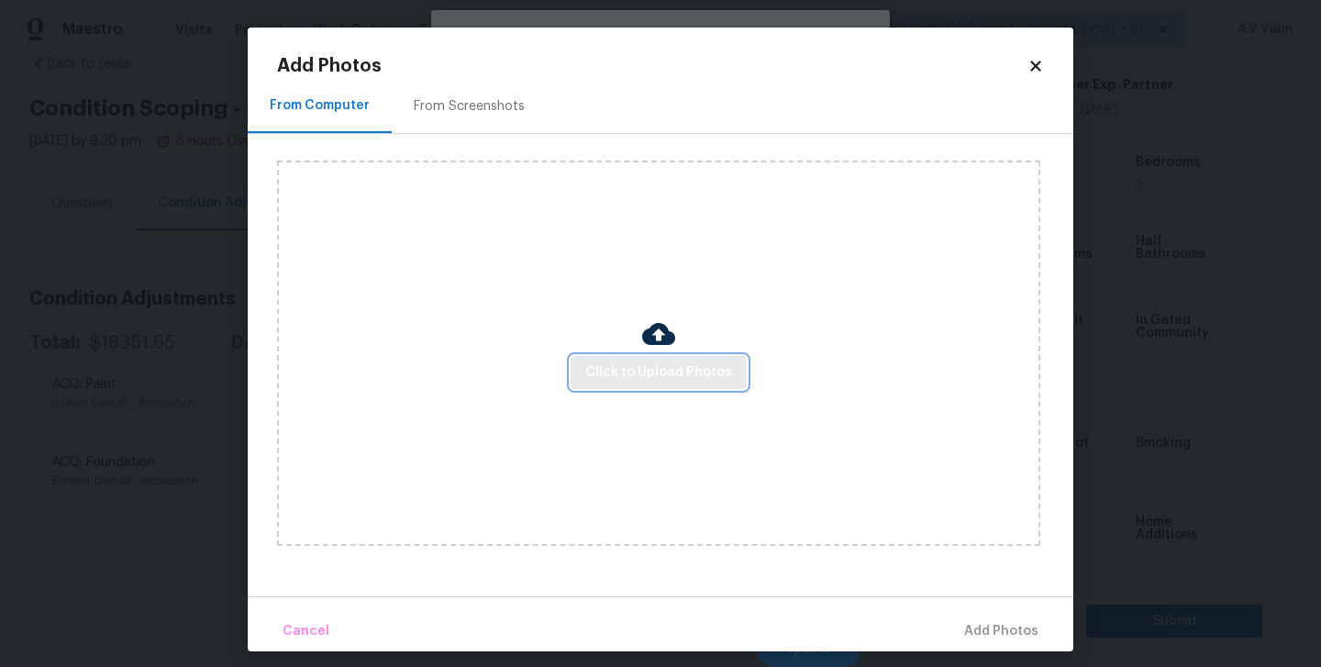
click at [623, 364] on span "Click to Upload Photos" at bounding box center [658, 372] width 147 height 23
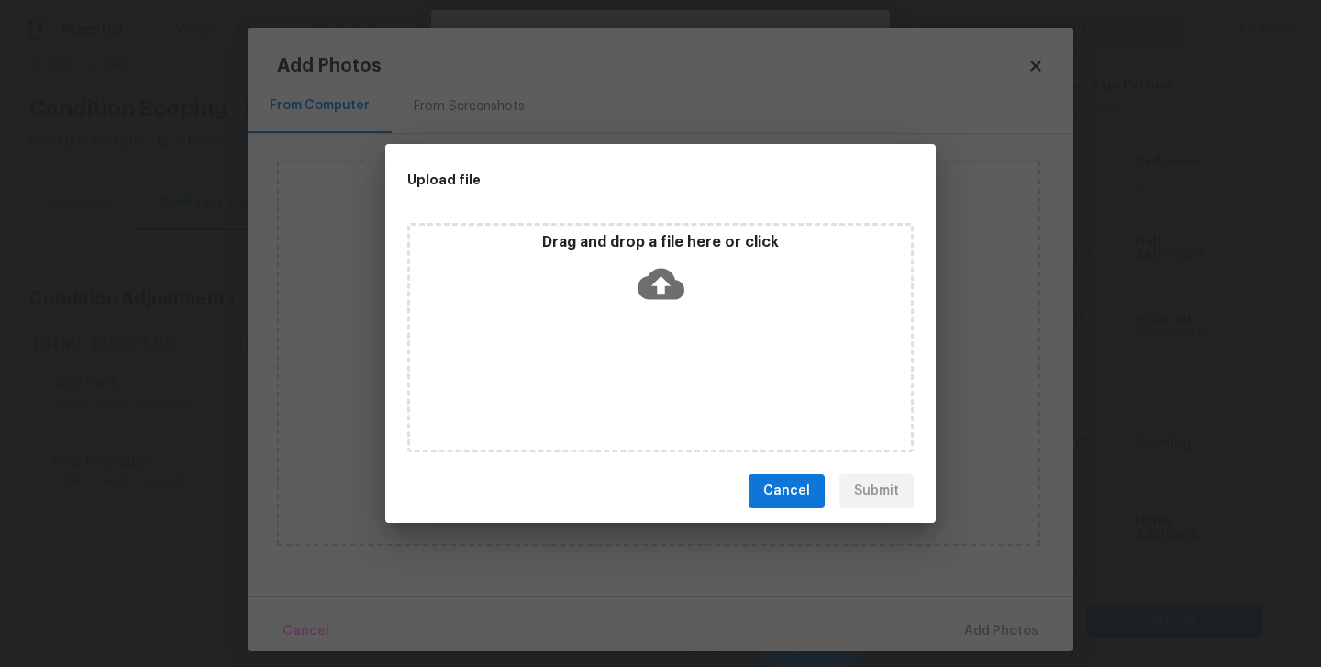
click at [661, 287] on icon at bounding box center [660, 283] width 47 height 47
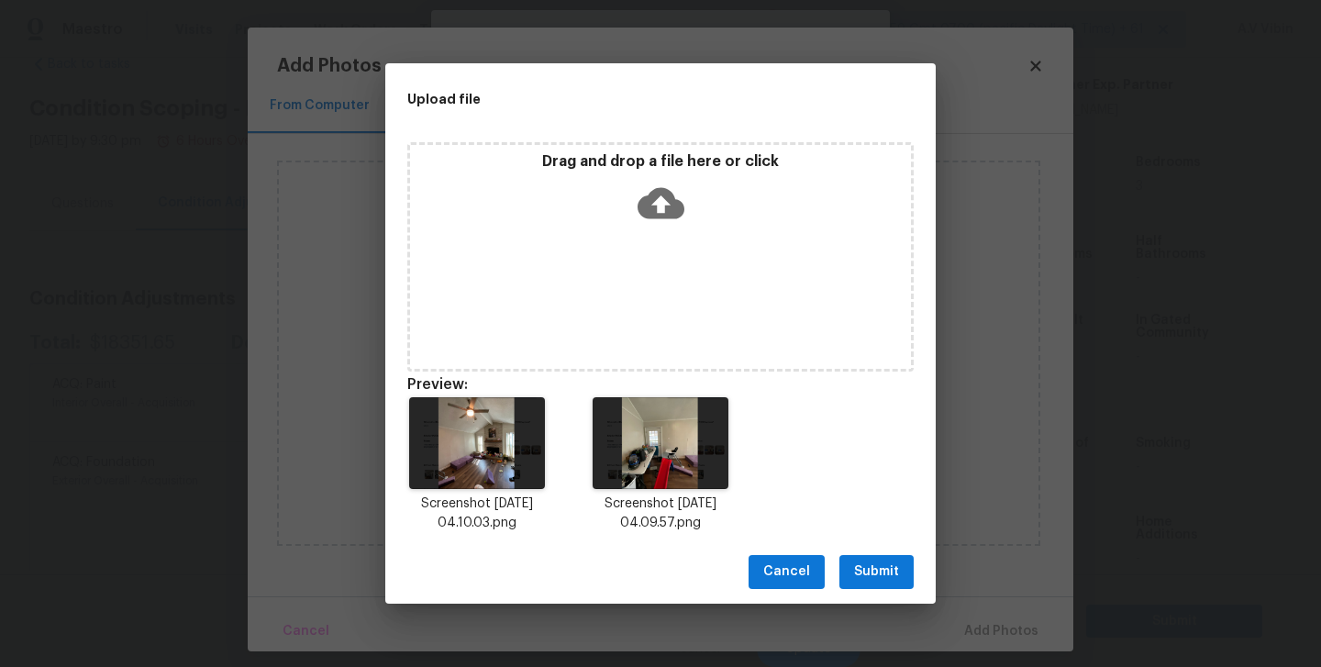
click at [871, 576] on span "Submit" at bounding box center [876, 571] width 45 height 23
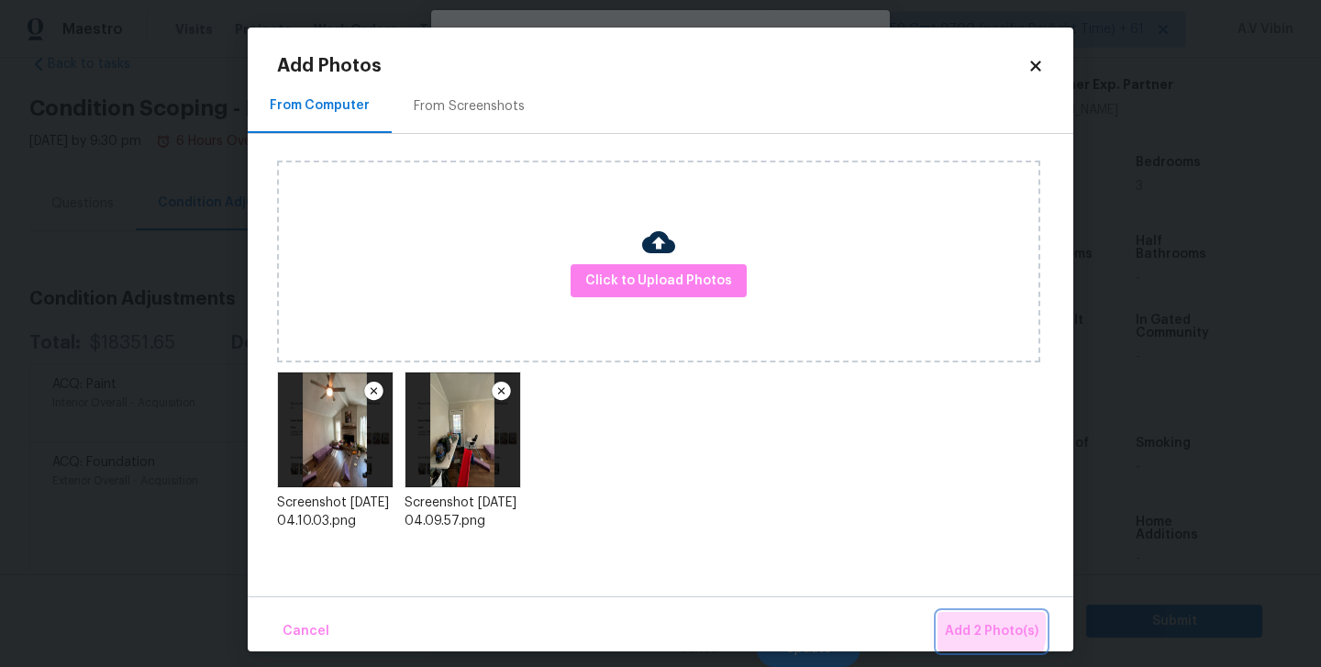
click at [976, 628] on span "Add 2 Photo(s)" at bounding box center [992, 631] width 94 height 23
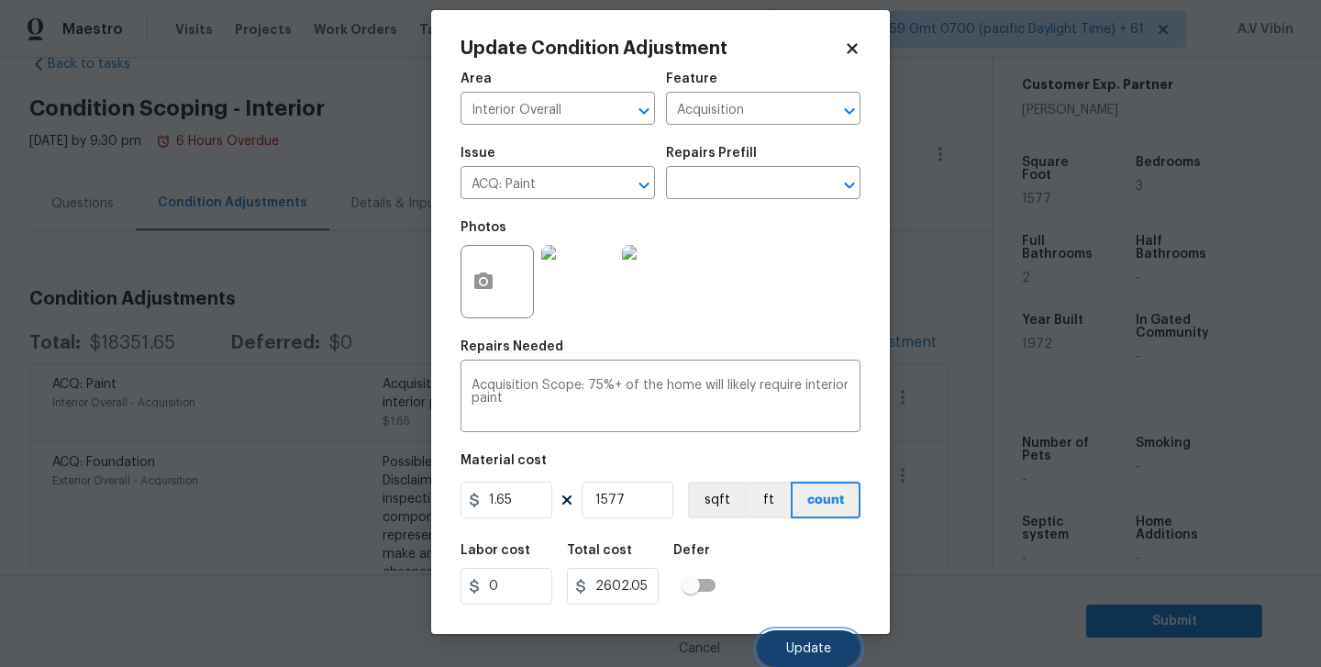
click at [790, 645] on span "Update" at bounding box center [808, 649] width 45 height 14
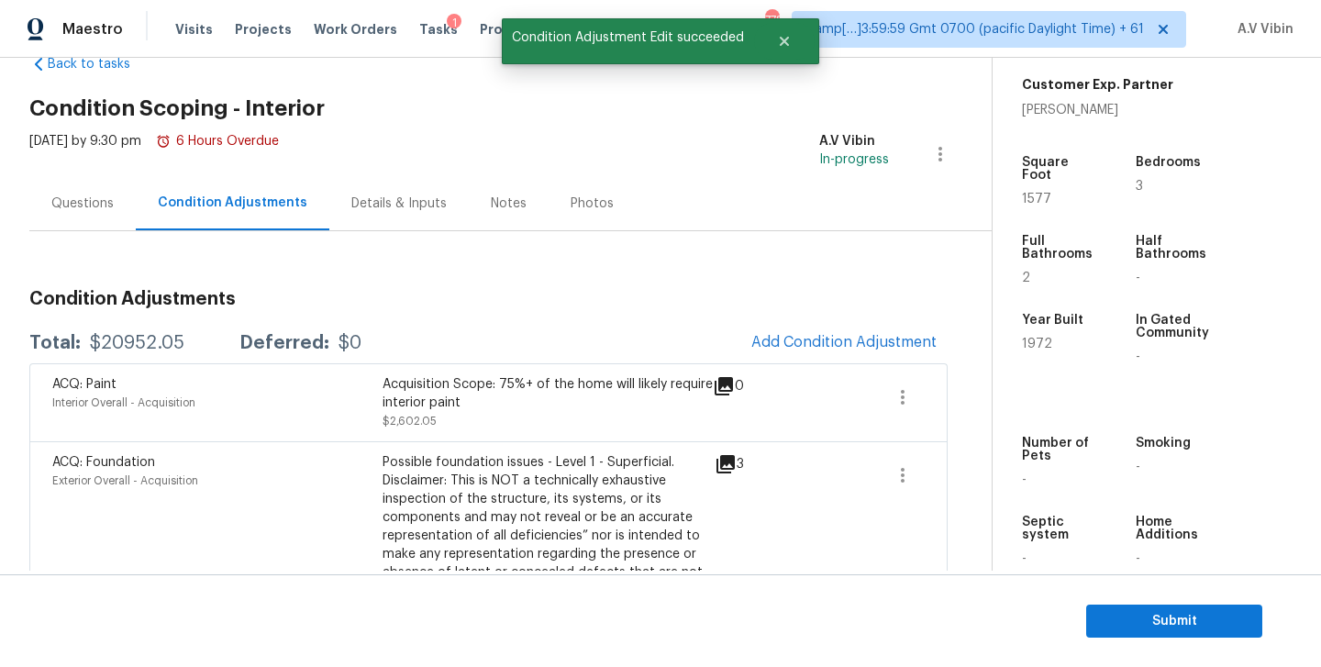
scroll to position [0, 0]
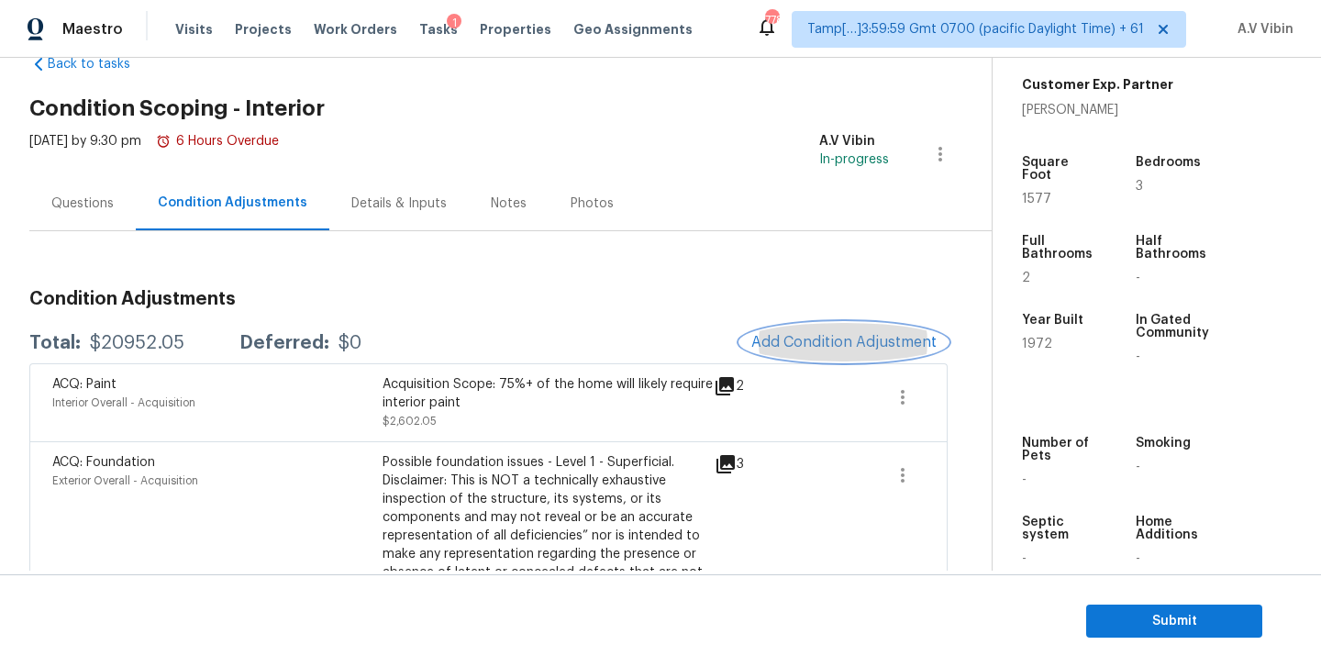
click at [832, 340] on span "Add Condition Adjustment" at bounding box center [843, 342] width 185 height 17
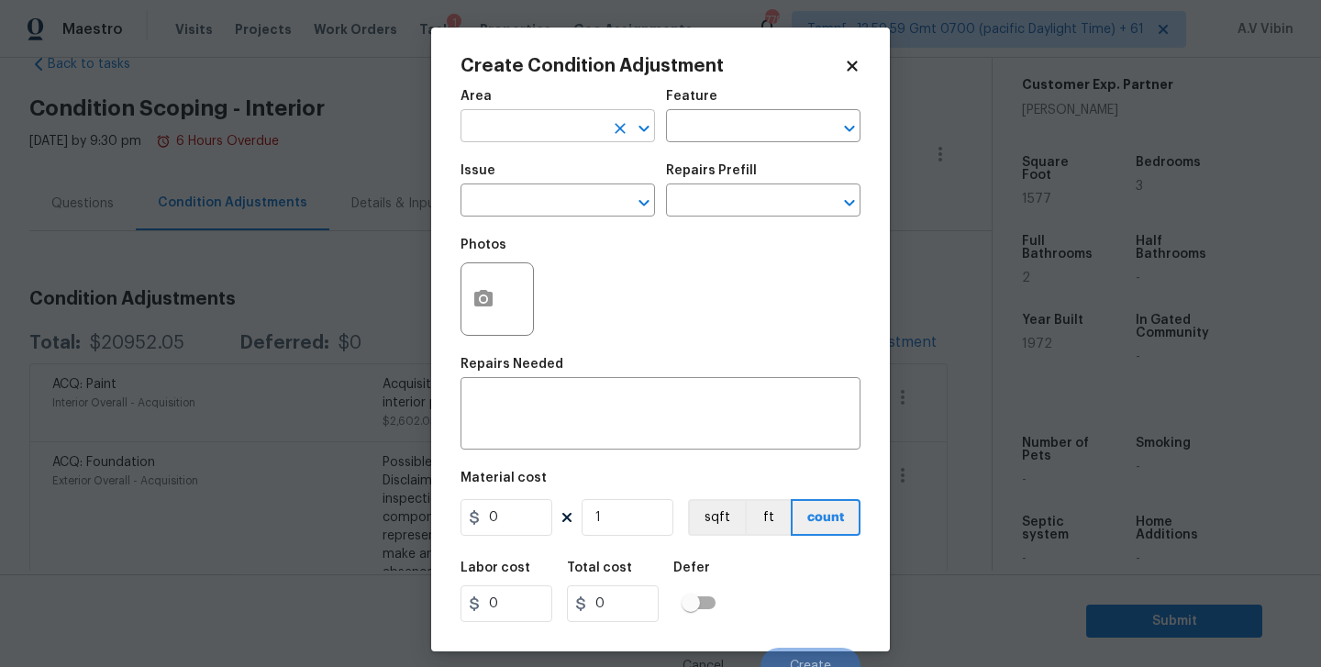
click at [484, 127] on input "text" at bounding box center [531, 128] width 143 height 28
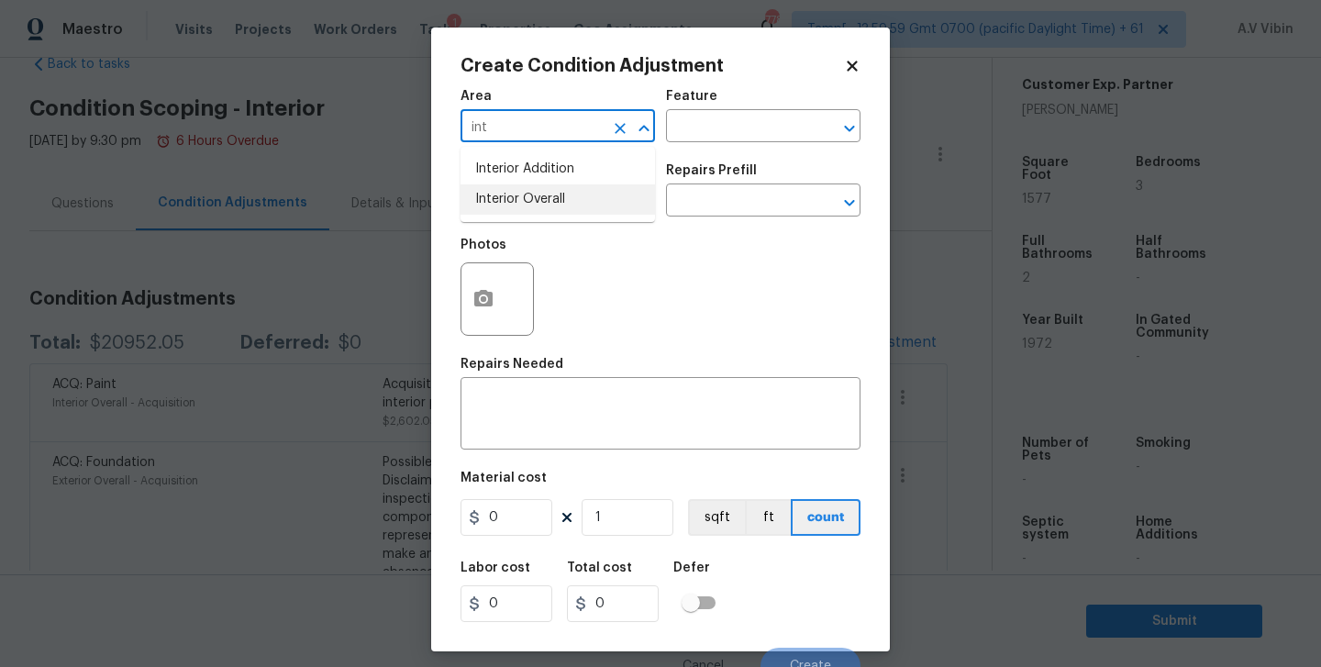
click at [537, 209] on li "Interior Overall" at bounding box center [557, 199] width 194 height 30
type input "Interior Overall"
click at [537, 209] on input "text" at bounding box center [531, 202] width 143 height 28
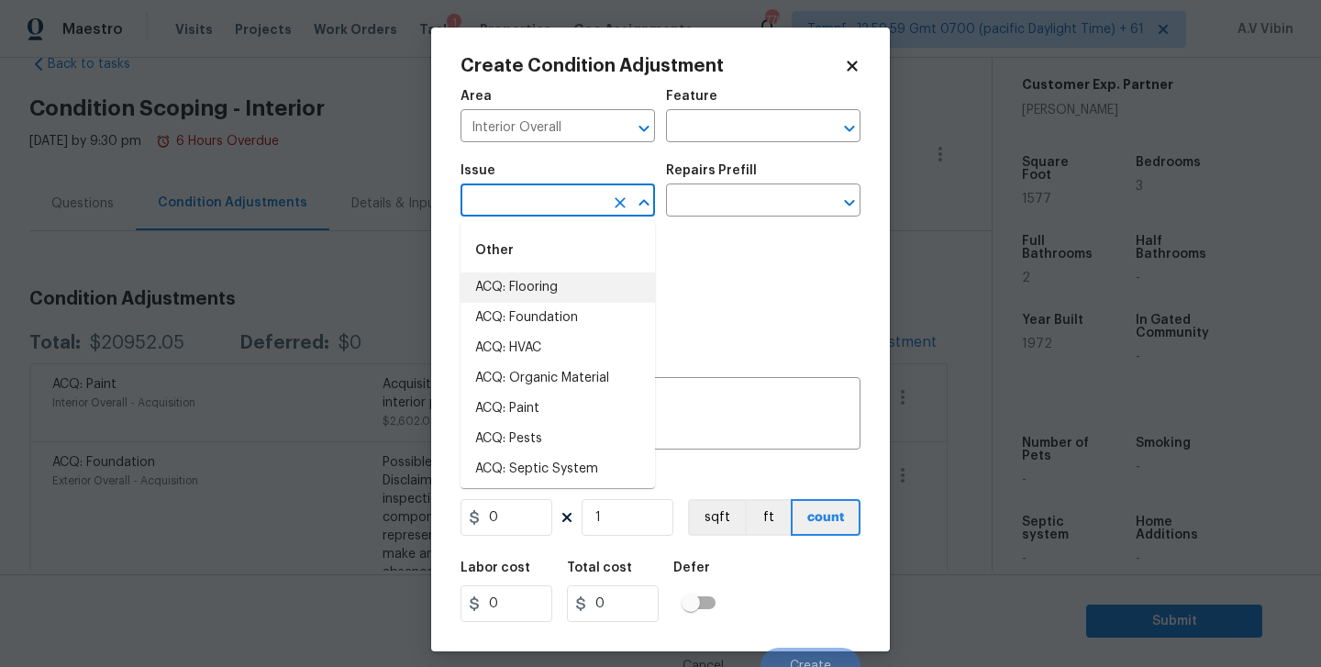
click at [548, 281] on li "ACQ: Flooring" at bounding box center [557, 287] width 194 height 30
type input "ACQ: Flooring"
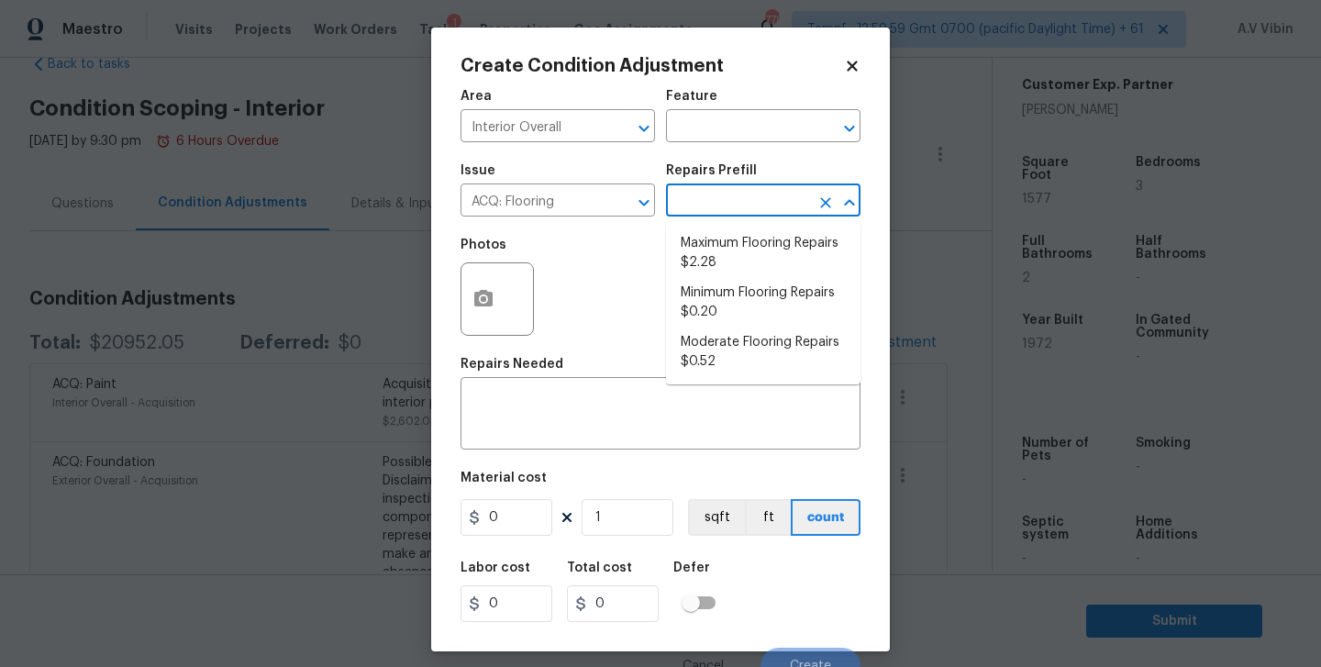
click at [722, 212] on input "text" at bounding box center [737, 202] width 143 height 28
click at [744, 271] on li "Maximum Flooring Repairs $2.28" at bounding box center [763, 253] width 194 height 50
type input "Acquisition"
type textarea "Acquisition Scope: Maximum flooring repairs"
type input "2.28"
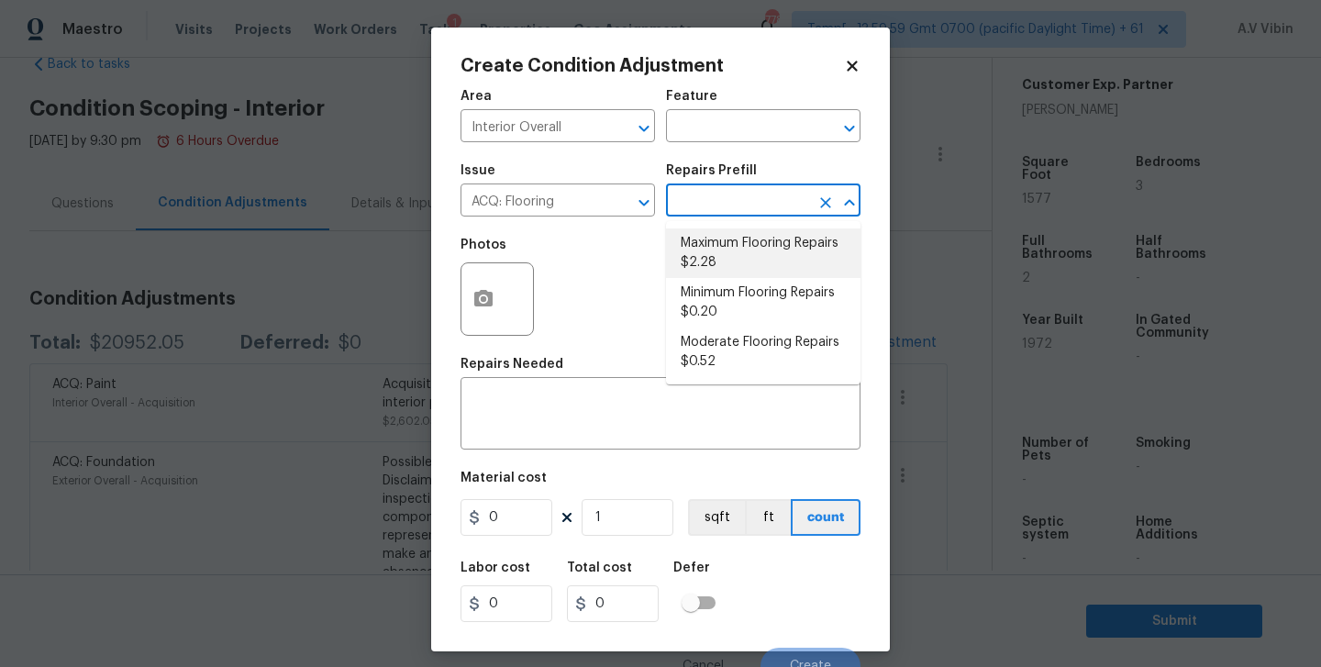
type input "2.28"
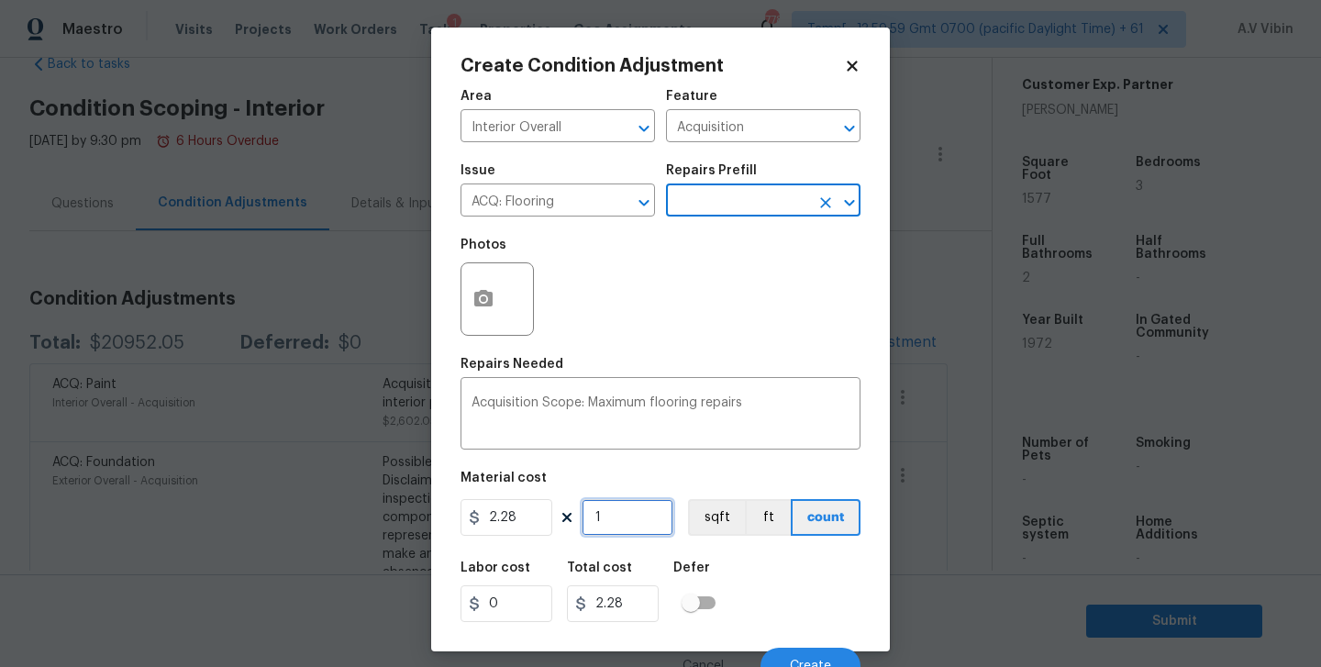
click at [637, 527] on input "1" at bounding box center [627, 517] width 92 height 37
type input "15"
type input "34.2"
type input "157"
type input "357.96"
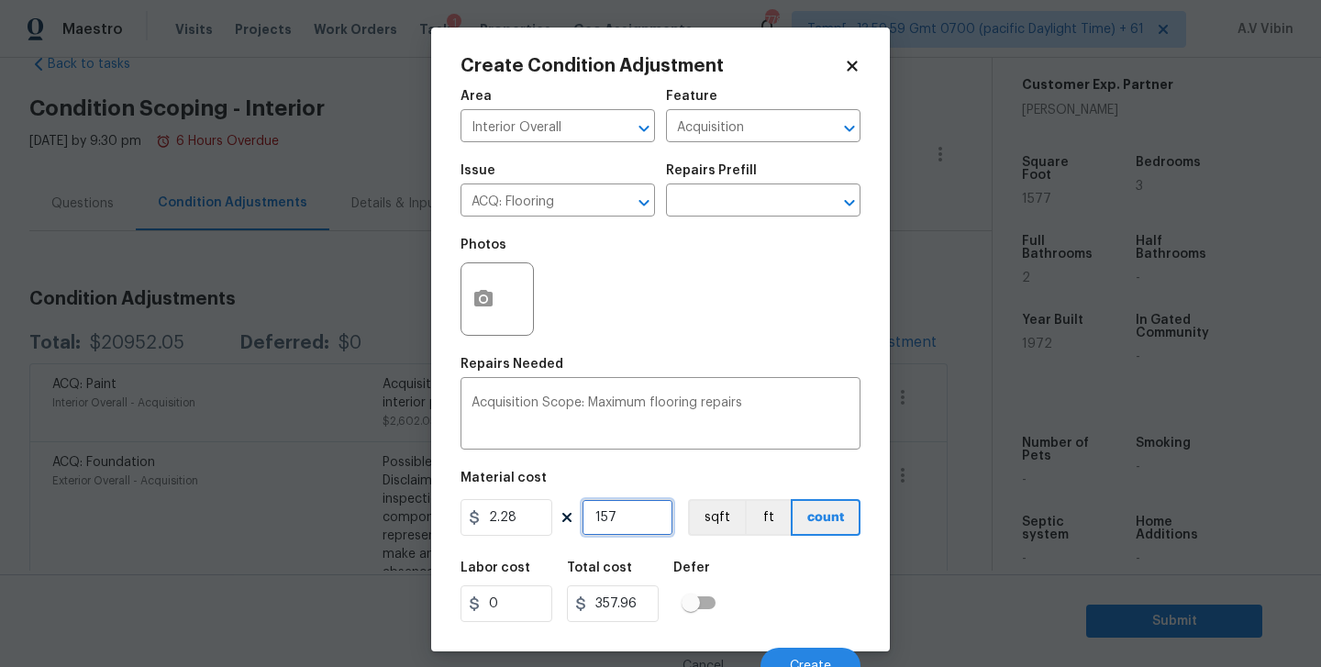
type input "1577"
type input "3595.56"
type input "1577"
click at [478, 297] on icon "button" at bounding box center [483, 298] width 18 height 17
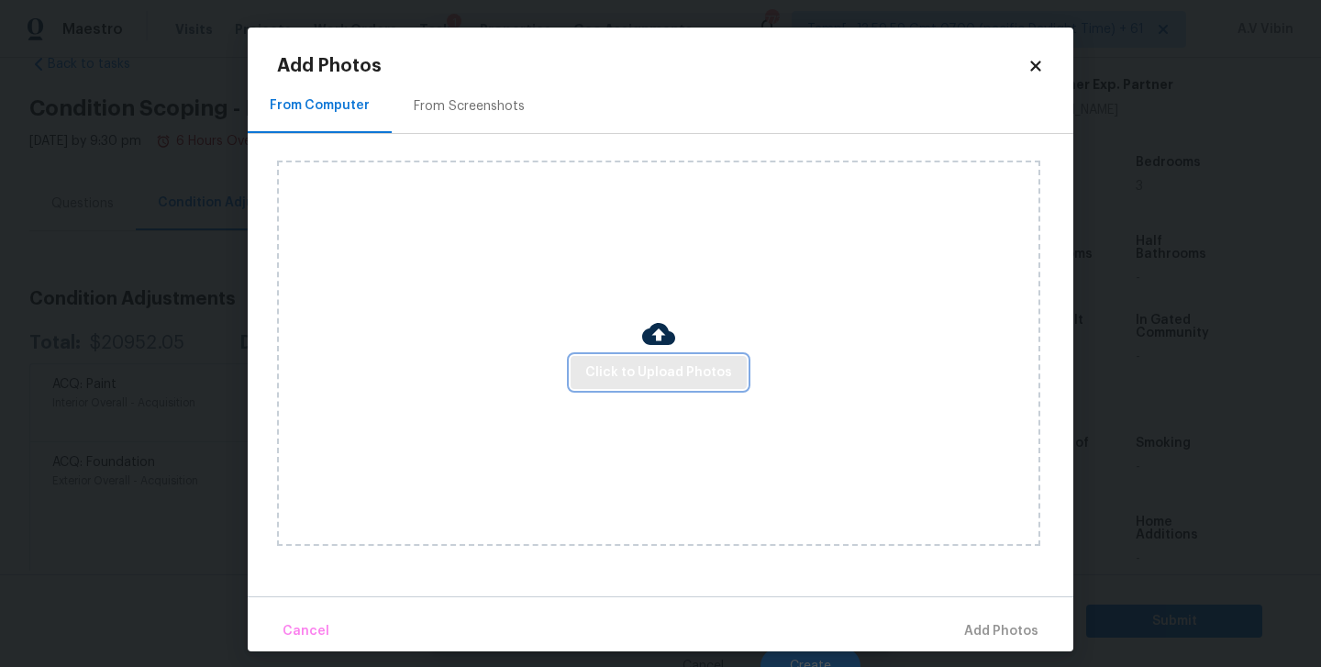
click at [626, 371] on span "Click to Upload Photos" at bounding box center [658, 372] width 147 height 23
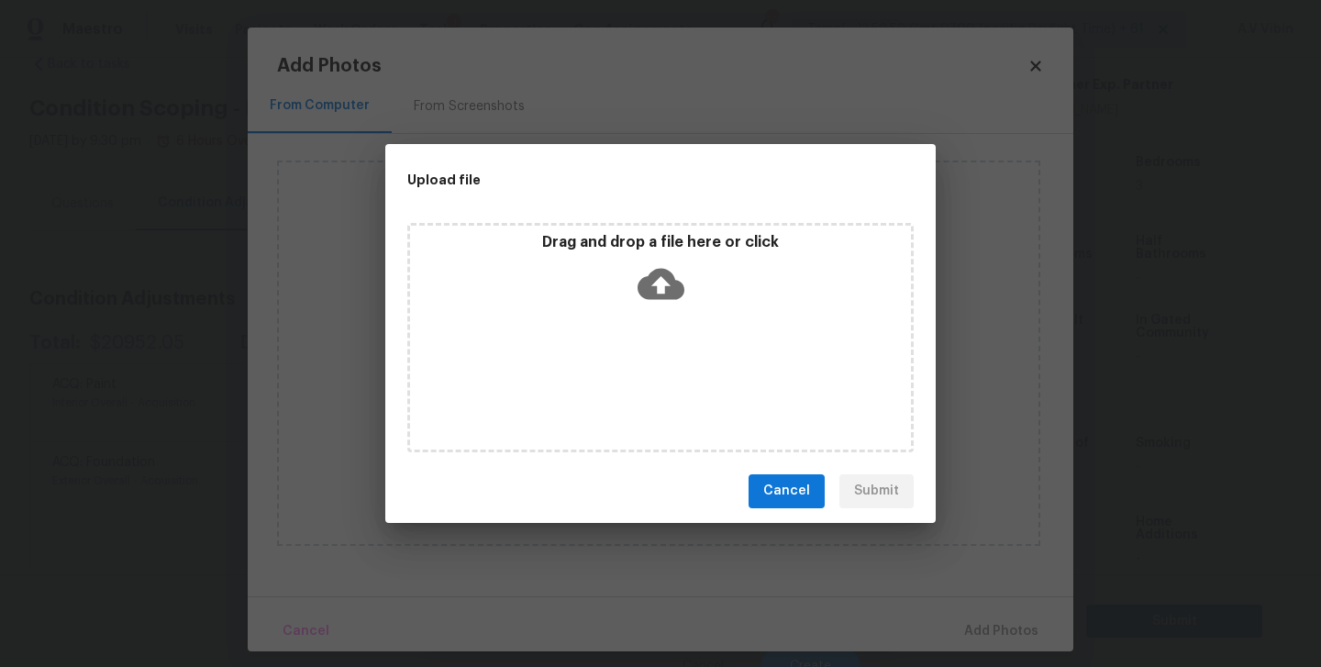
click at [662, 282] on icon at bounding box center [660, 283] width 47 height 47
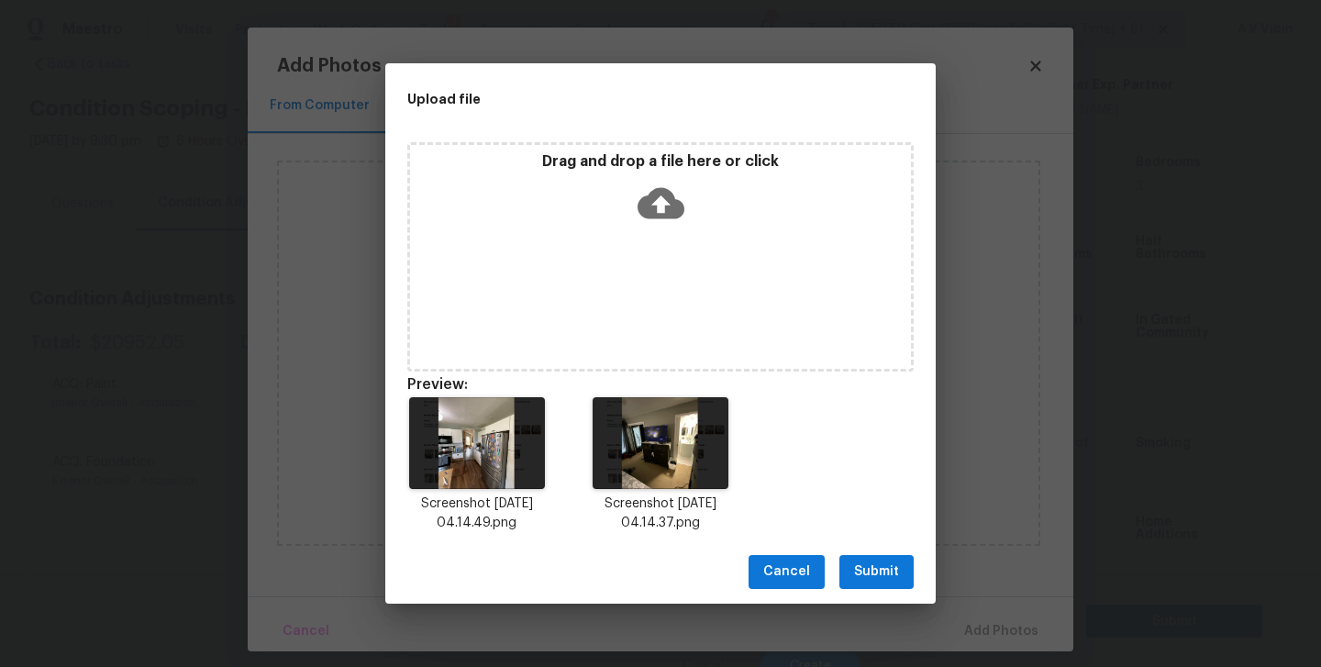
click at [868, 574] on span "Submit" at bounding box center [876, 571] width 45 height 23
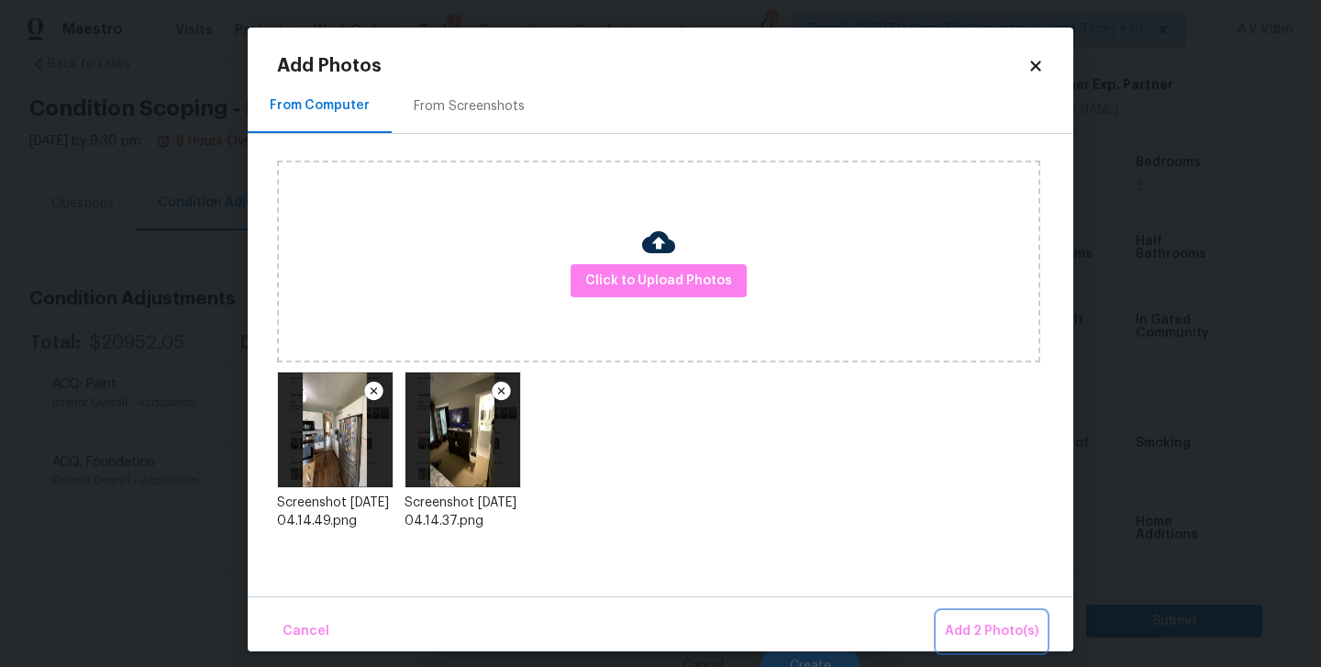
click at [970, 623] on span "Add 2 Photo(s)" at bounding box center [992, 631] width 94 height 23
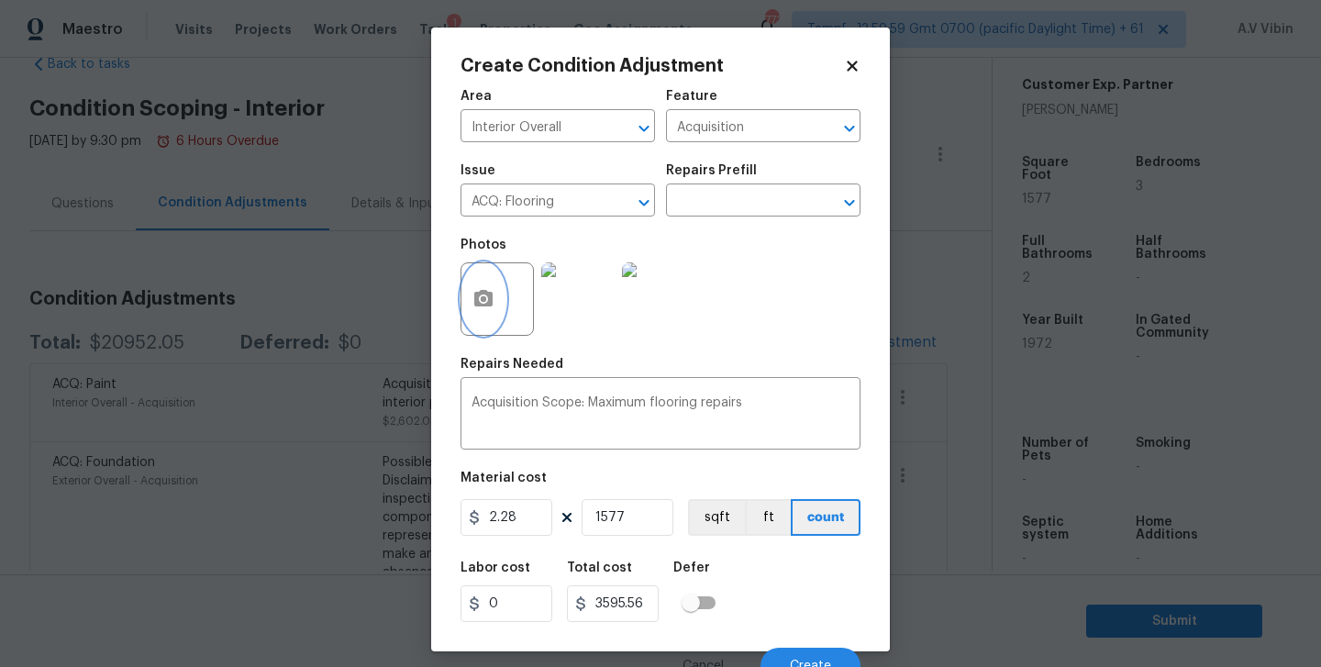
scroll to position [18, 0]
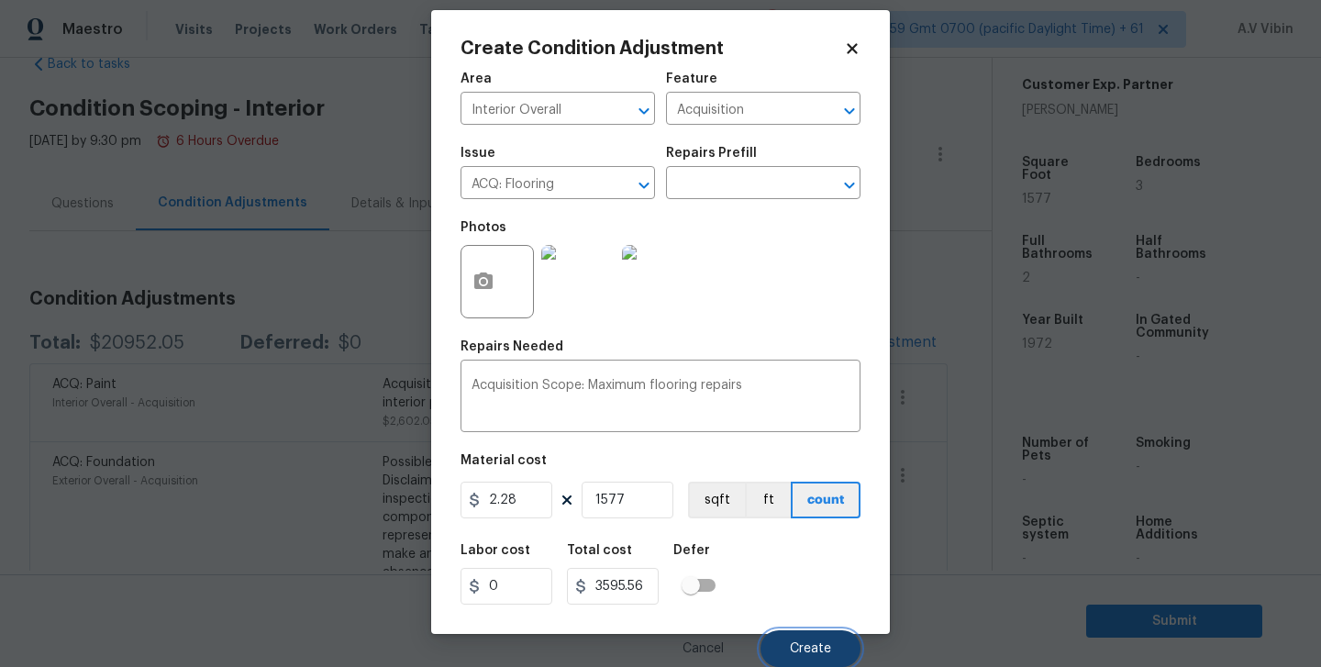
click at [813, 649] on span "Create" at bounding box center [810, 649] width 41 height 14
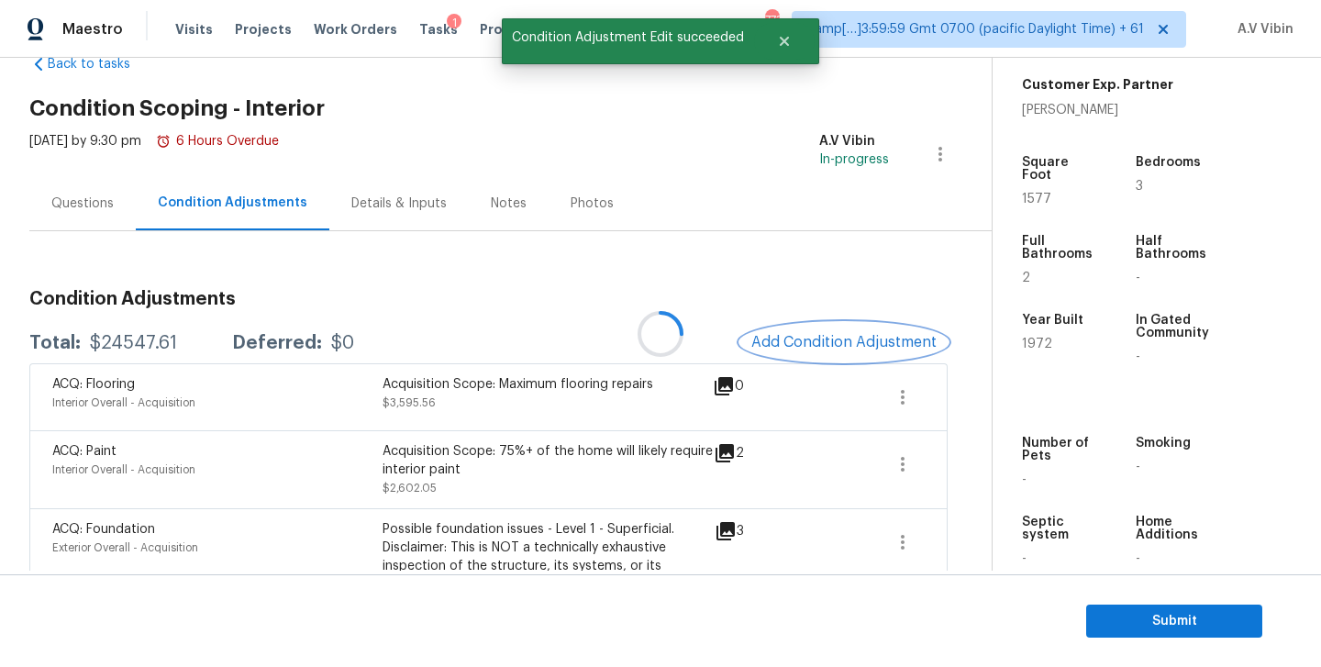
scroll to position [0, 0]
click at [815, 341] on span "Add Condition Adjustment" at bounding box center [843, 342] width 185 height 17
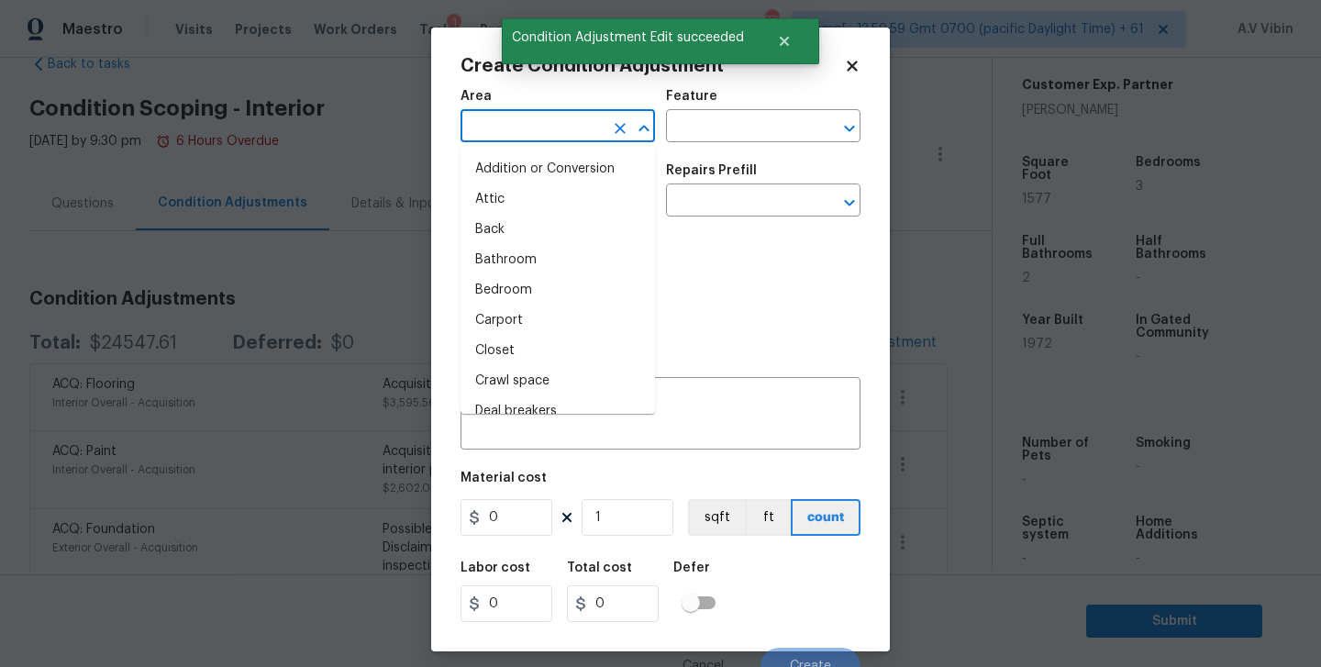
click at [536, 116] on input "text" at bounding box center [531, 128] width 143 height 28
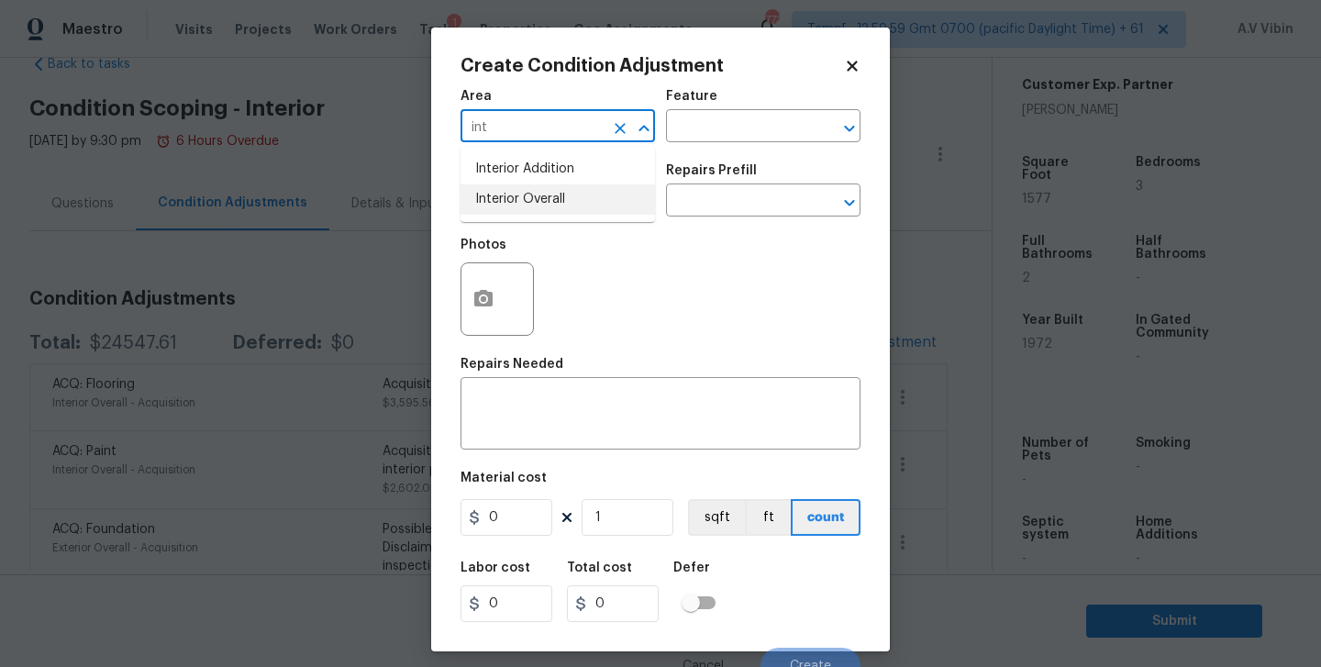
click at [519, 193] on li "Interior Overall" at bounding box center [557, 199] width 194 height 30
type input "Interior Overall"
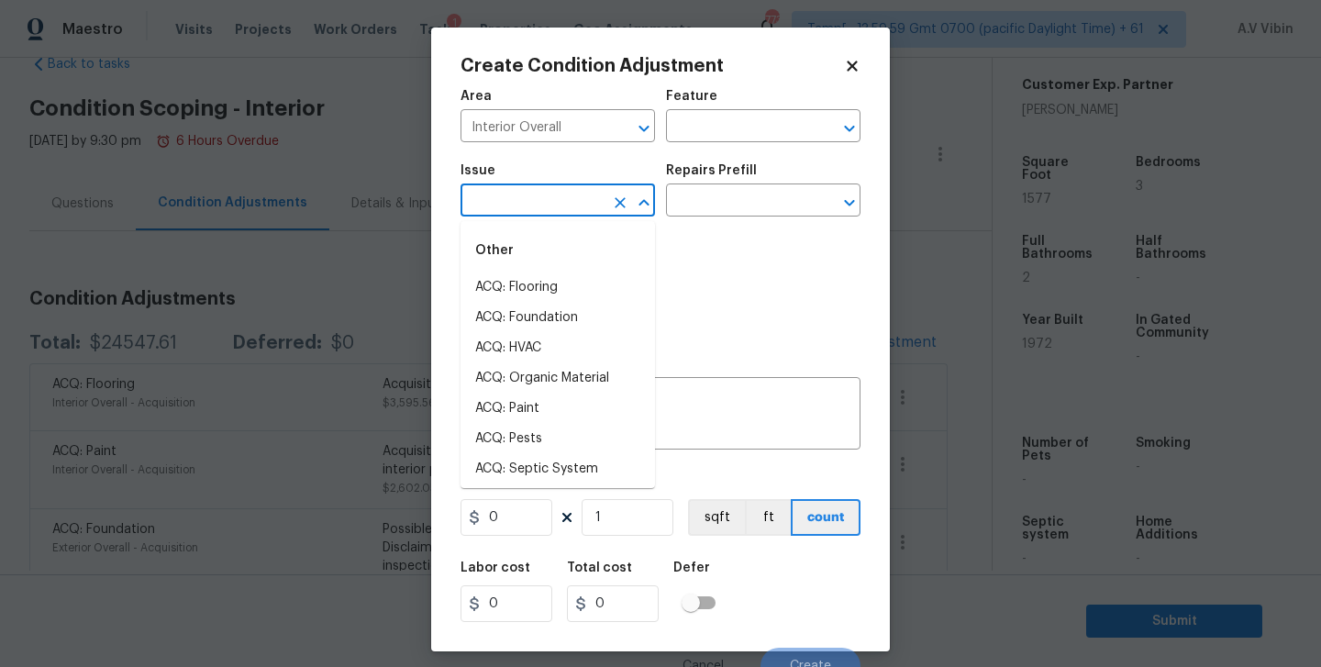
click at [520, 205] on input "text" at bounding box center [531, 202] width 143 height 28
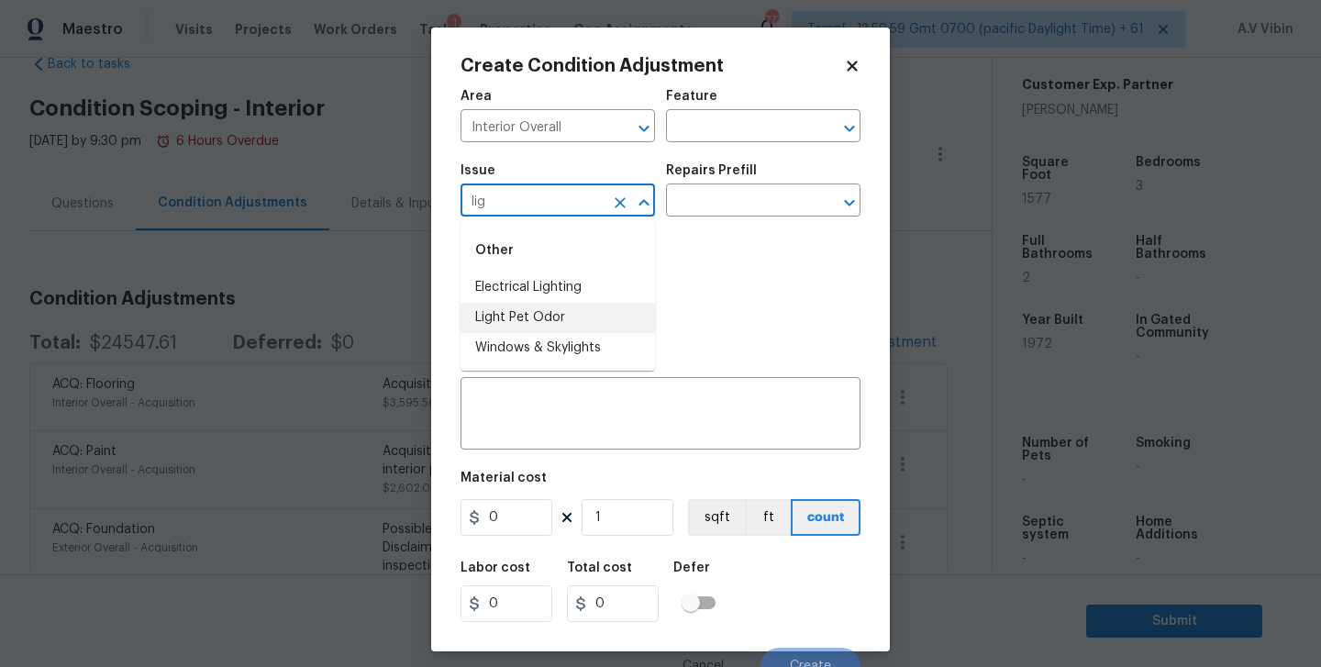
click at [544, 315] on li "Light Pet Odor" at bounding box center [557, 318] width 194 height 30
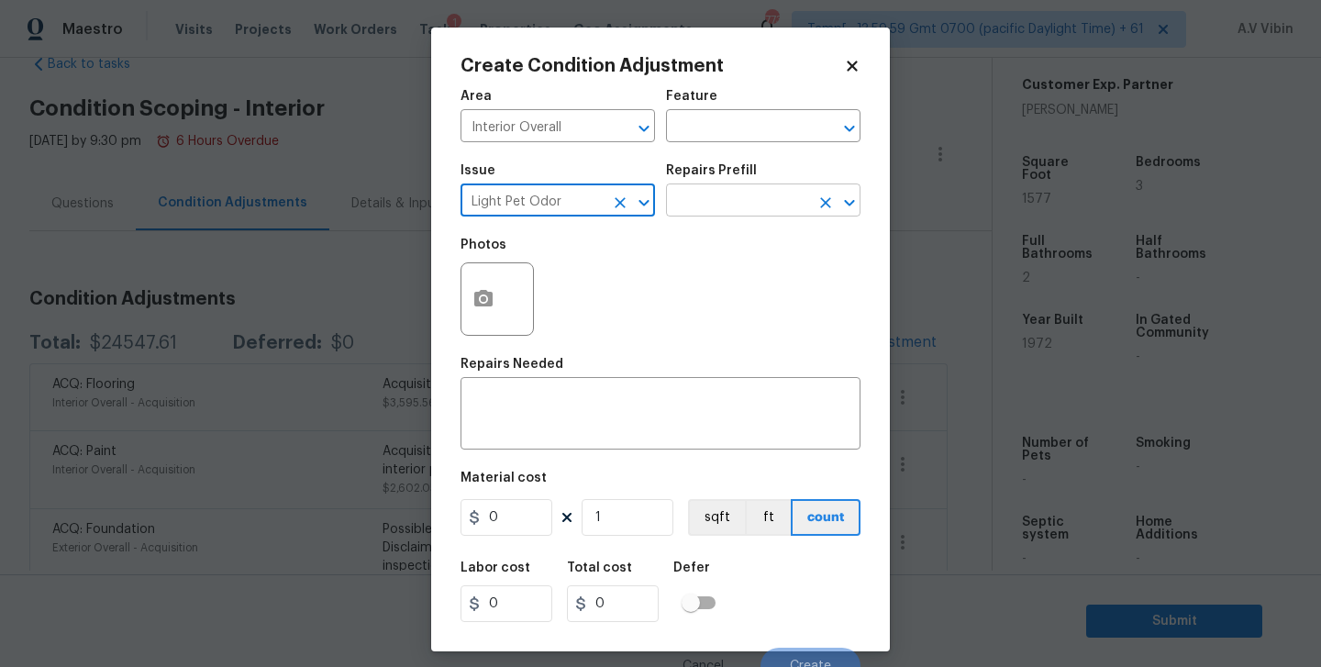
type input "Light Pet Odor"
click at [714, 210] on input "text" at bounding box center [737, 202] width 143 height 28
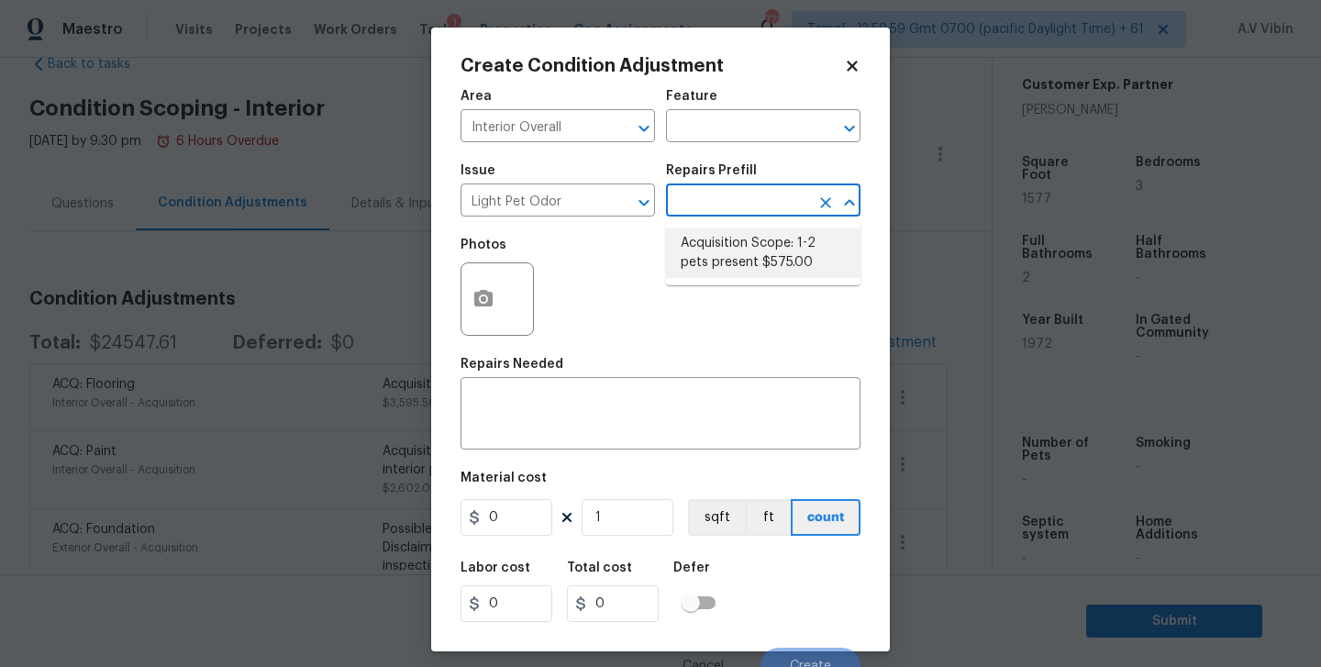
click at [737, 253] on li "Acquisition Scope: 1-2 pets present $575.00" at bounding box center [763, 253] width 194 height 50
type textarea "Acquisition Scope: 1-2 pets present"
type input "575"
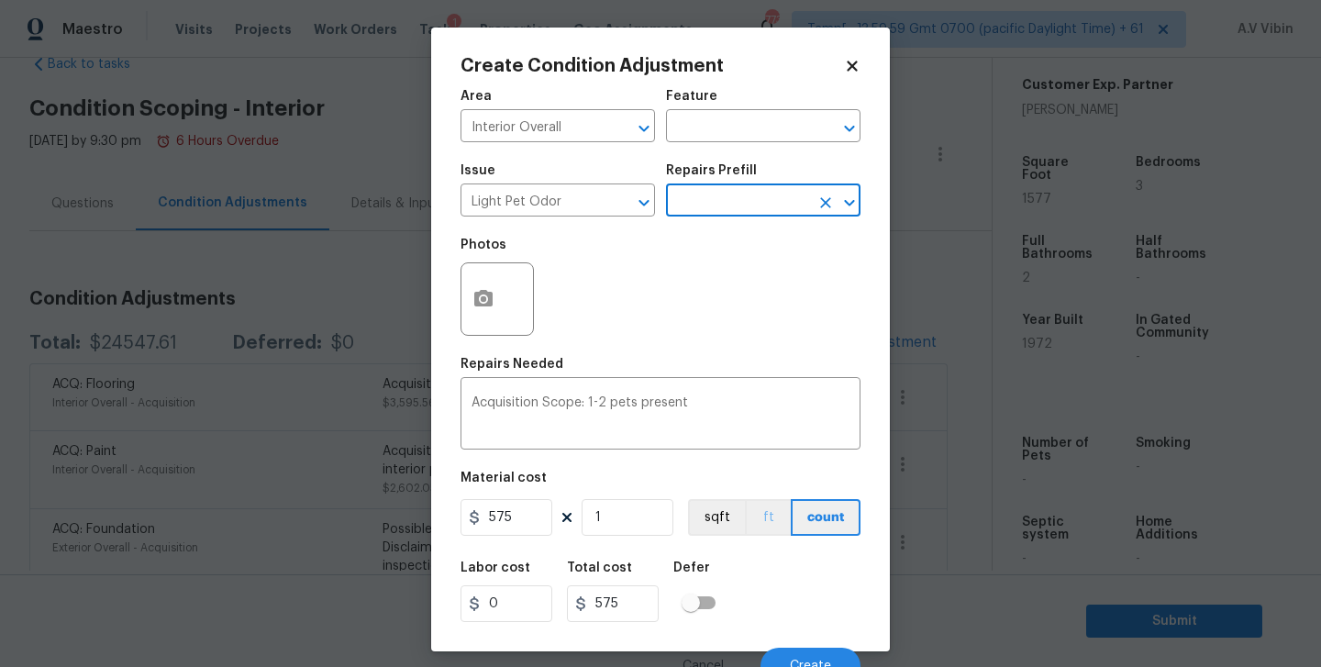
scroll to position [18, 0]
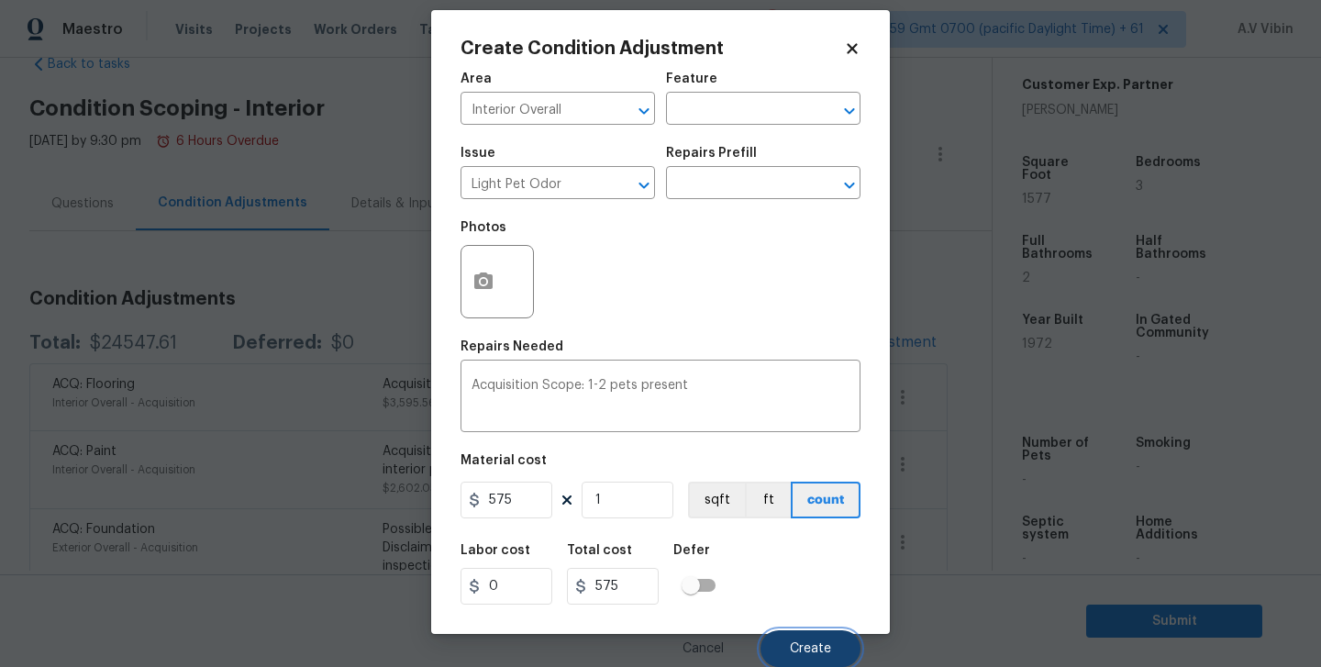
click at [802, 658] on button "Create" at bounding box center [810, 648] width 100 height 37
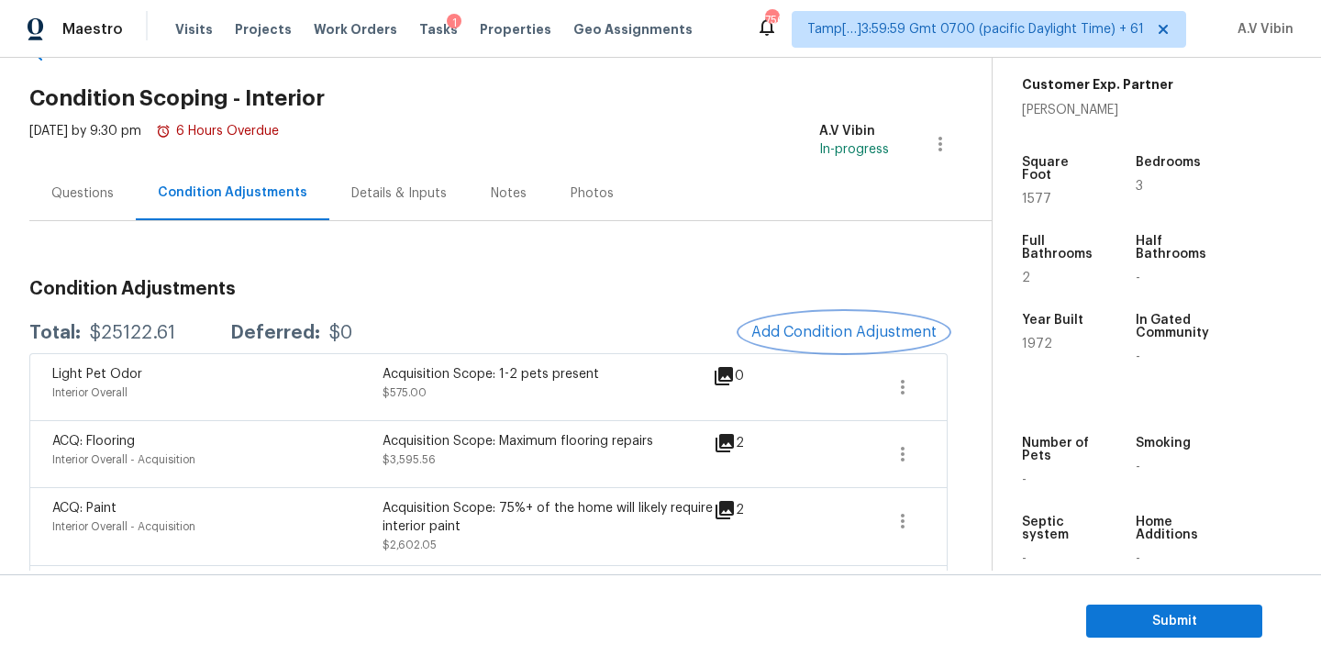
scroll to position [62, 0]
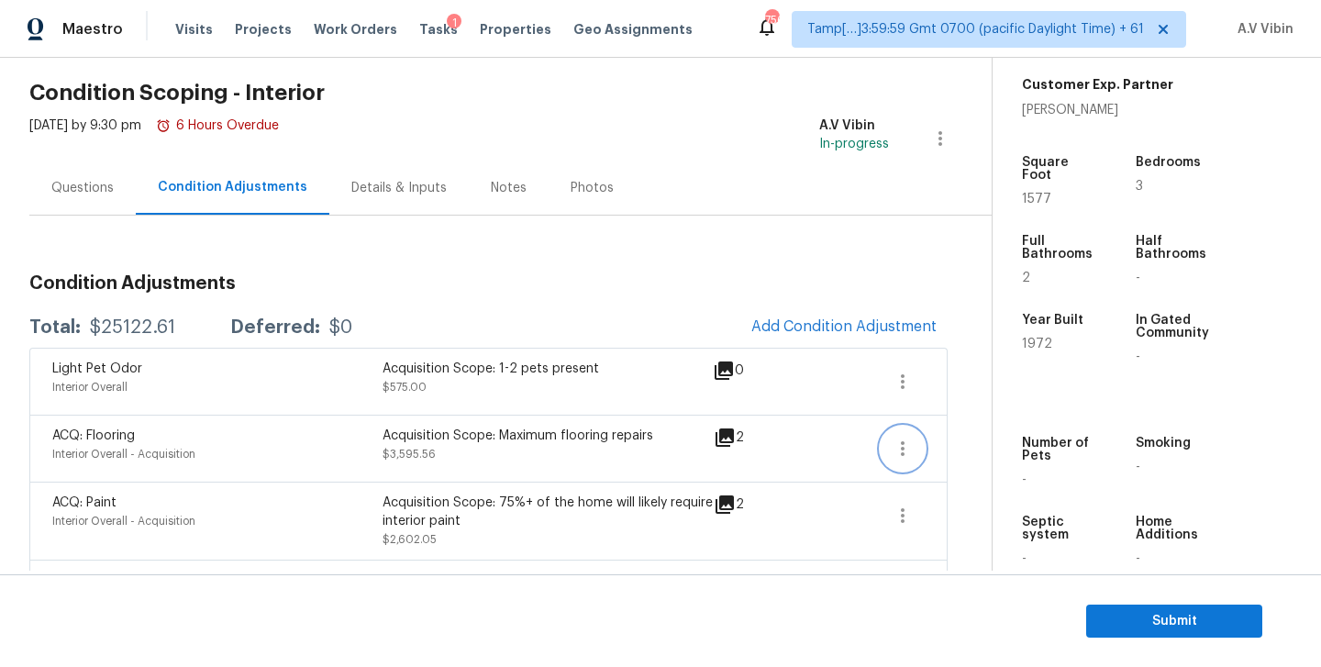
click at [911, 446] on icon "button" at bounding box center [902, 448] width 22 height 22
click at [946, 439] on div "Edit" at bounding box center [1006, 445] width 143 height 18
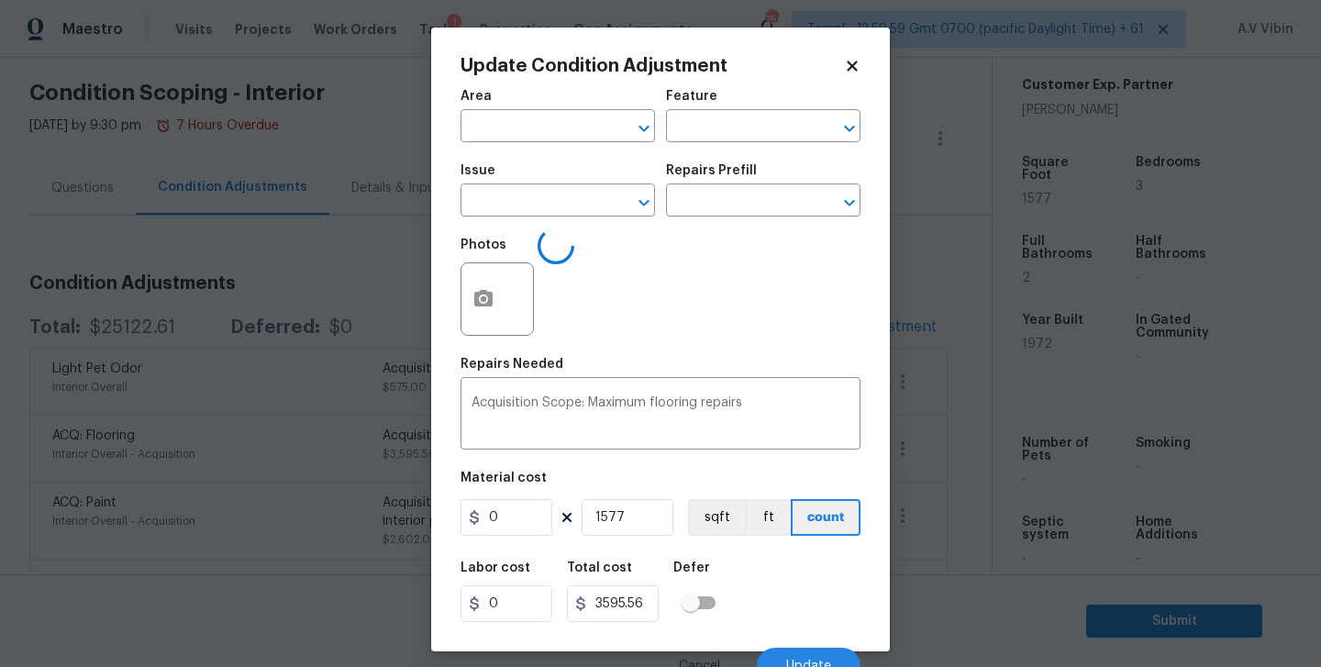
type input "Interior Overall"
type input "Acquisition"
type input "ACQ: Flooring"
type input "2.28"
click at [841, 211] on icon "Open" at bounding box center [849, 203] width 22 height 22
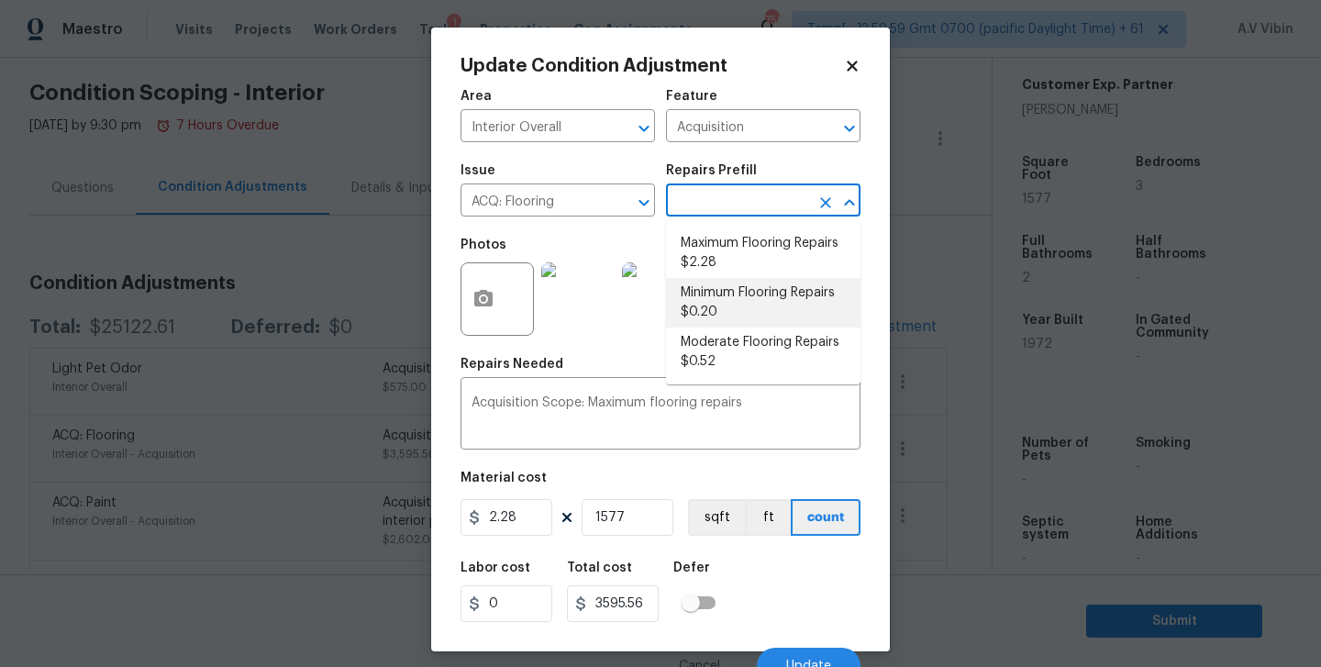
click at [740, 290] on li "Minimum Flooring Repairs $0.20" at bounding box center [763, 303] width 194 height 50
type textarea "Acquisition Scope: Minimum flooring repairs"
type input "0.2"
type input "315.4"
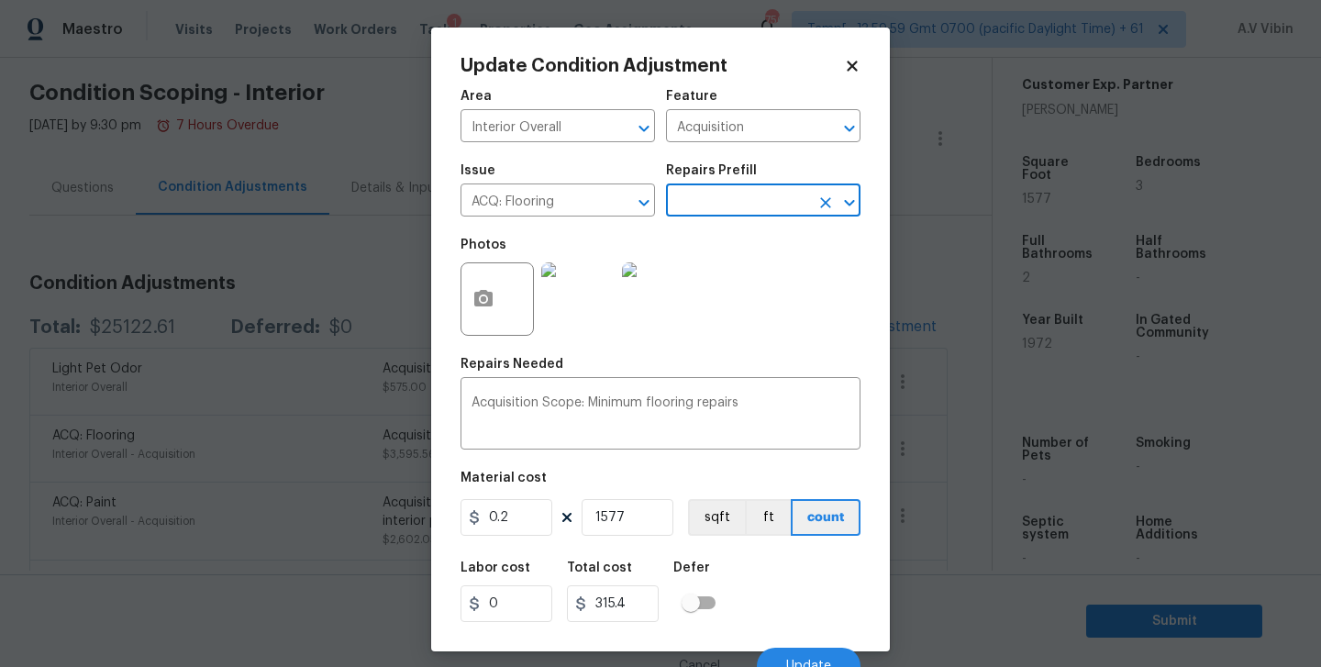
scroll to position [18, 0]
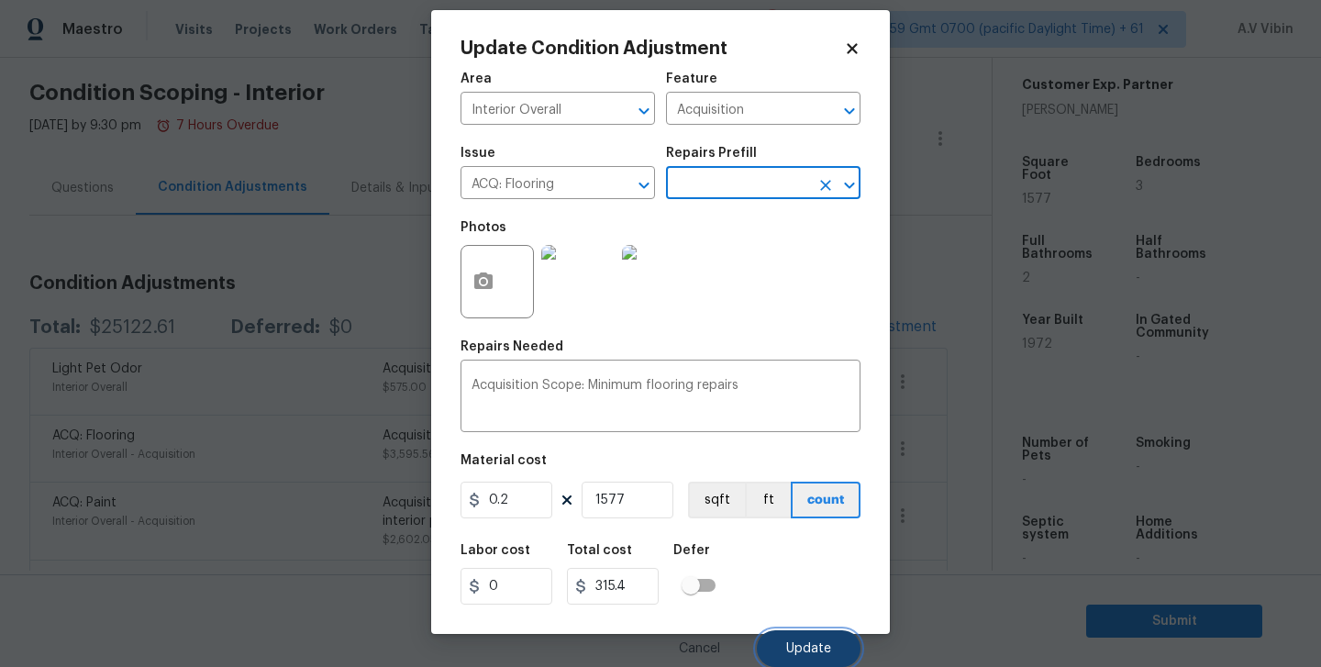
click at [791, 633] on button "Update" at bounding box center [809, 648] width 104 height 37
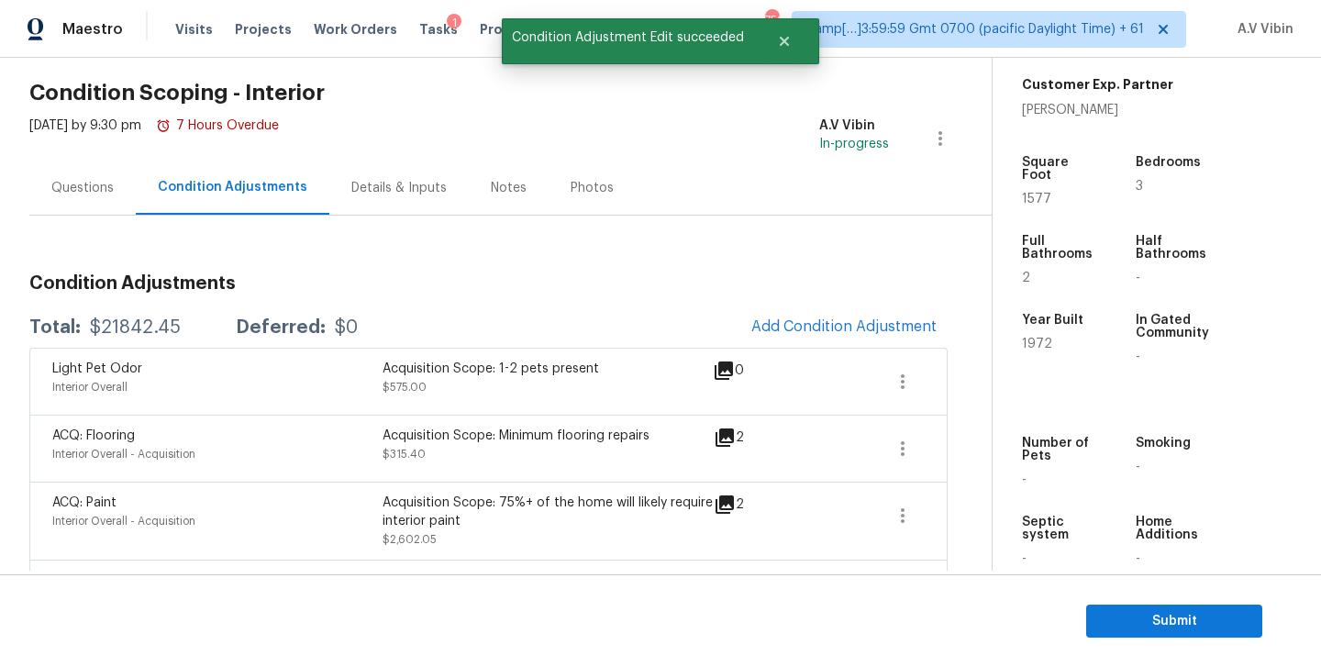
scroll to position [0, 0]
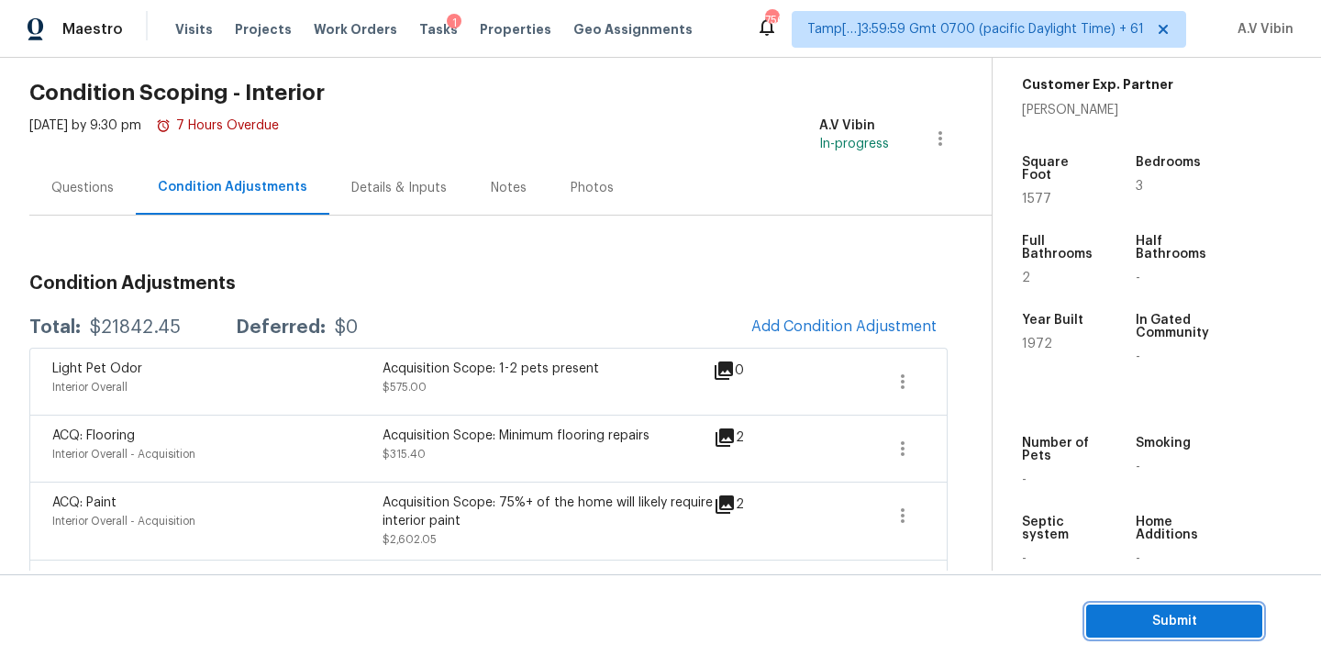
click at [1190, 617] on span "Submit" at bounding box center [1174, 621] width 147 height 23
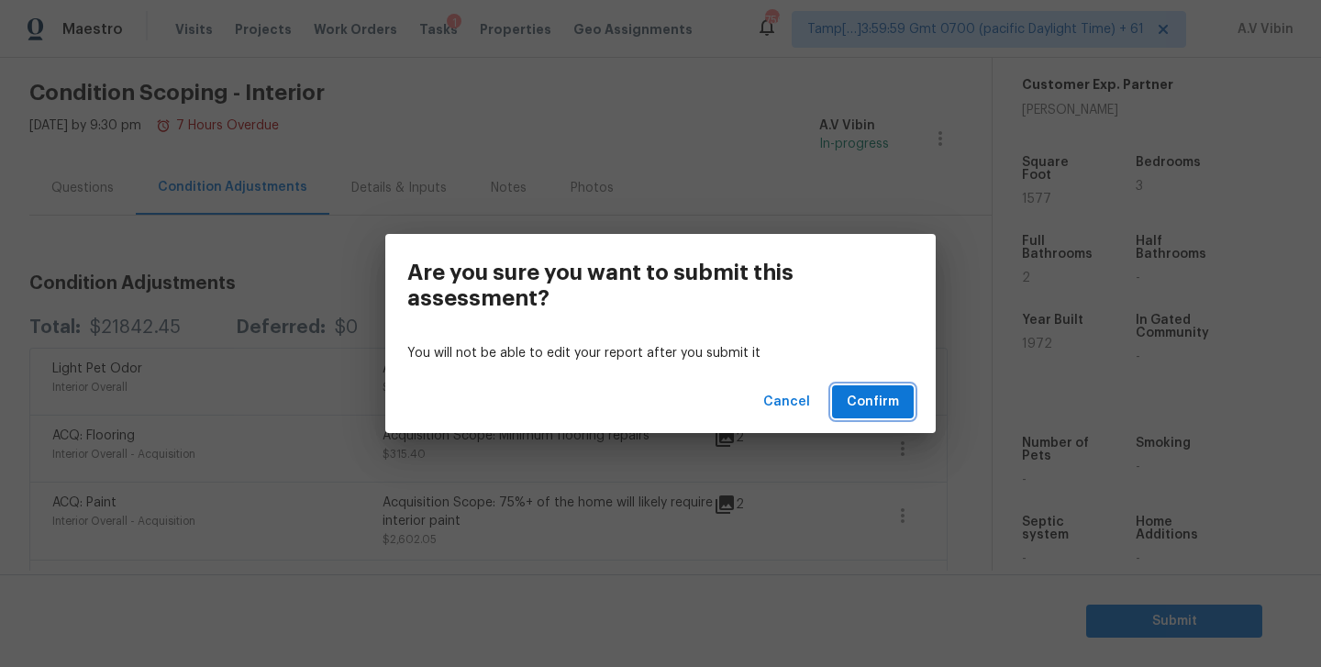
click at [880, 404] on span "Confirm" at bounding box center [872, 402] width 52 height 23
